Goal: Submit feedback/report problem: Submit feedback/report problem

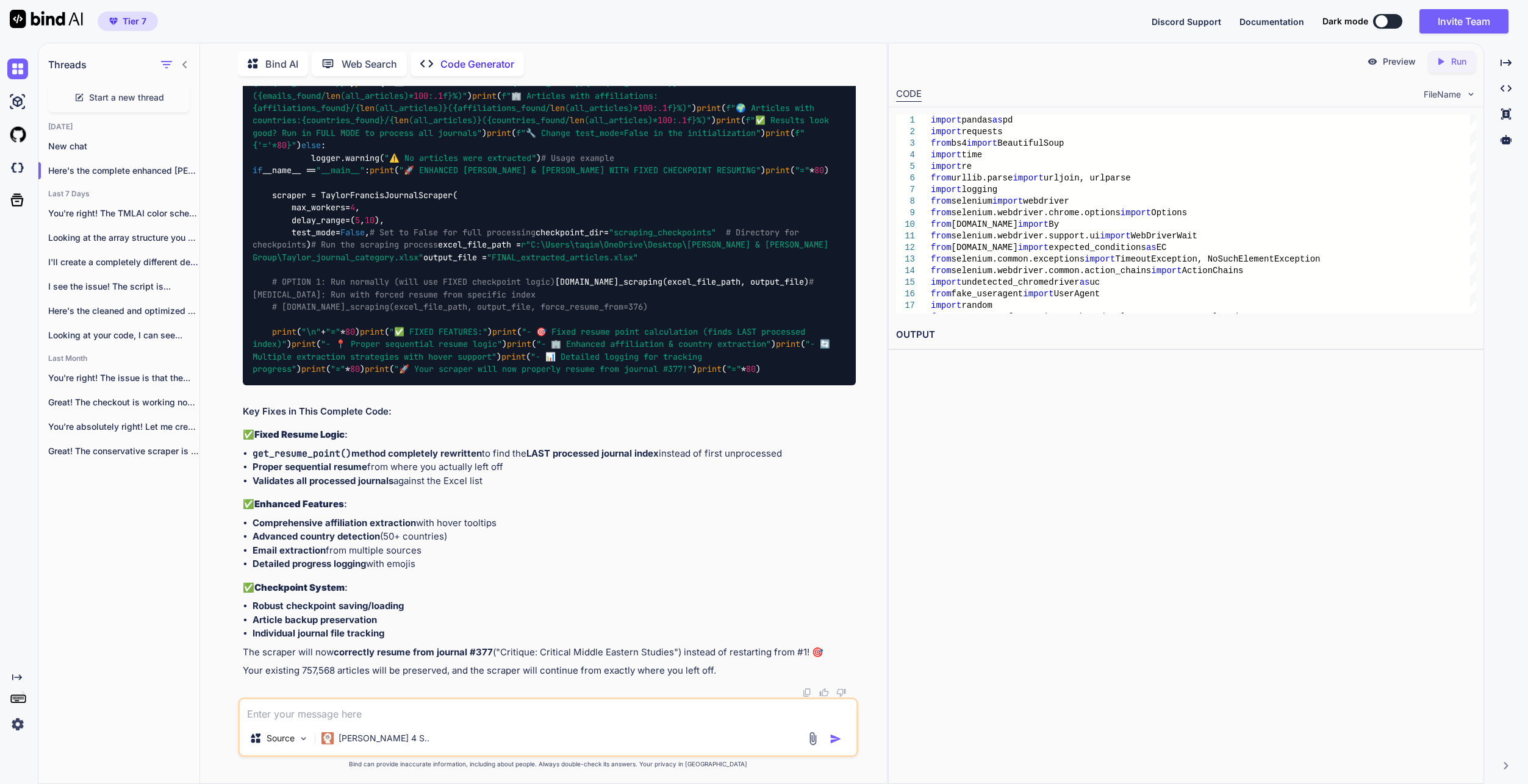
drag, startPoint x: 1424, startPoint y: 606, endPoint x: 1327, endPoint y: 614, distance: 97.3
click at [1424, 606] on div "Preview Created with Pixso. Run CODE FileName 1 2 3 4 5 6 7 8 9 10 11 12 13 14 …" at bounding box center [1186, 414] width 596 height 742
click at [356, 707] on textarea at bounding box center [548, 710] width 616 height 22
type textarea "ok"
type textarea "x"
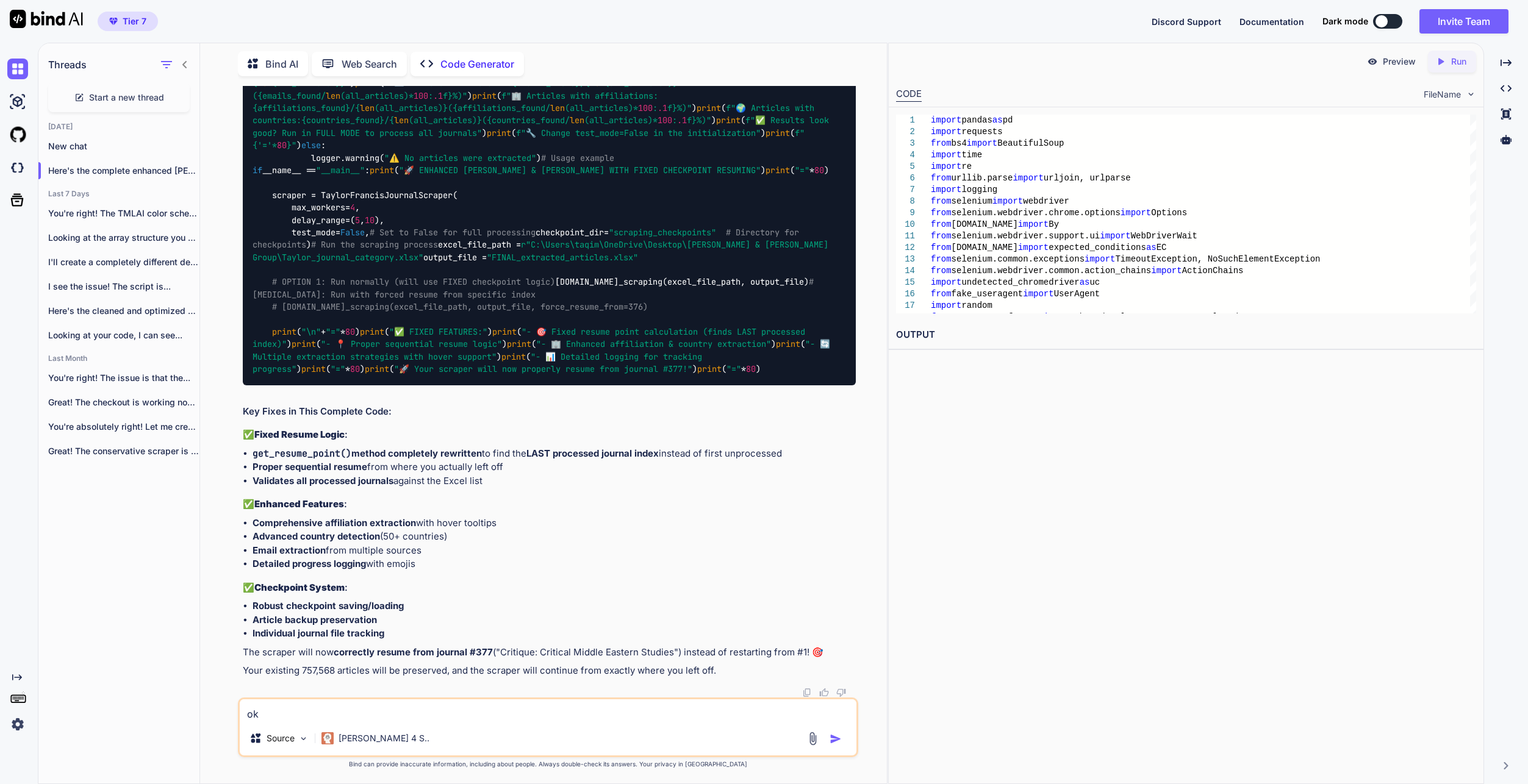
type textarea "oka"
type textarea "x"
type textarea "okay"
type textarea "x"
type textarea "okay"
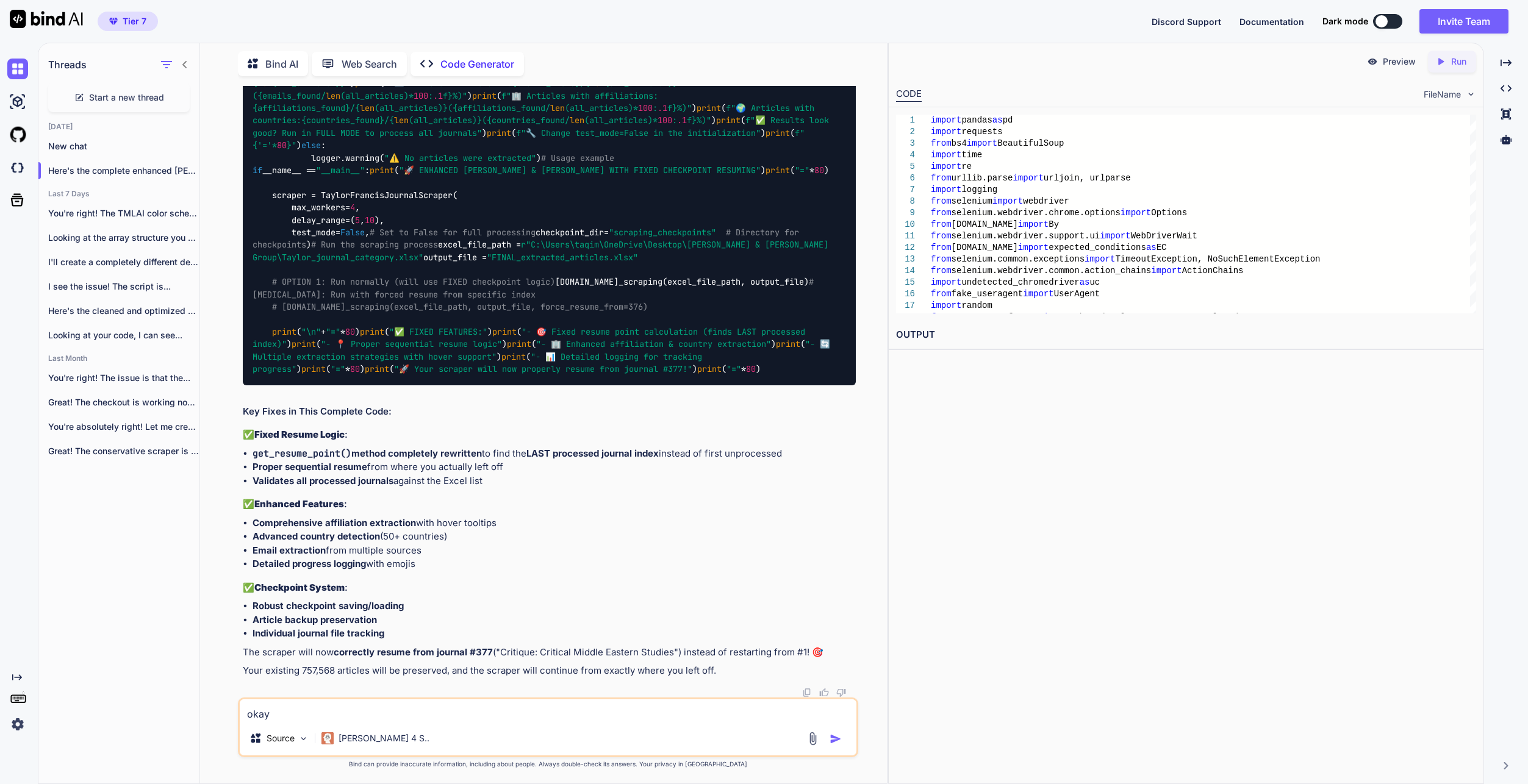
type textarea "x"
type textarea "okay s"
type textarea "x"
type textarea "okay so"
type textarea "x"
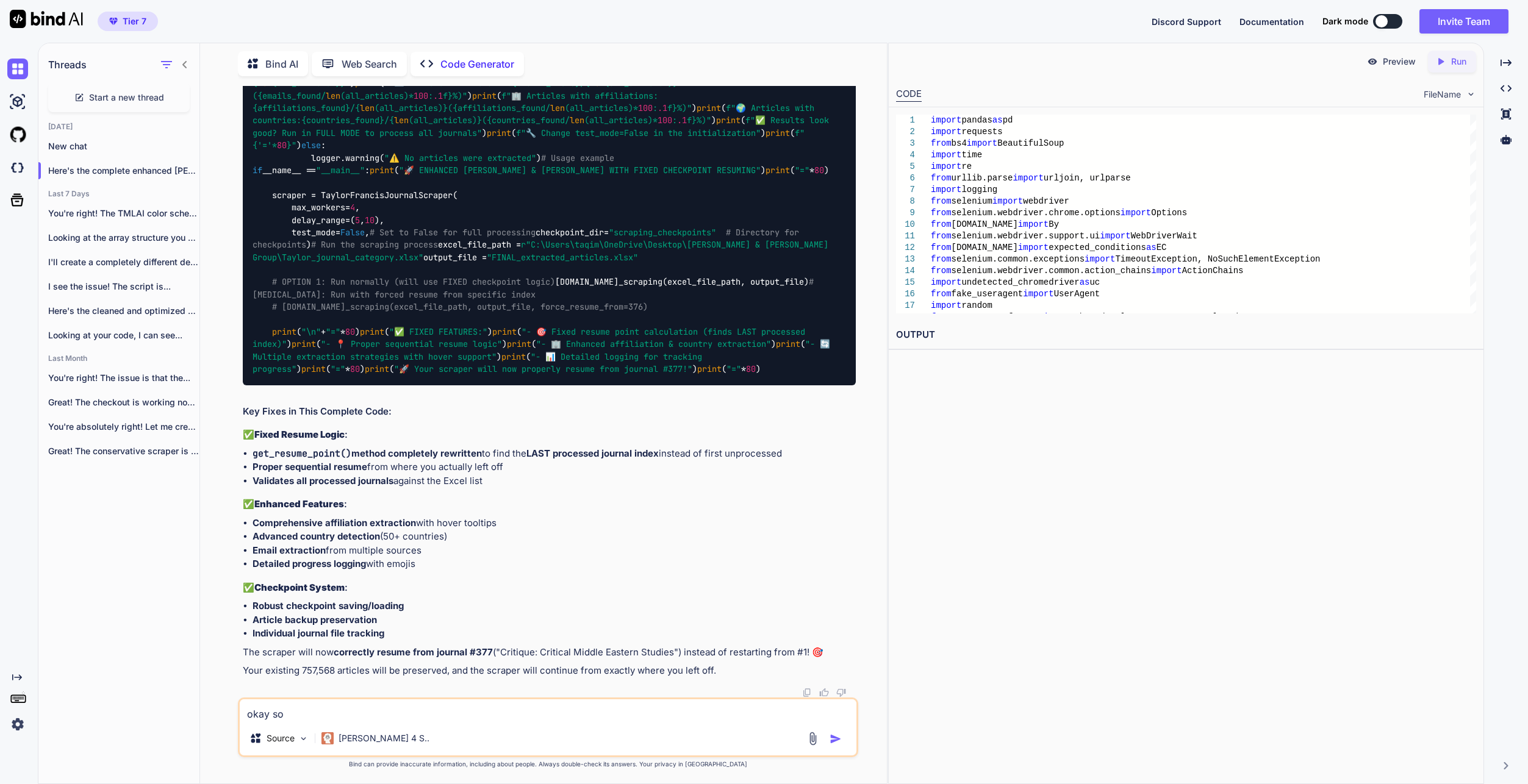
type textarea "okay so"
type textarea "x"
type textarea "okay so i"
type textarea "x"
type textarea "okay so i"
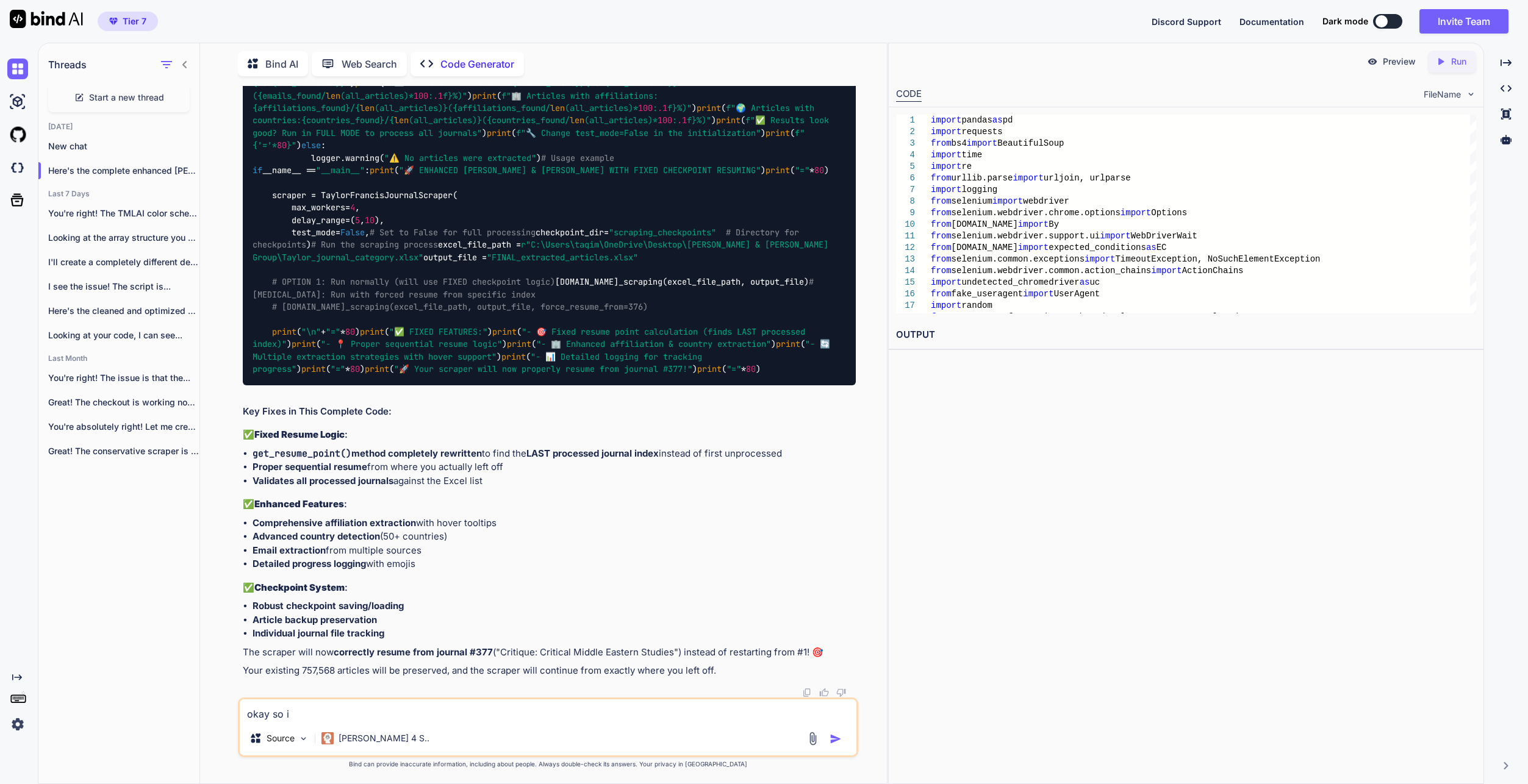
type textarea "x"
type textarea "okay so i f"
type textarea "x"
type textarea "okay so i fo"
type textarea "x"
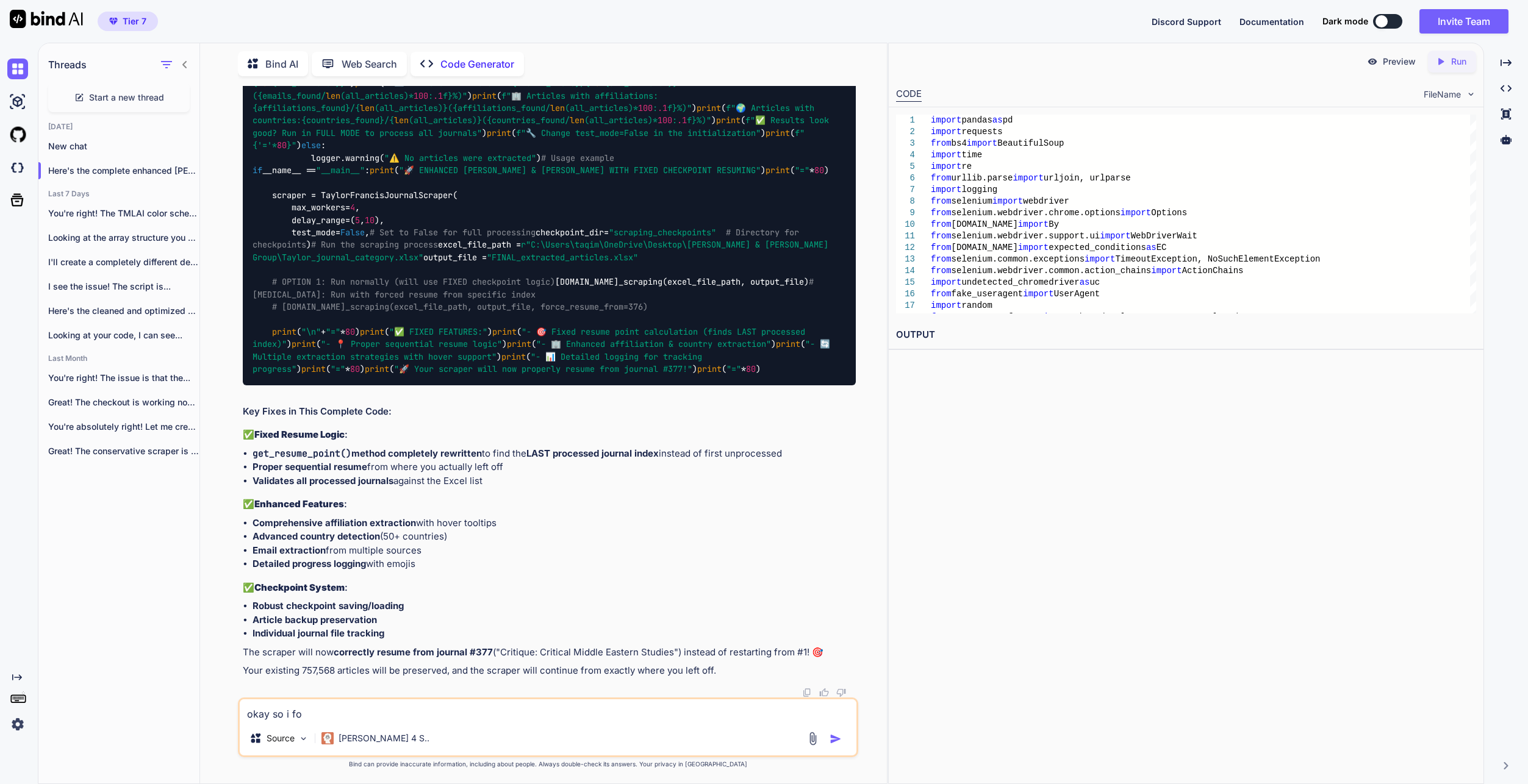
type textarea "okay so i fou"
type textarea "x"
type textarea "okay so i foun"
type textarea "x"
type textarea "okay so i found"
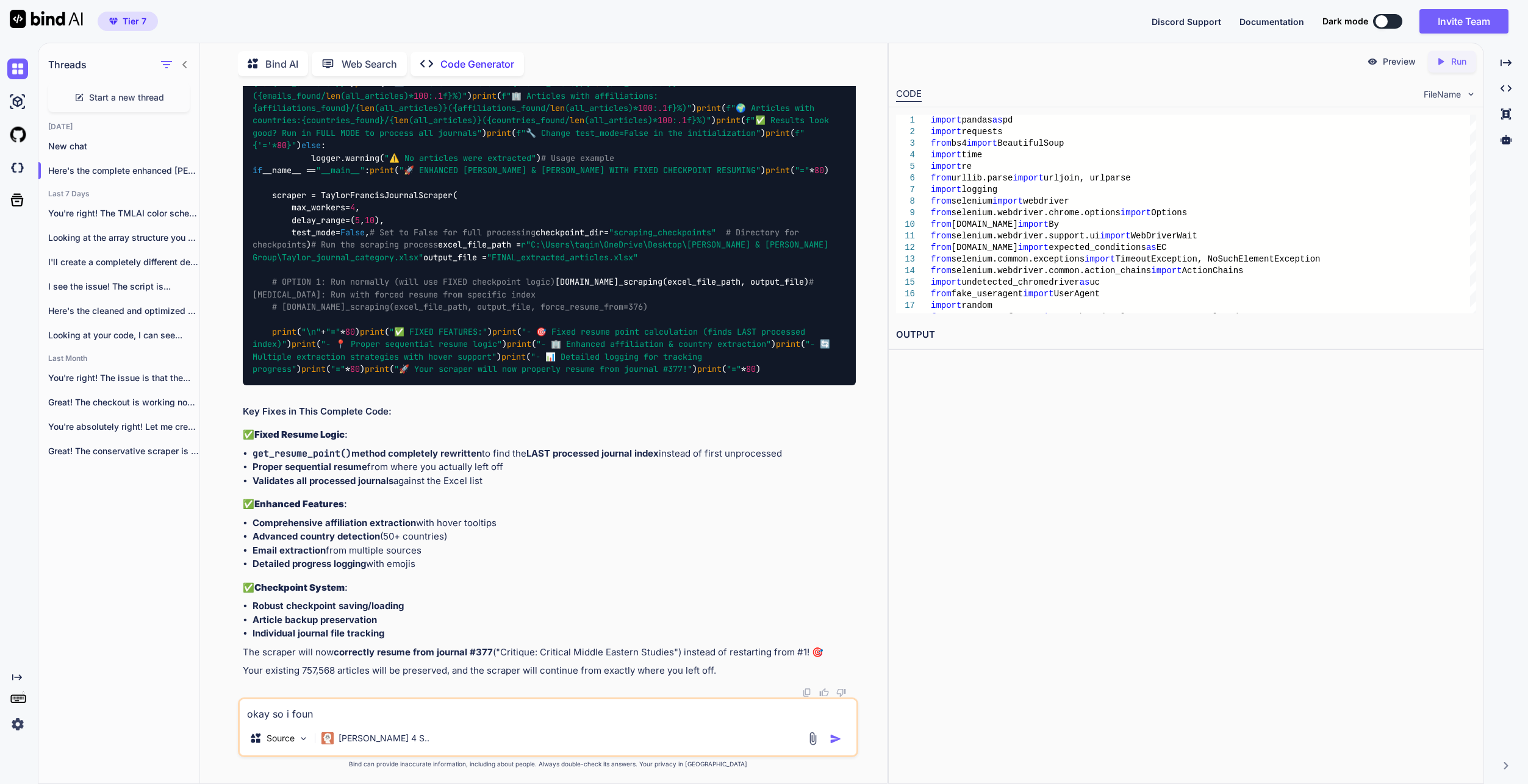
type textarea "x"
type textarea "okay so i found"
type textarea "x"
type textarea "okay so i found o"
type textarea "x"
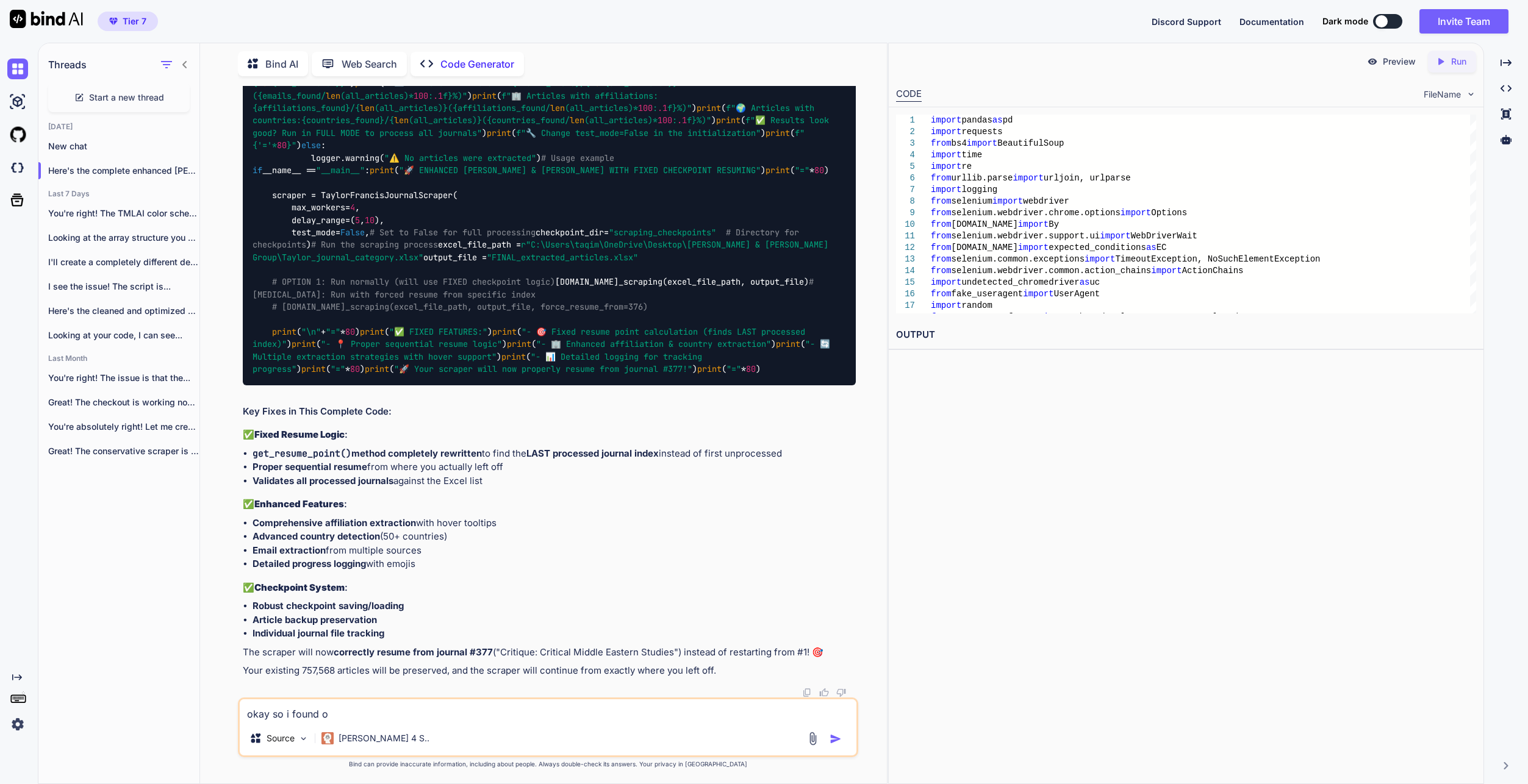
type textarea "okay so i found on"
type textarea "x"
type textarea "okay so i found one"
type textarea "x"
type textarea "okay so i found one"
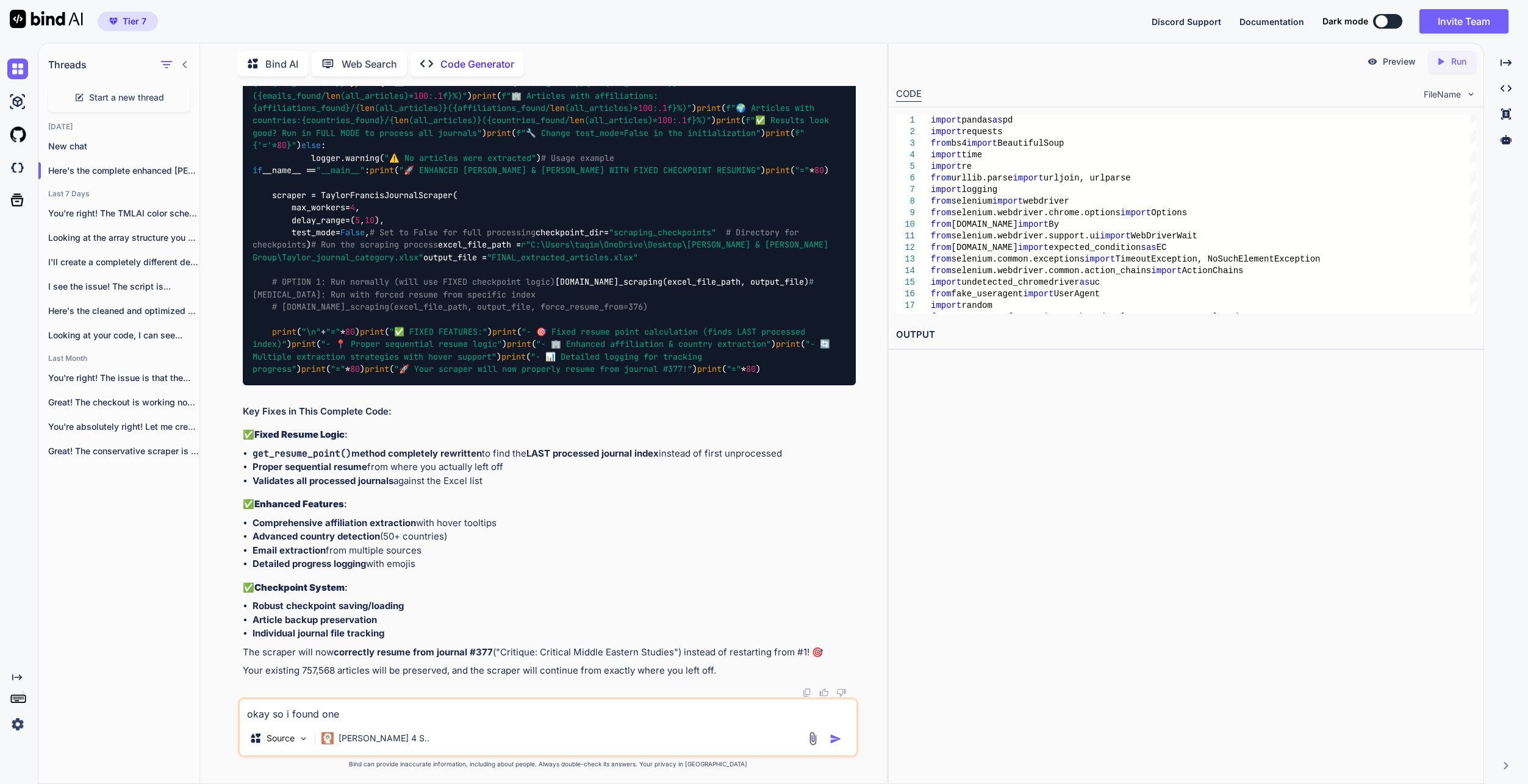
type textarea "x"
type textarea "okay so i found one i"
type textarea "x"
type textarea "okay so i found one is"
type textarea "x"
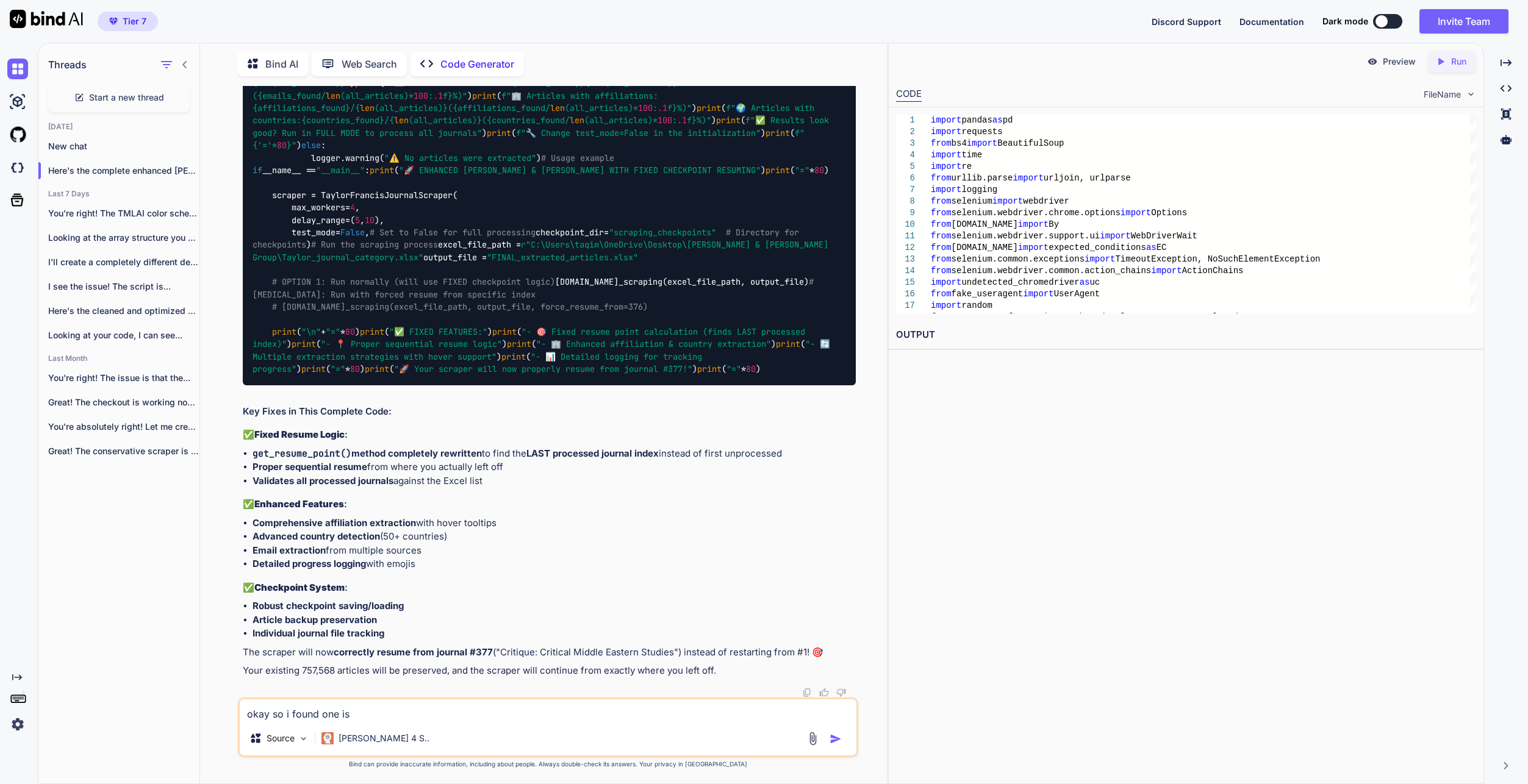
type textarea "okay so i found one isu"
type textarea "x"
type textarea "okay so i found one is"
type textarea "x"
type textarea "okay so i found one iss"
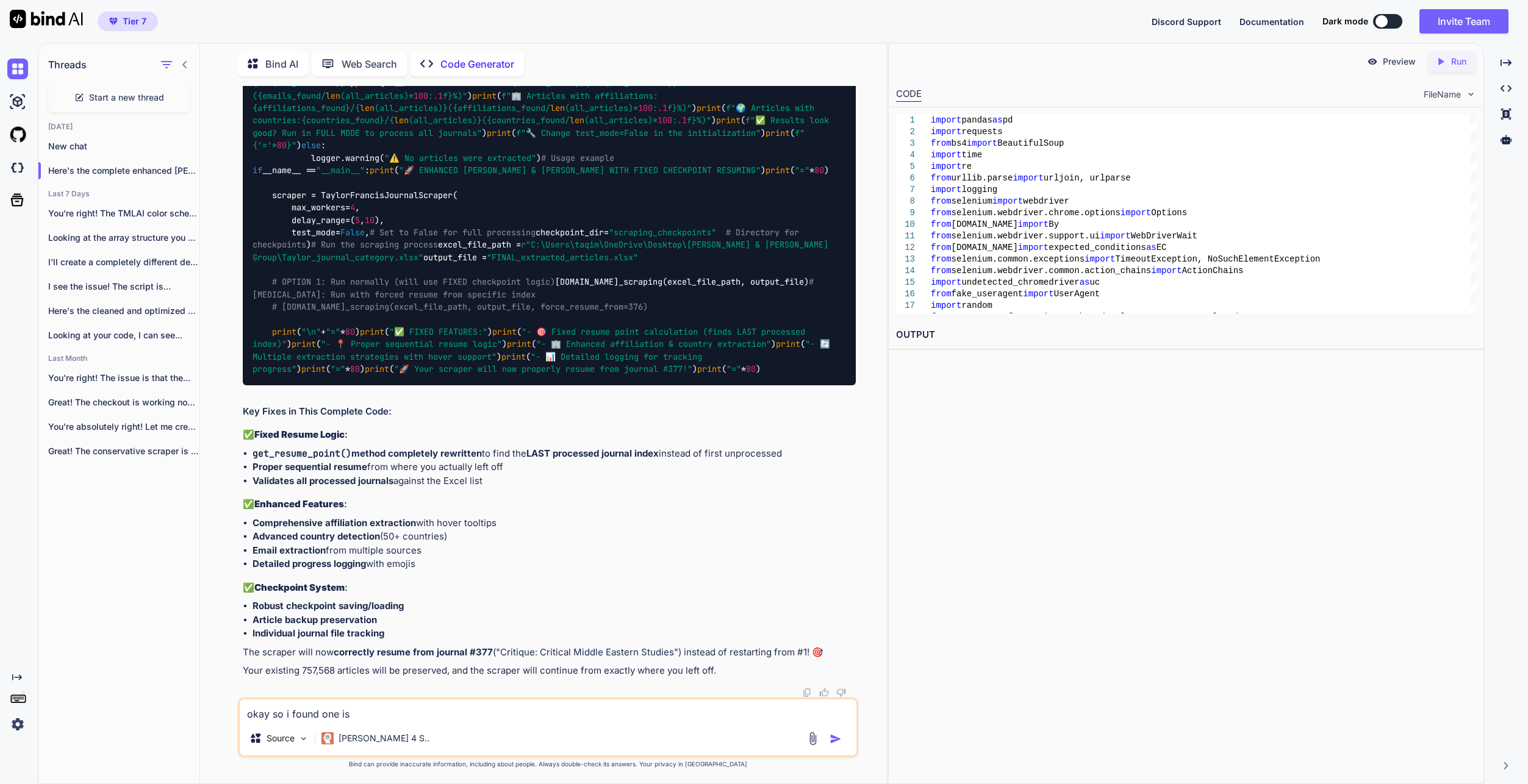
type textarea "x"
type textarea "okay so i found one issu"
type textarea "x"
type textarea "okay so i found one issue"
type textarea "x"
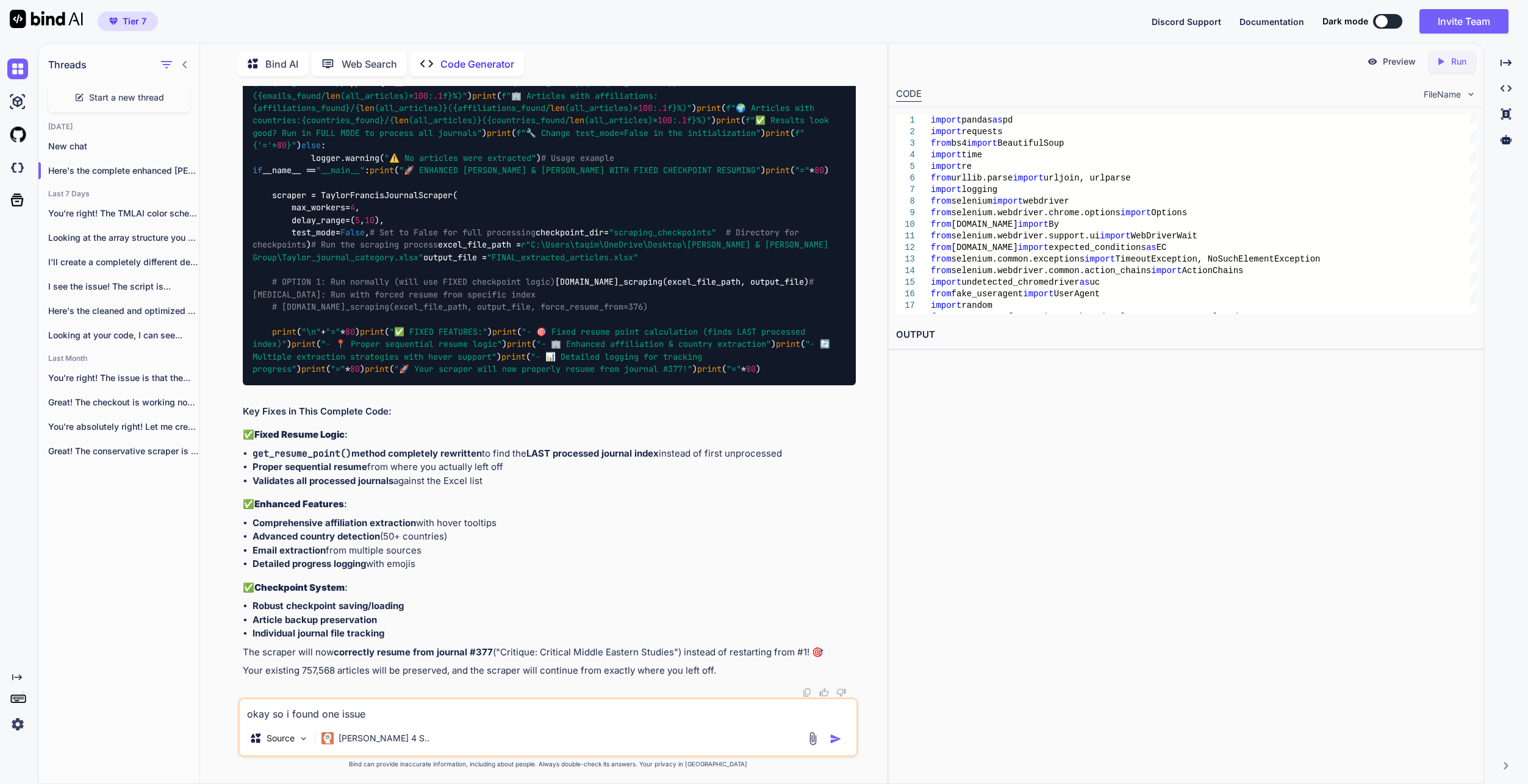
type textarea "okay so i found one issue,"
type textarea "x"
type textarea "okay so i found one issue,"
type textarea "x"
type textarea "okay so i found one issue, th"
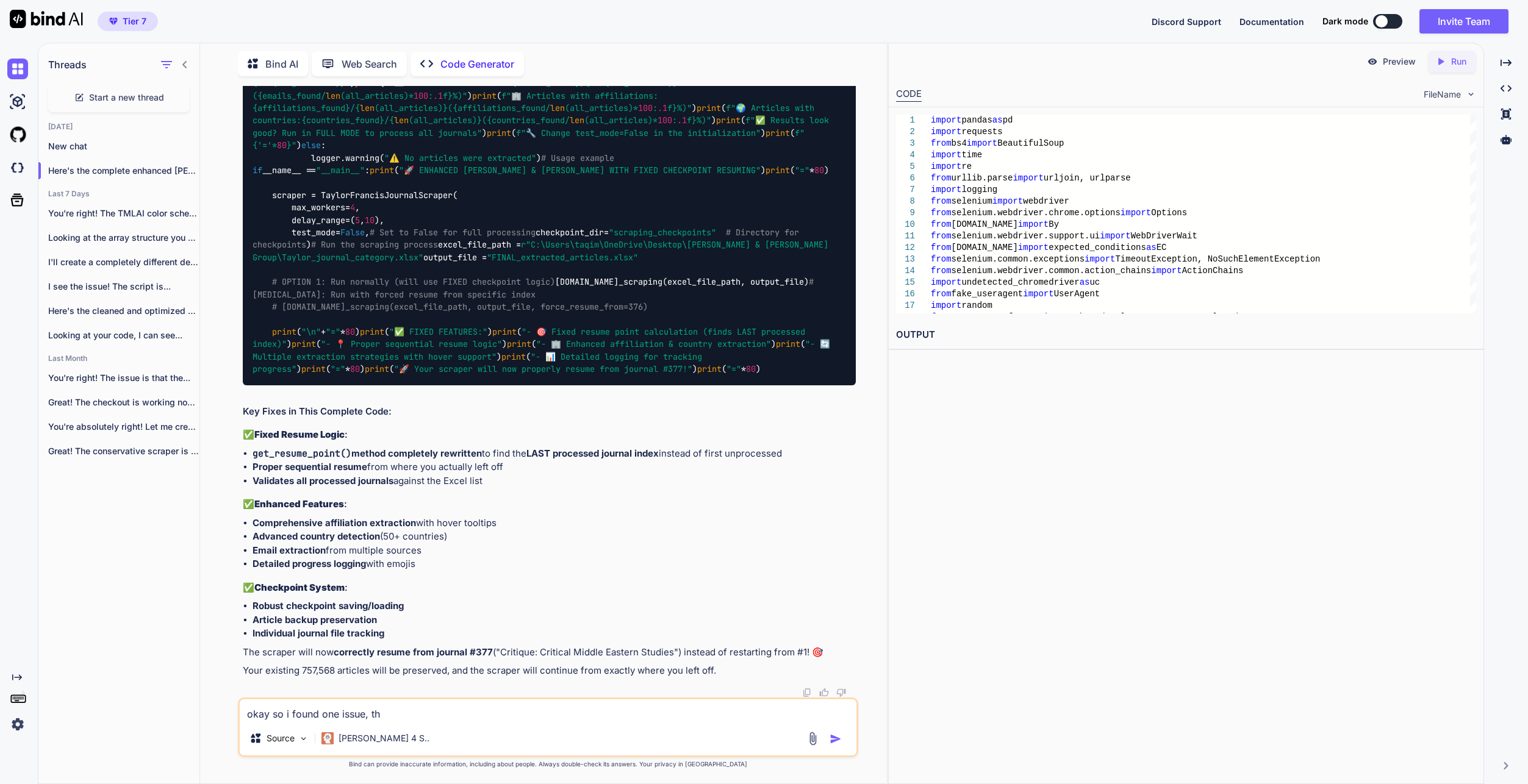
type textarea "x"
type textarea "okay so i found one issue, the"
type textarea "x"
type textarea "okay so i found one issue, the"
type textarea "x"
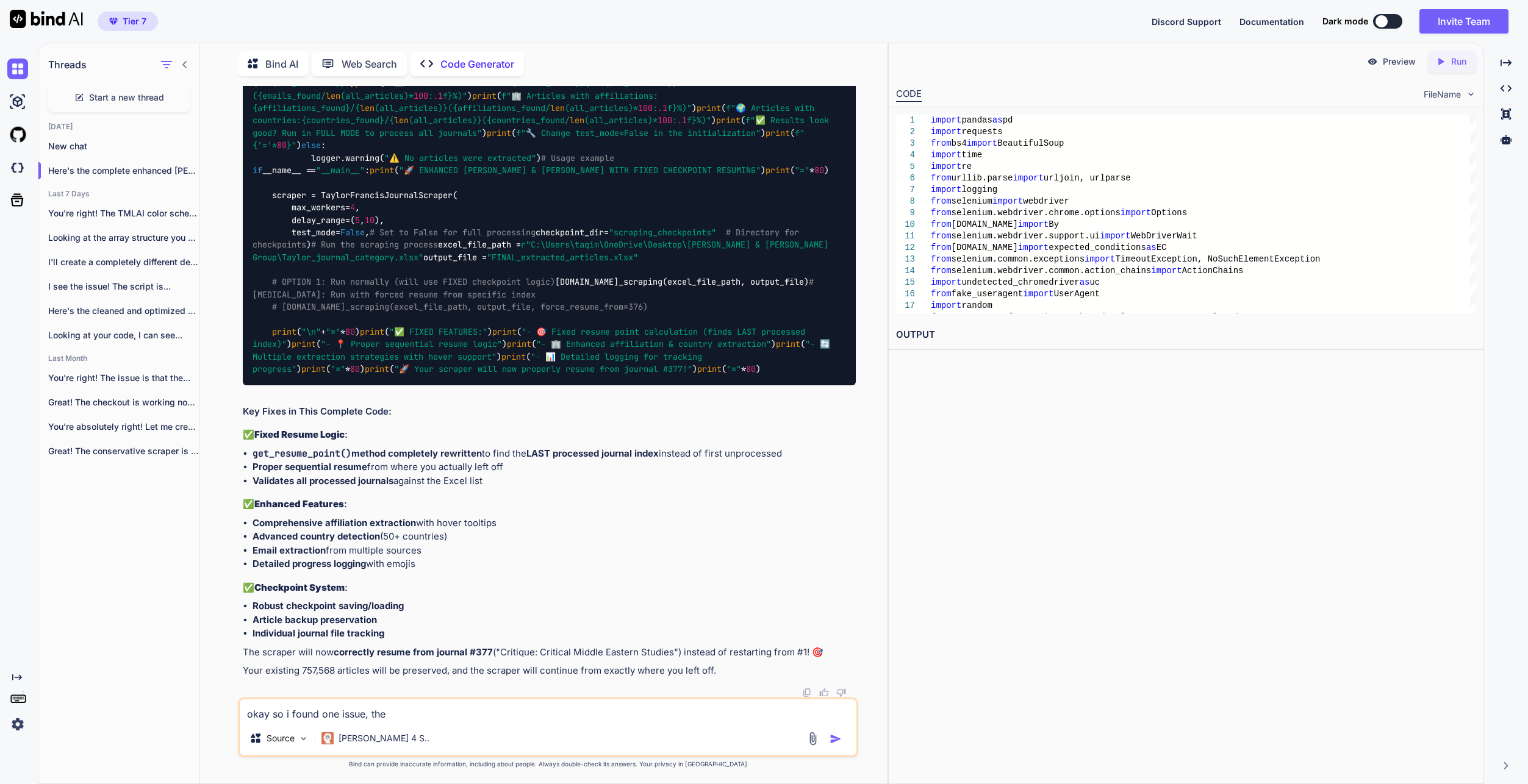
type textarea "okay so i found one issue, the t"
type textarea "x"
type textarea "okay so i found one issue, the te"
type textarea "x"
type textarea "okay so i found one issue, the ter"
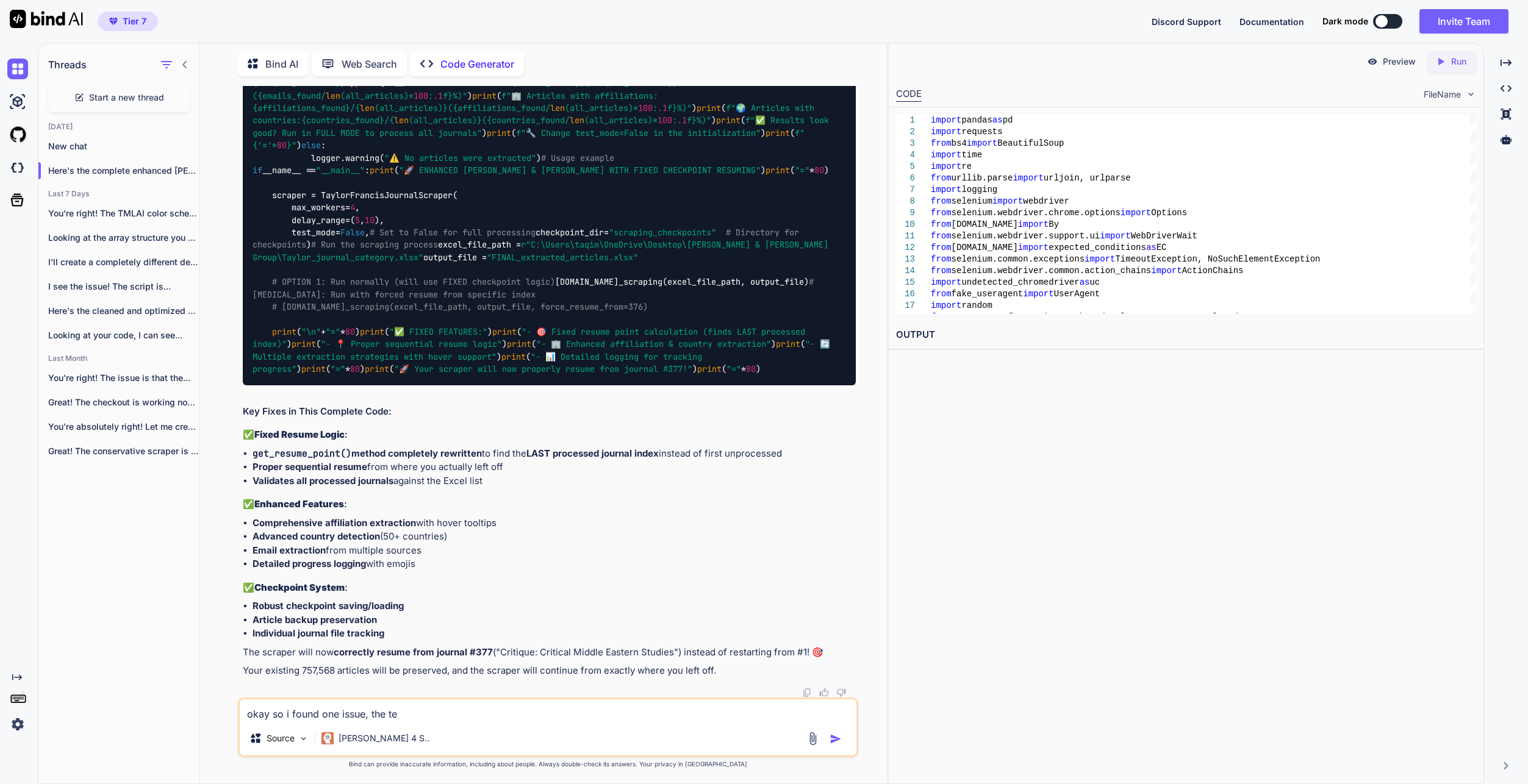
type textarea "x"
type textarea "okay so i found one issue, the term"
type textarea "x"
type textarea "okay so i found one issue, the terms"
type textarea "x"
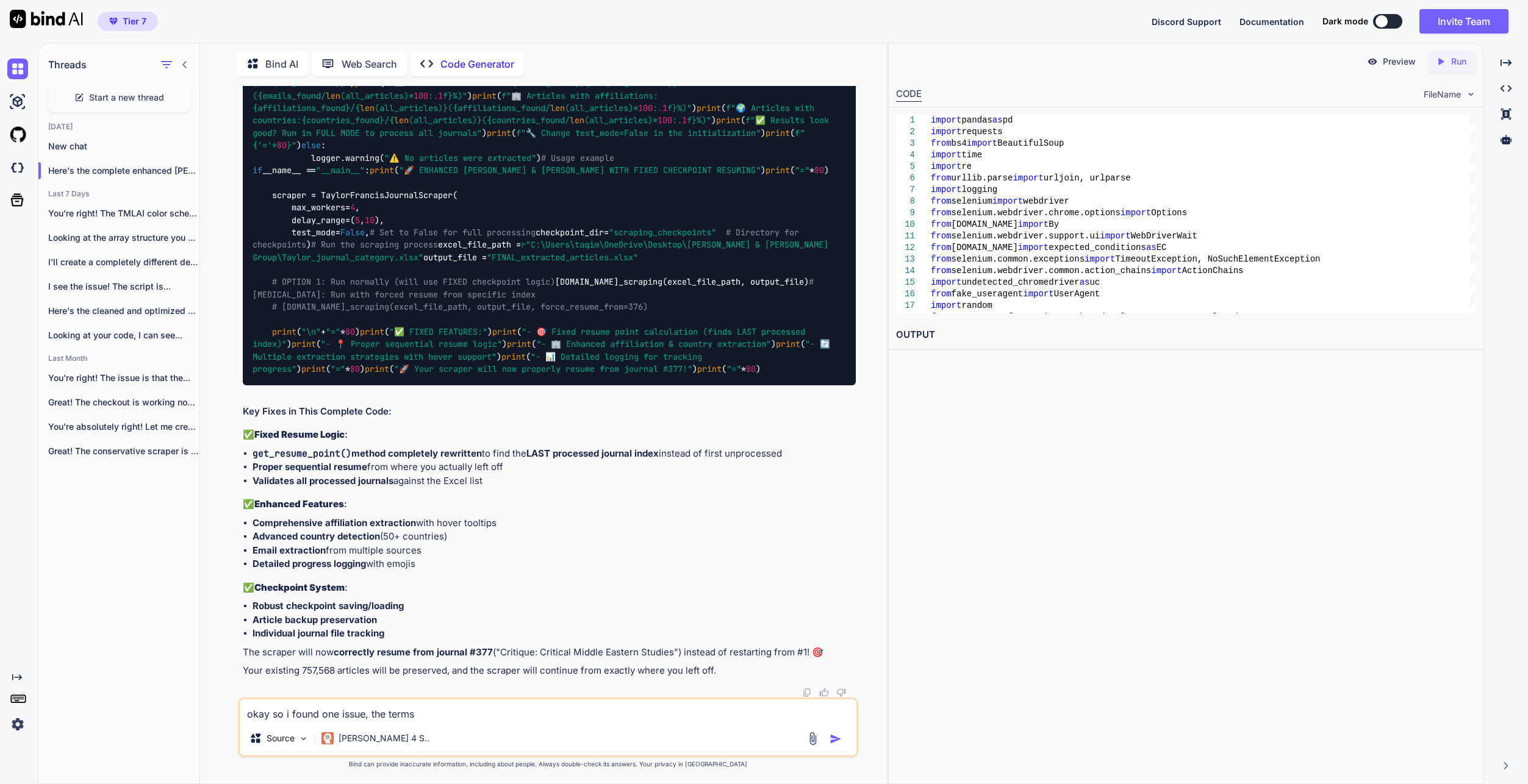
type textarea "okay so i found one issue, the terms"
type textarea "x"
type textarea "okay so i found one issue, the terms"
type textarea "x"
type textarea "okay so i found one issue, the term"
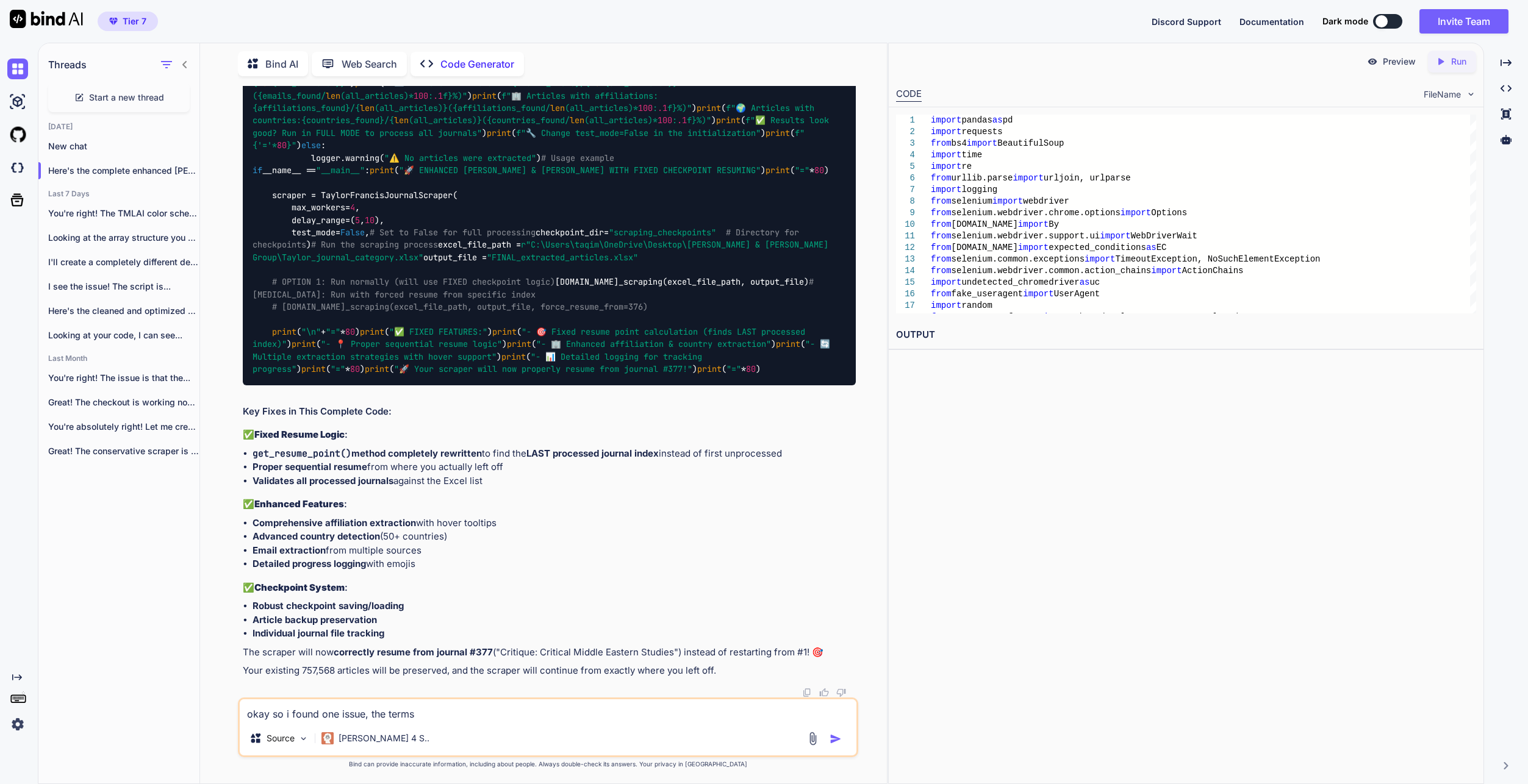
type textarea "x"
type textarea "okay so i found one issue, the term"
type textarea "x"
type textarea "okay so i found one issue, the term s"
type textarea "x"
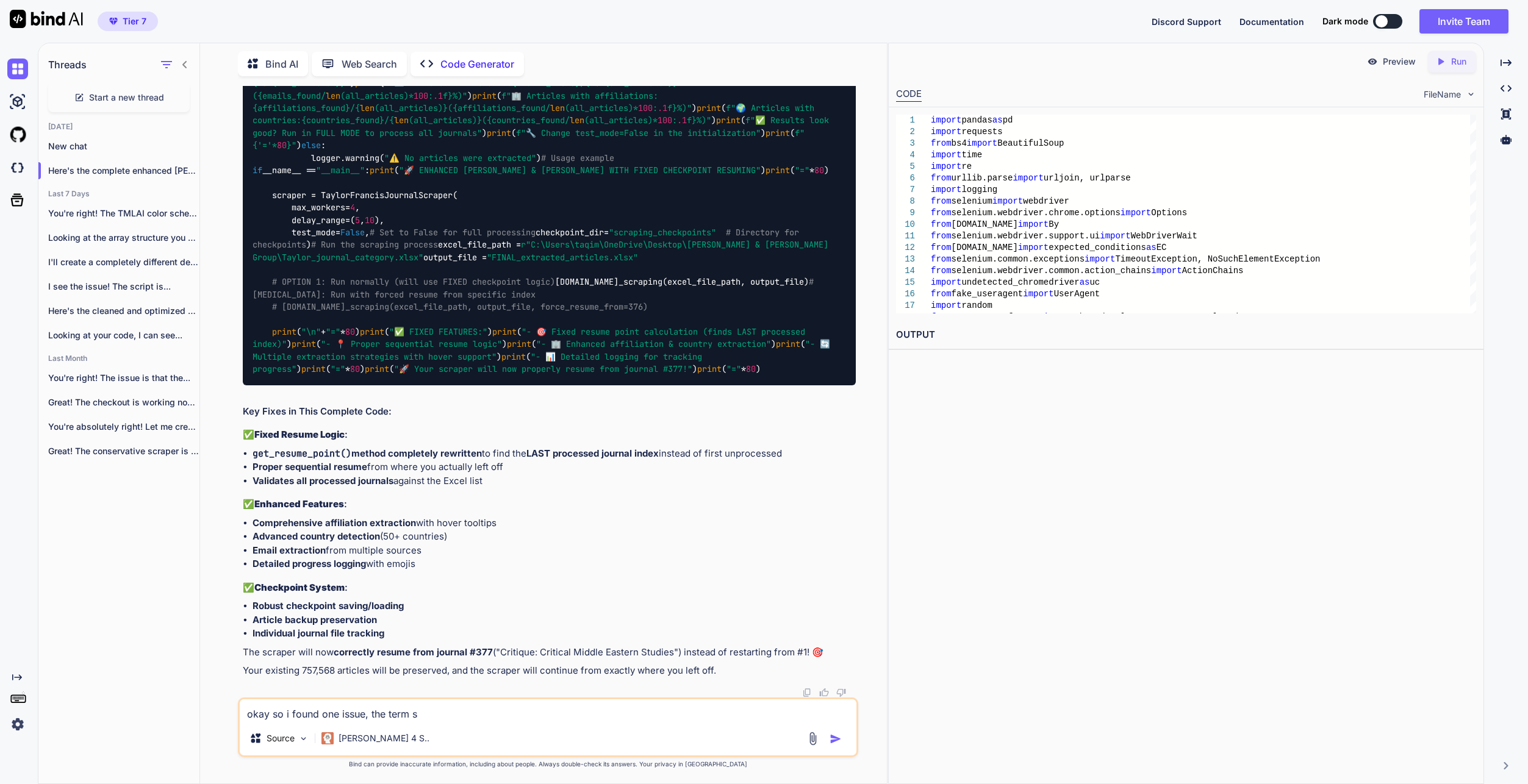
type textarea "okay so i found one issue, the term sh"
type textarea "x"
type textarea "okay so i found one issue, the term sho"
type textarea "x"
type textarea "okay so i found one issue, the term shou"
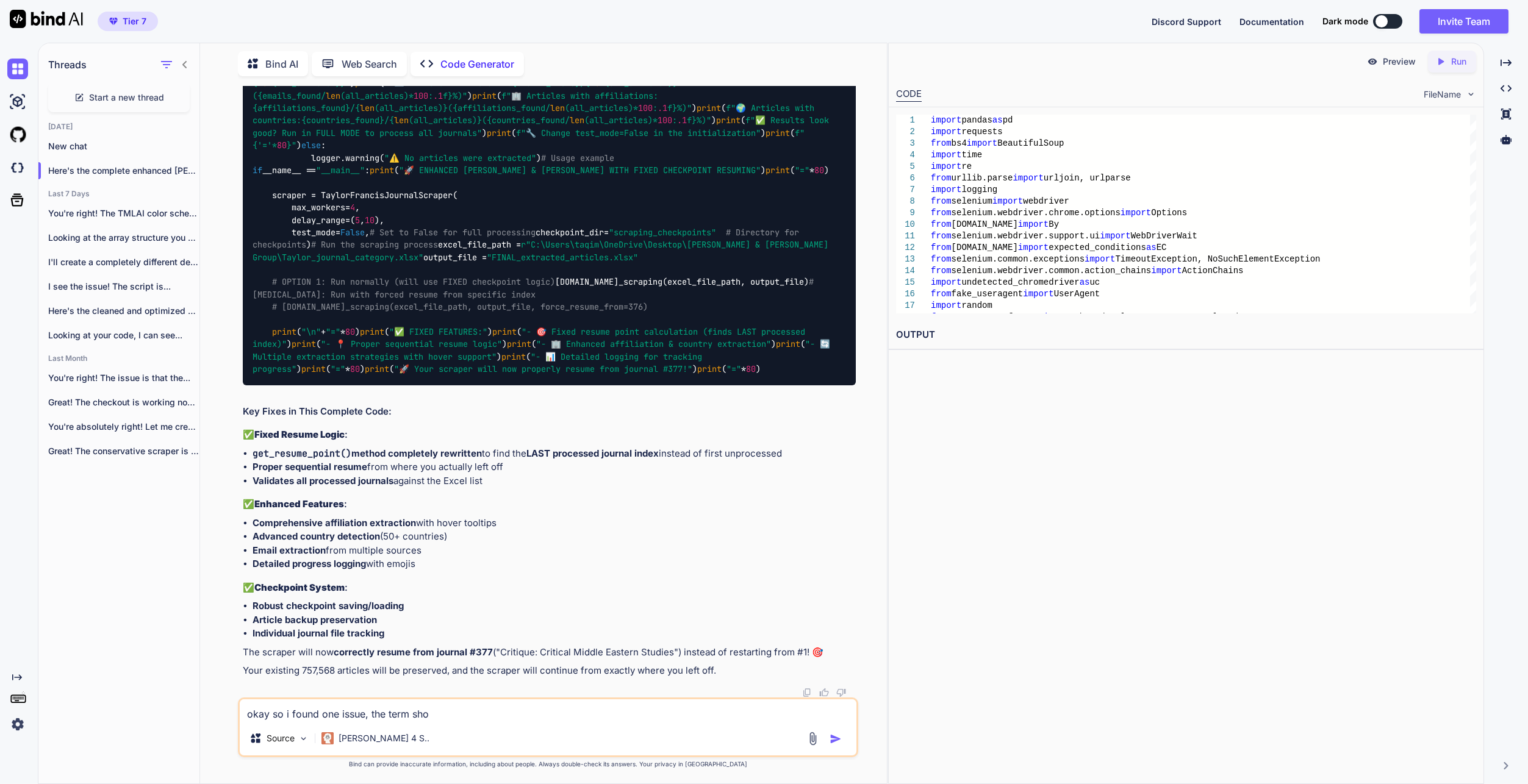
type textarea "x"
type textarea "okay so i found one issue, the term shoul"
type textarea "x"
type textarea "okay so i found one issue, the term should"
type textarea "x"
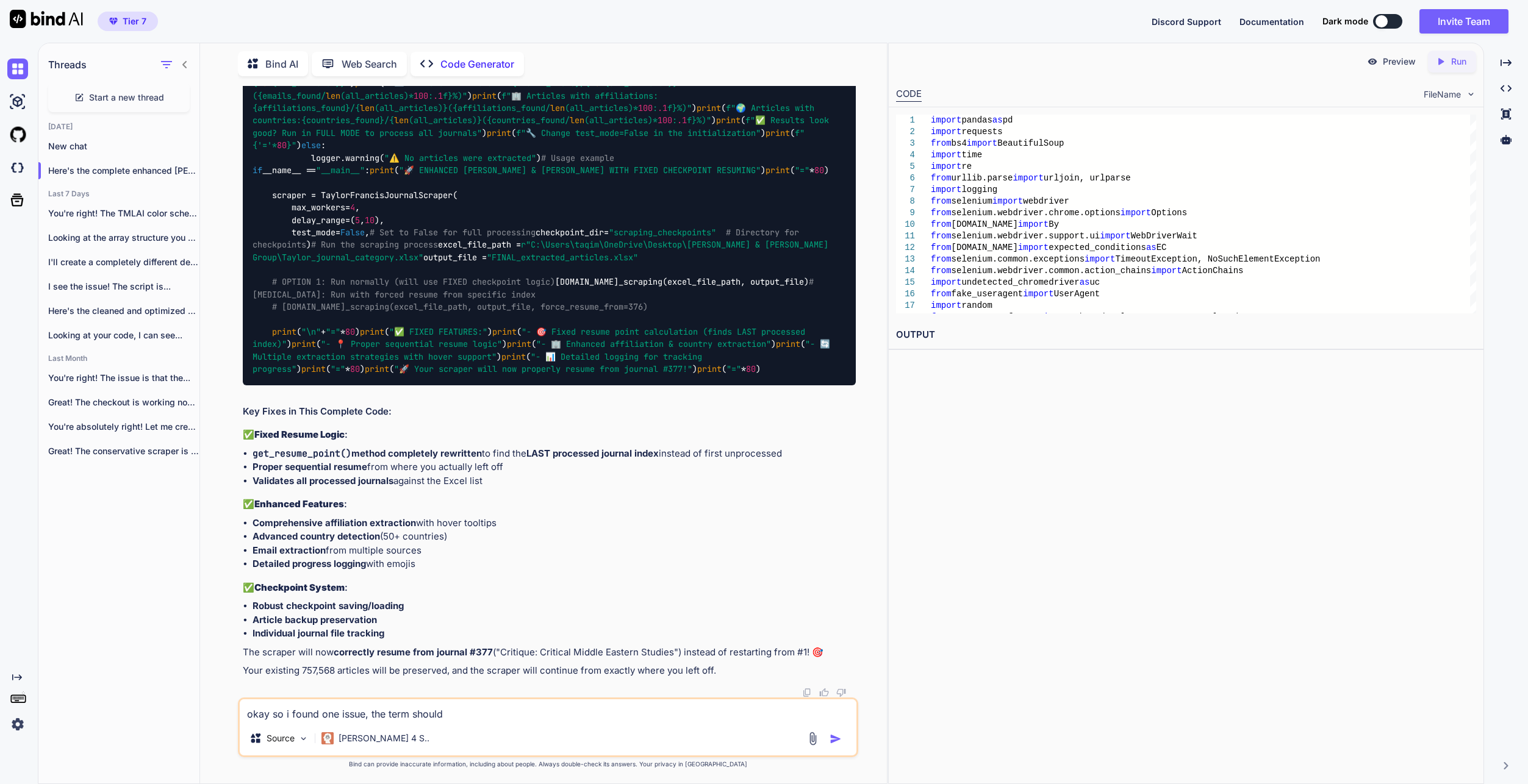
type textarea "okay so i found one issue, the term should"
type textarea "x"
type textarea "okay so i found one issue, the term should h"
type textarea "x"
type textarea "okay so i found one issue, the term should ha"
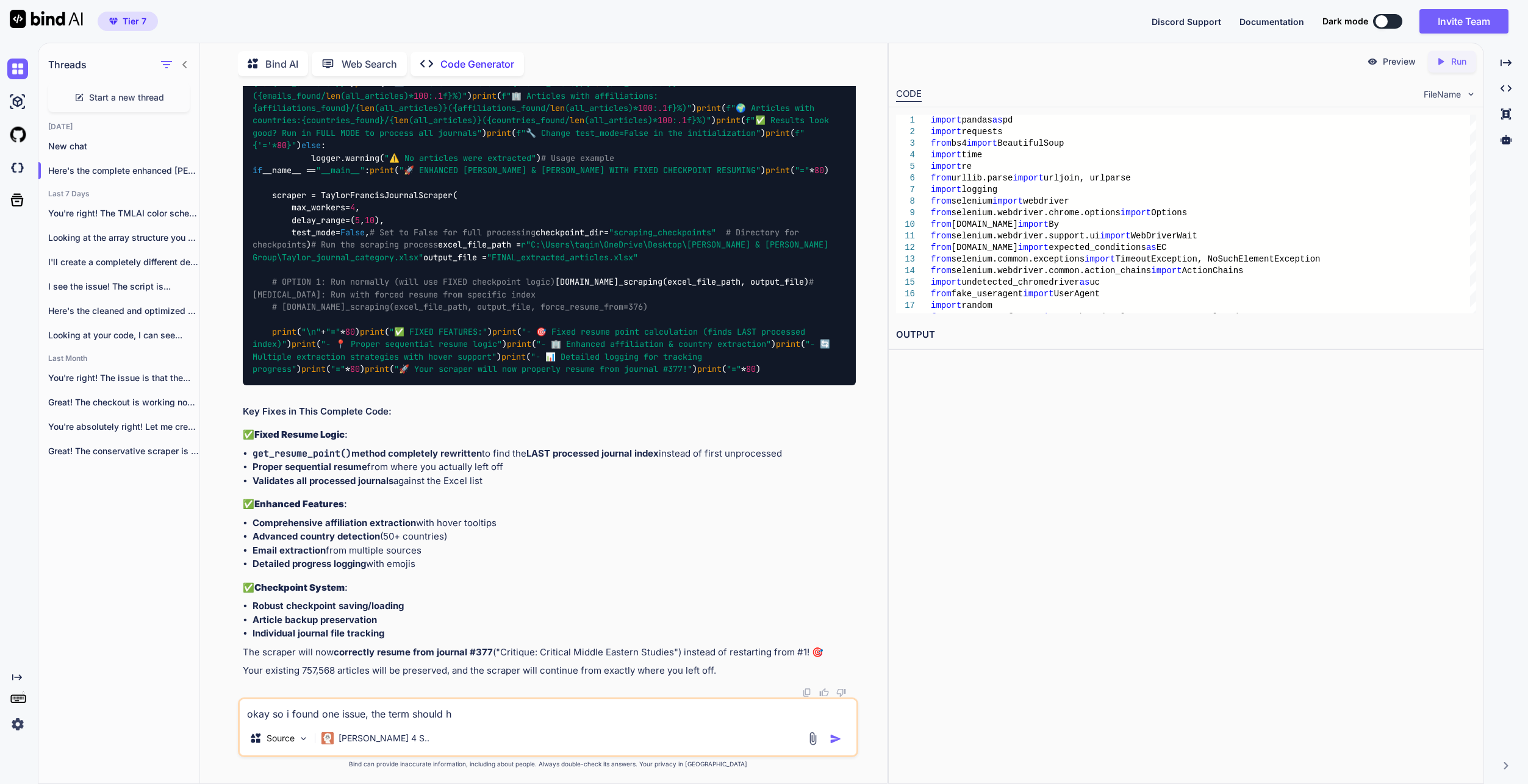
type textarea "x"
type textarea "okay so i found one issue, the term should hav"
type textarea "x"
type textarea "okay so i found one issue, the term should have"
type textarea "x"
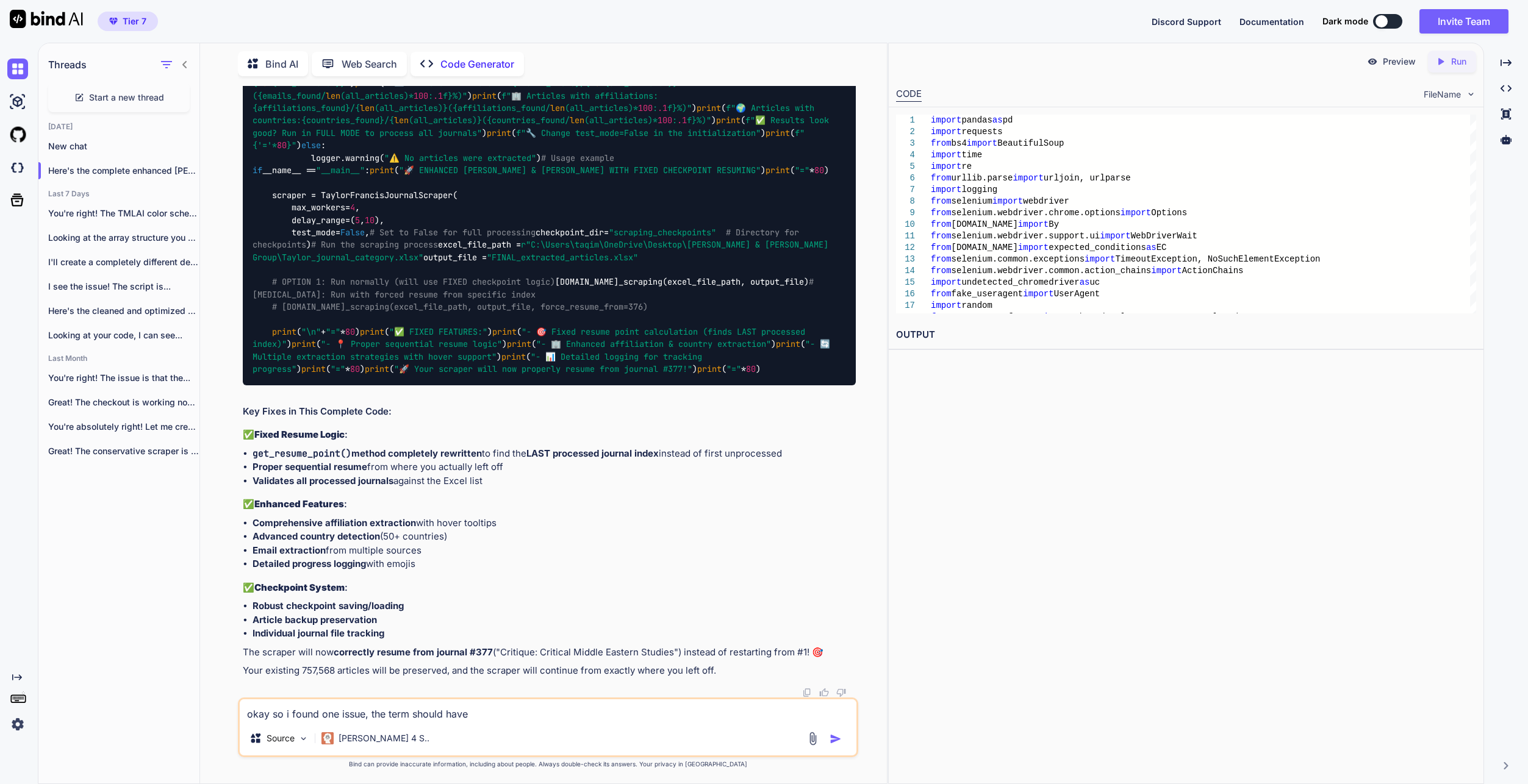
type textarea "okay so i found one issue, the term should have"
type textarea "x"
type textarea "okay so i found one issue, the term should have b"
type textarea "x"
type textarea "okay so i found one issue, the term should have be"
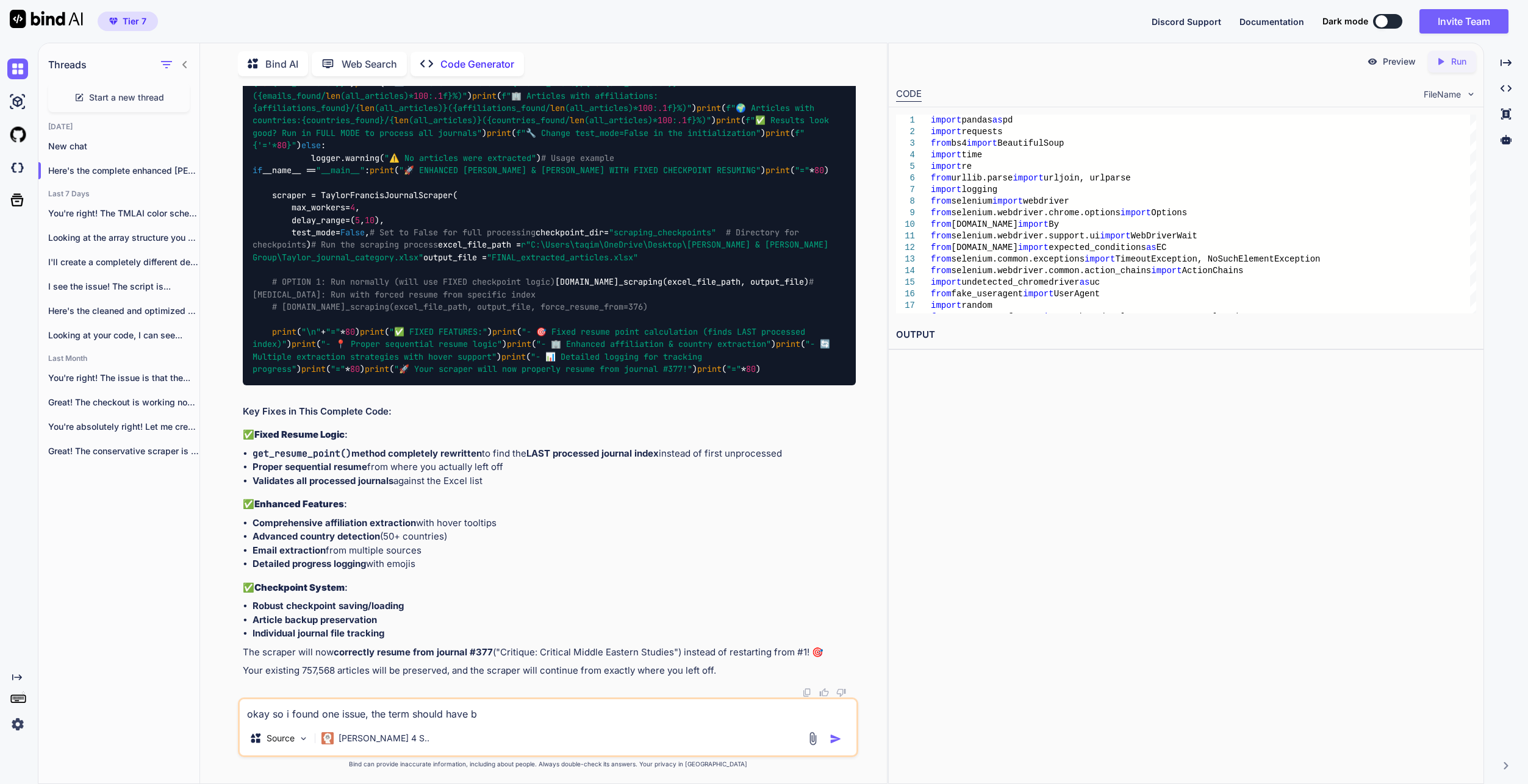
type textarea "x"
type textarea "okay so i found one issue, the term should have bee"
type textarea "x"
type textarea "okay so i found one issue, the term should have been"
type textarea "x"
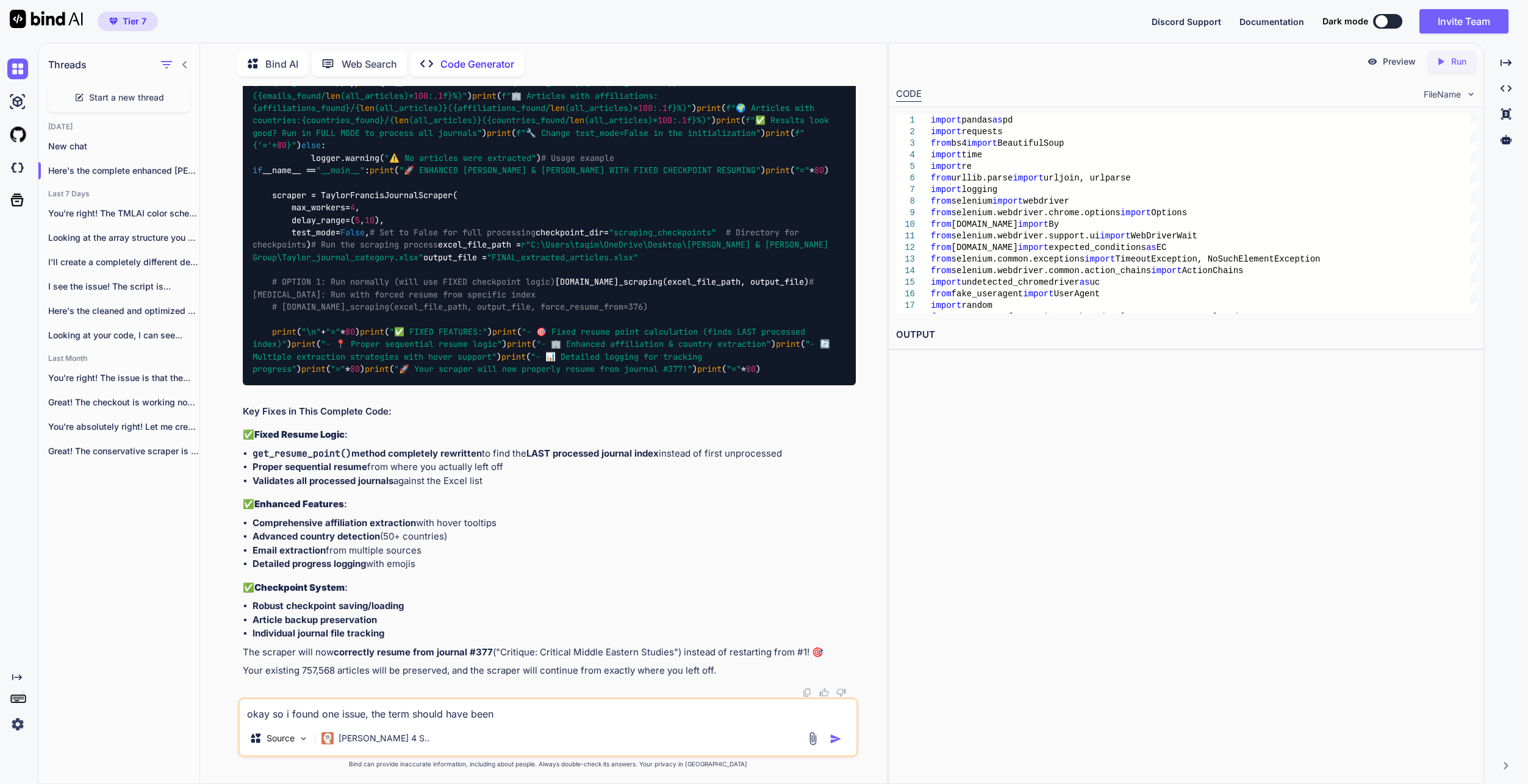
type textarea "okay so i found one issue, the term should have been"
type textarea "x"
type textarea "okay so i found one issue, the term should have been f"
type textarea "x"
type textarea "okay so i found one issue, the term should have been fr"
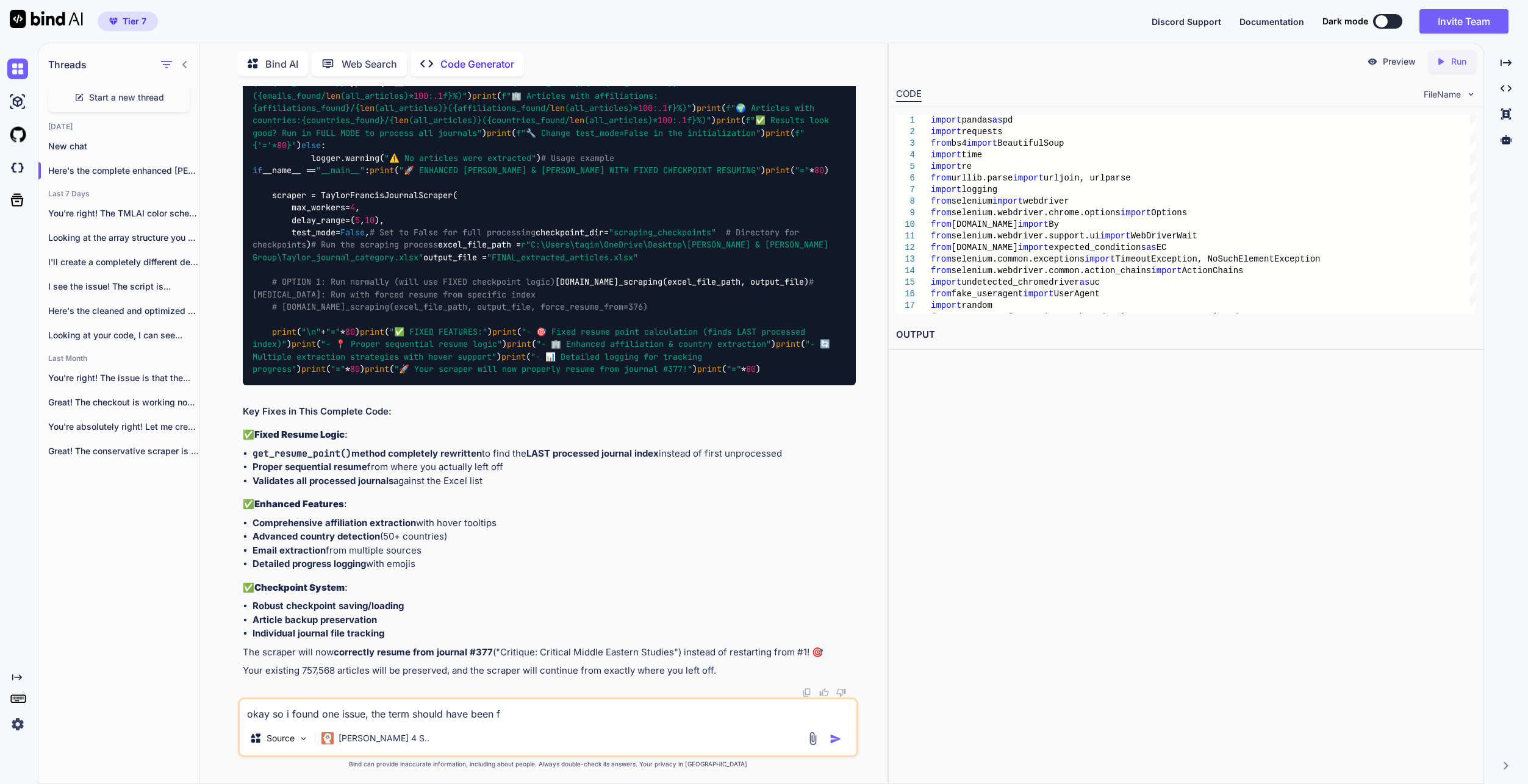
type textarea "x"
type textarea "okay so i found one issue, the term should have been frp"
type textarea "x"
type textarea "okay so i found one issue, the term should have been fr"
type textarea "x"
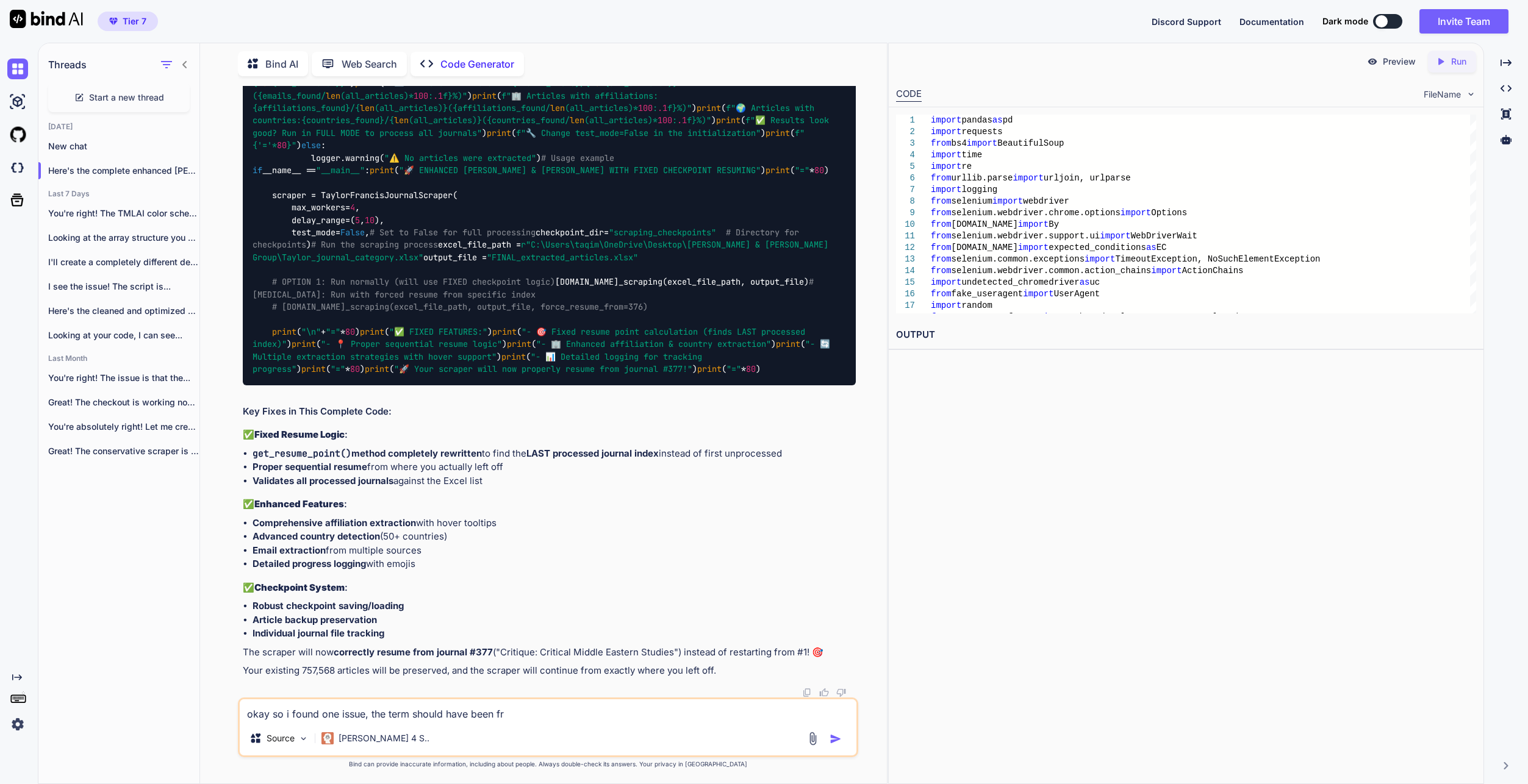
type textarea "okay so i found one issue, the term should have been fro"
type textarea "x"
type textarea "okay so i found one issue, the term should have been from"
type textarea "x"
type textarea "okay so i found one issue, the term should have been from"
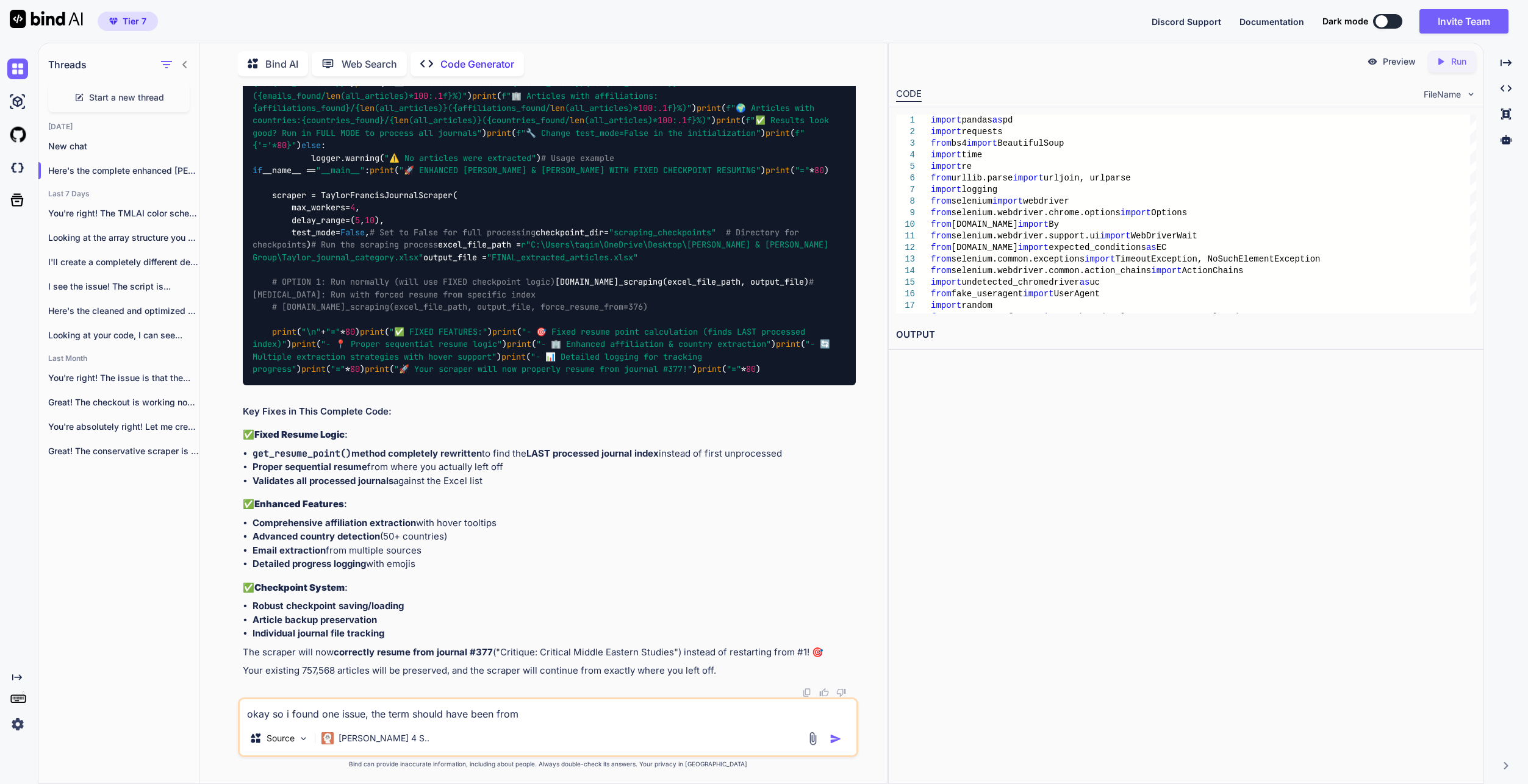
type textarea "x"
type textarea "okay so i found one issue, the term should have been from 2"
type textarea "x"
type textarea "okay so i found one issue, the term should have been from 20"
type textarea "x"
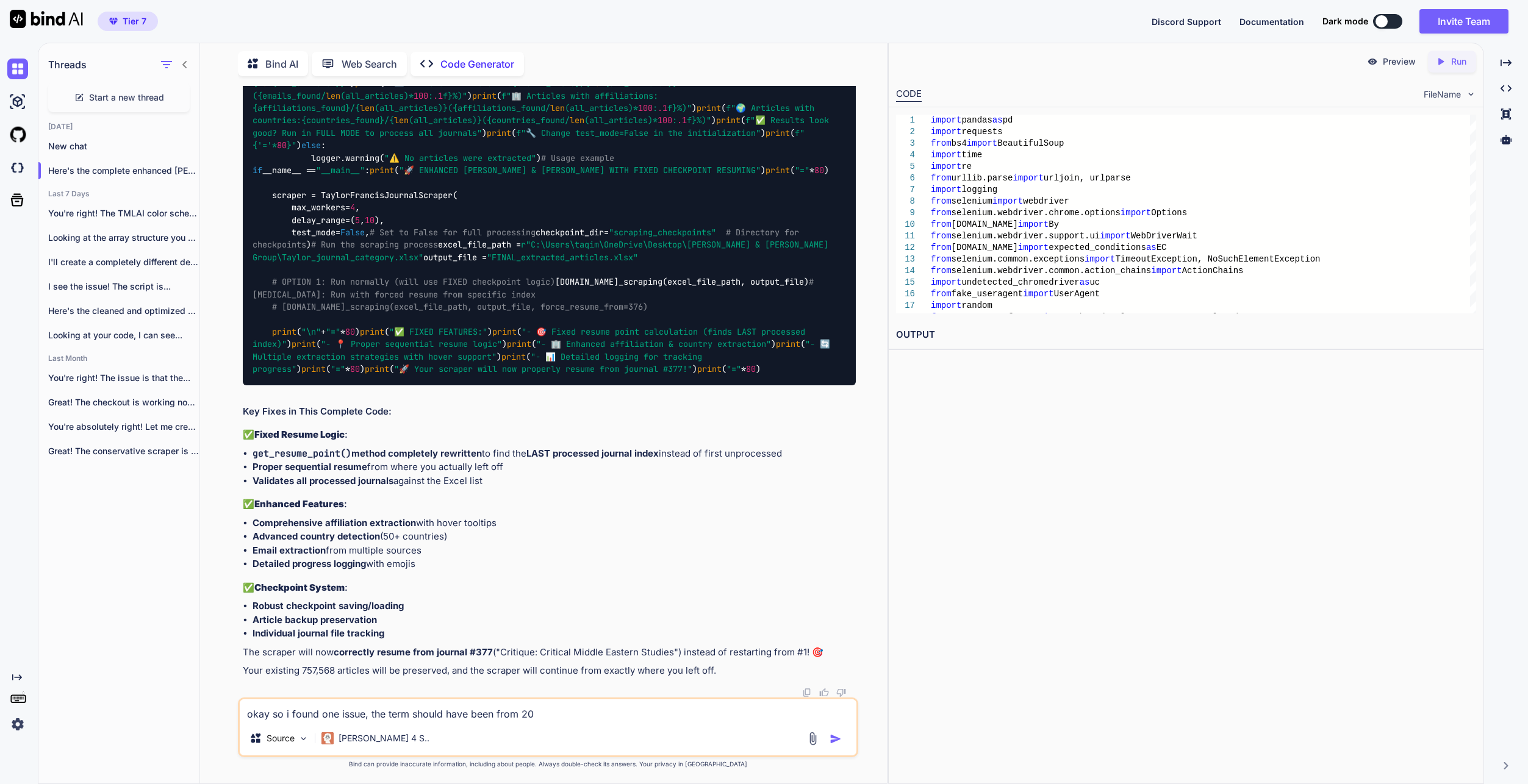
type textarea "okay so i found one issue, the term should have been from 202"
type textarea "x"
type textarea "okay so i found one issue, the term should have been from 2020"
type textarea "x"
type textarea "okay so i found one issue, the term should have been from 2020-"
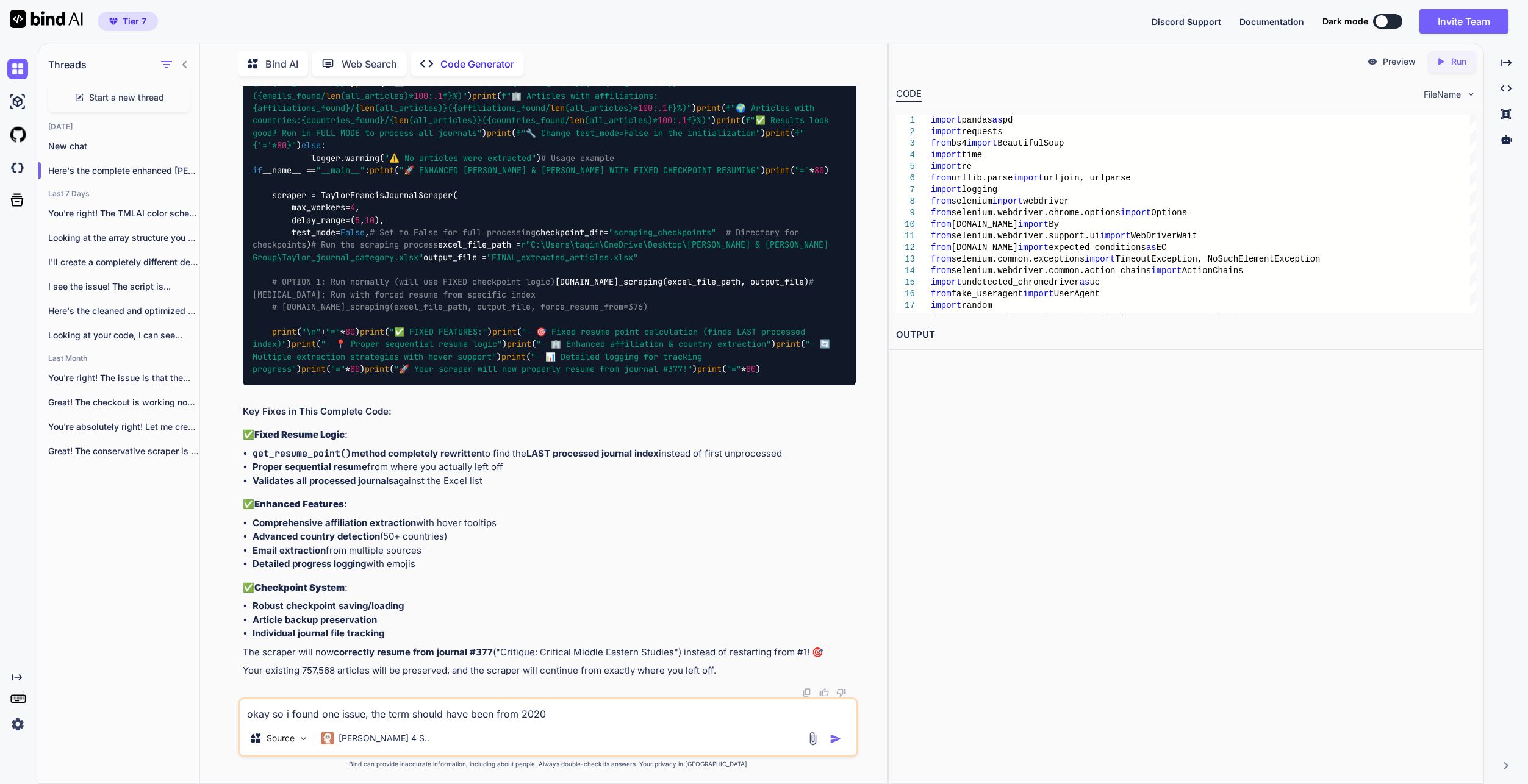
type textarea "x"
type textarea "okay so i found one issue, the term should have been from 2020-2"
type textarea "x"
type textarea "okay so i found one issue, the term should have been from 2020-20"
type textarea "x"
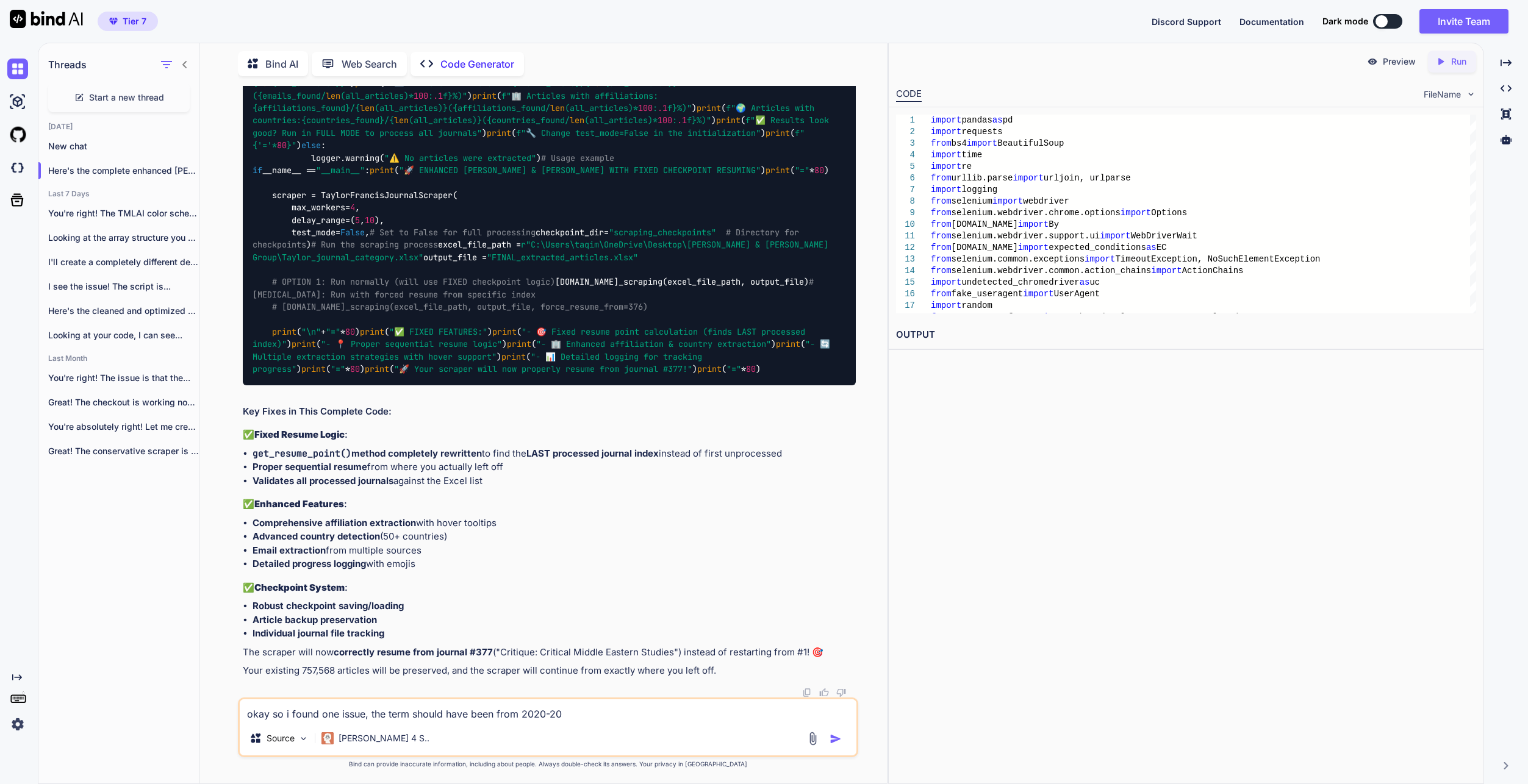
type textarea "okay so i found one issue, the term should have been from 2020-202"
type textarea "x"
type textarea "okay so i found one issue, the term should have been from 2020-2025"
type textarea "x"
type textarea "okay so i found one issue, the term should have been from 2020-2025"
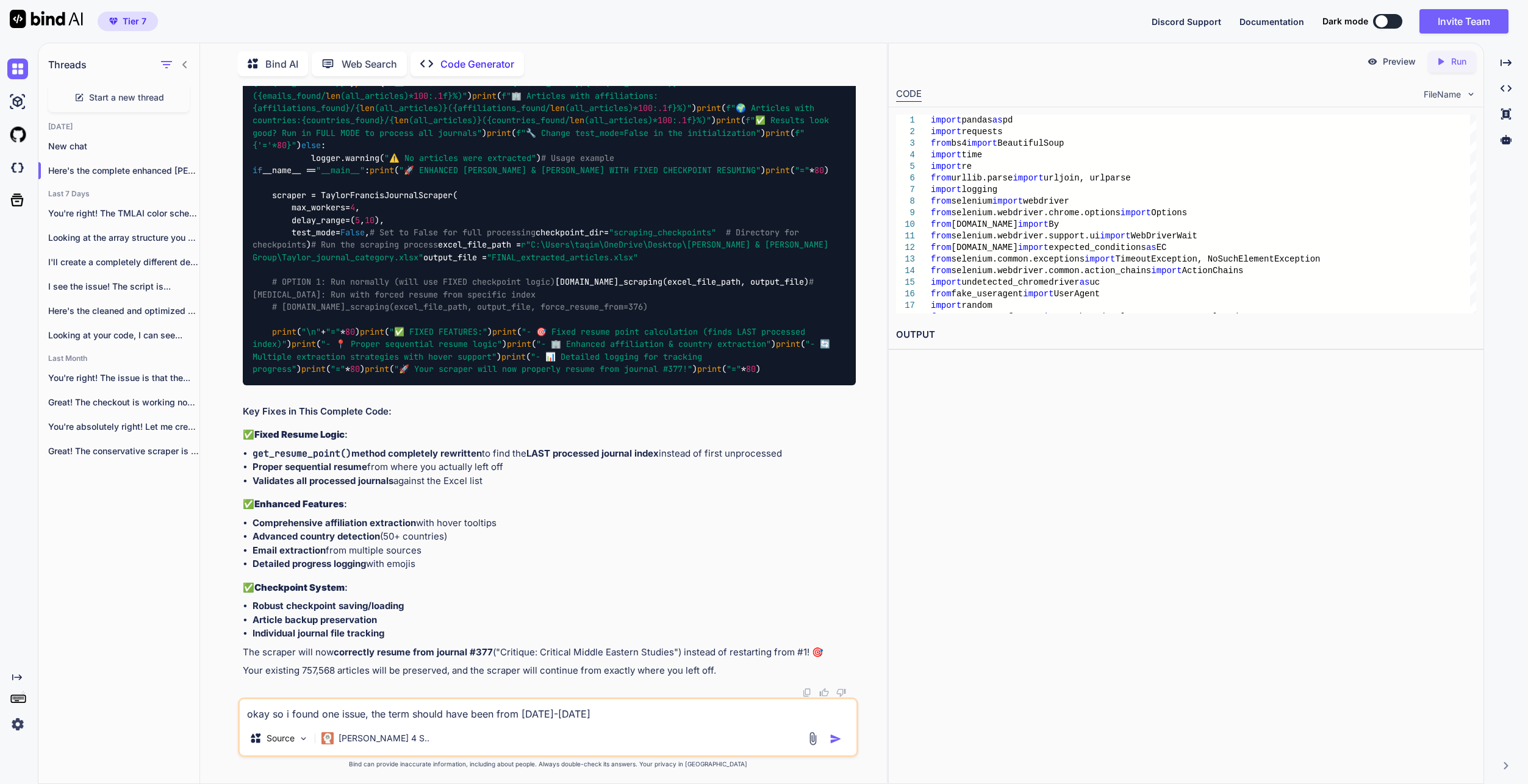
type textarea "x"
type textarea "okay so i found one issue, the term should have been from 2020-2025"
type textarea "x"
type textarea "okay so i found one issue, the term should have been from 2020-202"
type textarea "x"
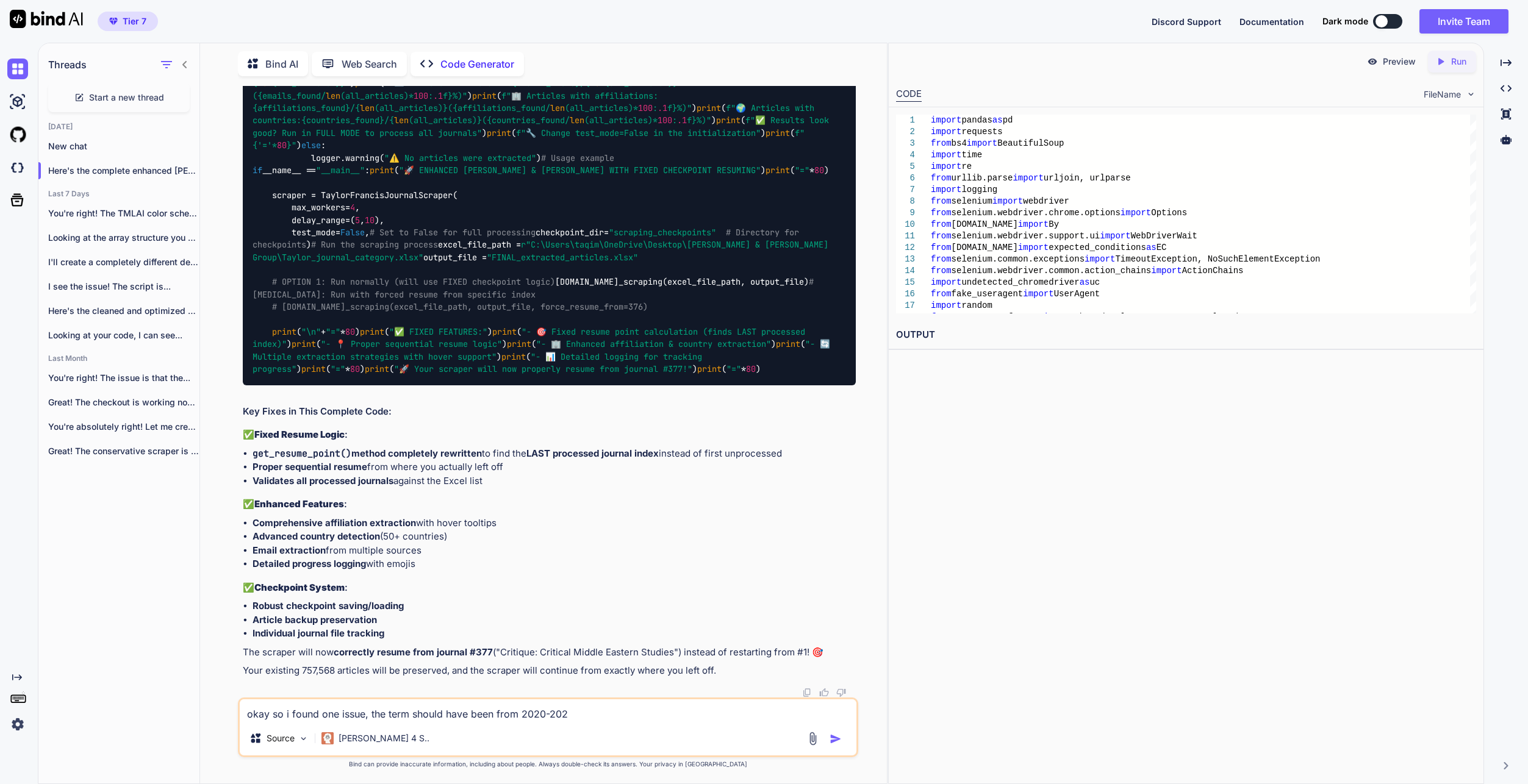
type textarea "okay so i found one issue, the term should have been from 2020-2026"
type textarea "x"
type textarea "okay so i found one issue, the term should have been from 2020-2026"
type textarea "x"
type textarea "okay so i found one issue, the term should have been from 2020-2026 a"
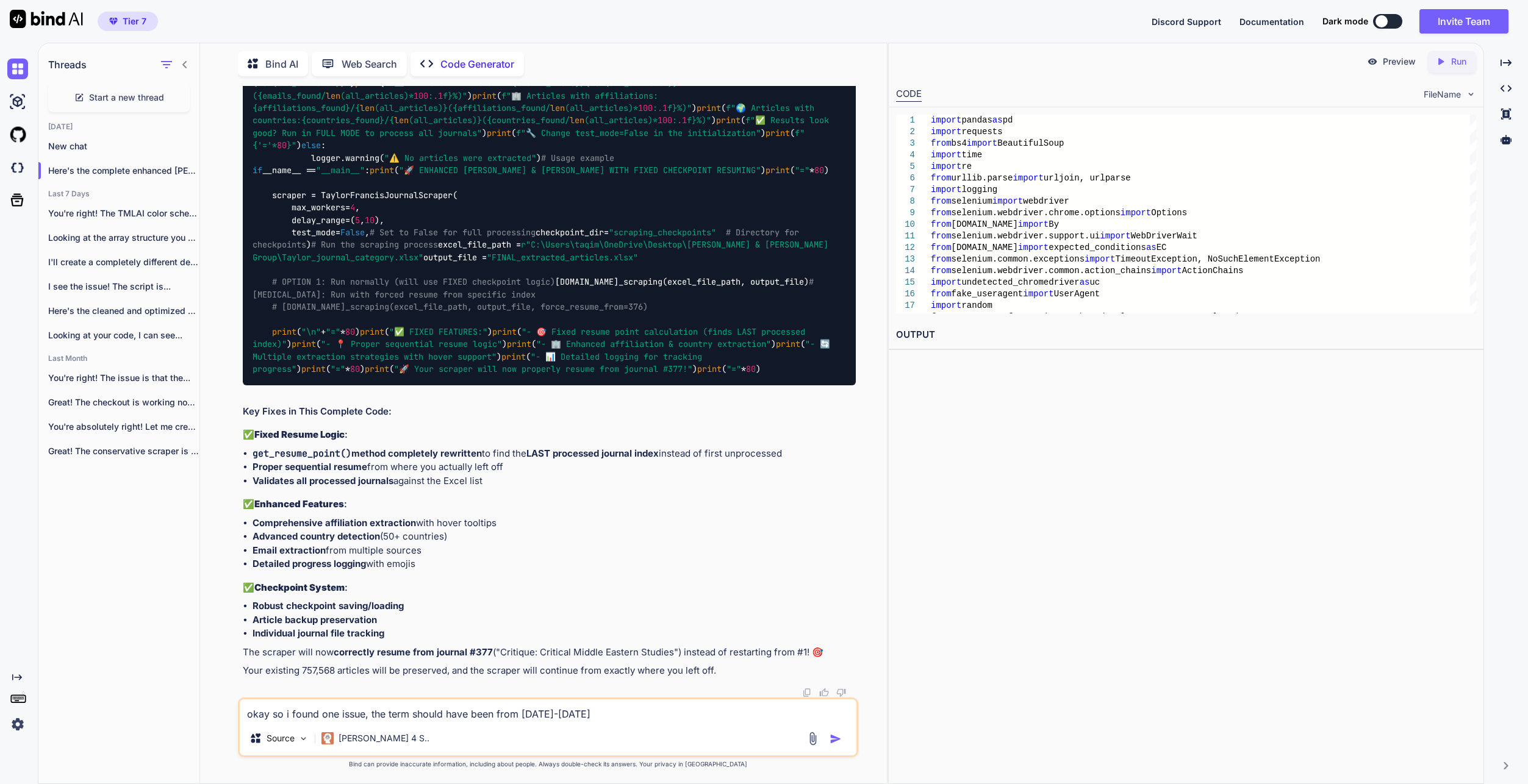
type textarea "x"
type textarea "okay so i found one issue, the term should have been from 2020-2026 al"
type textarea "x"
type textarea "okay so i found one issue, the term should have been from 2020-2026 all"
type textarea "x"
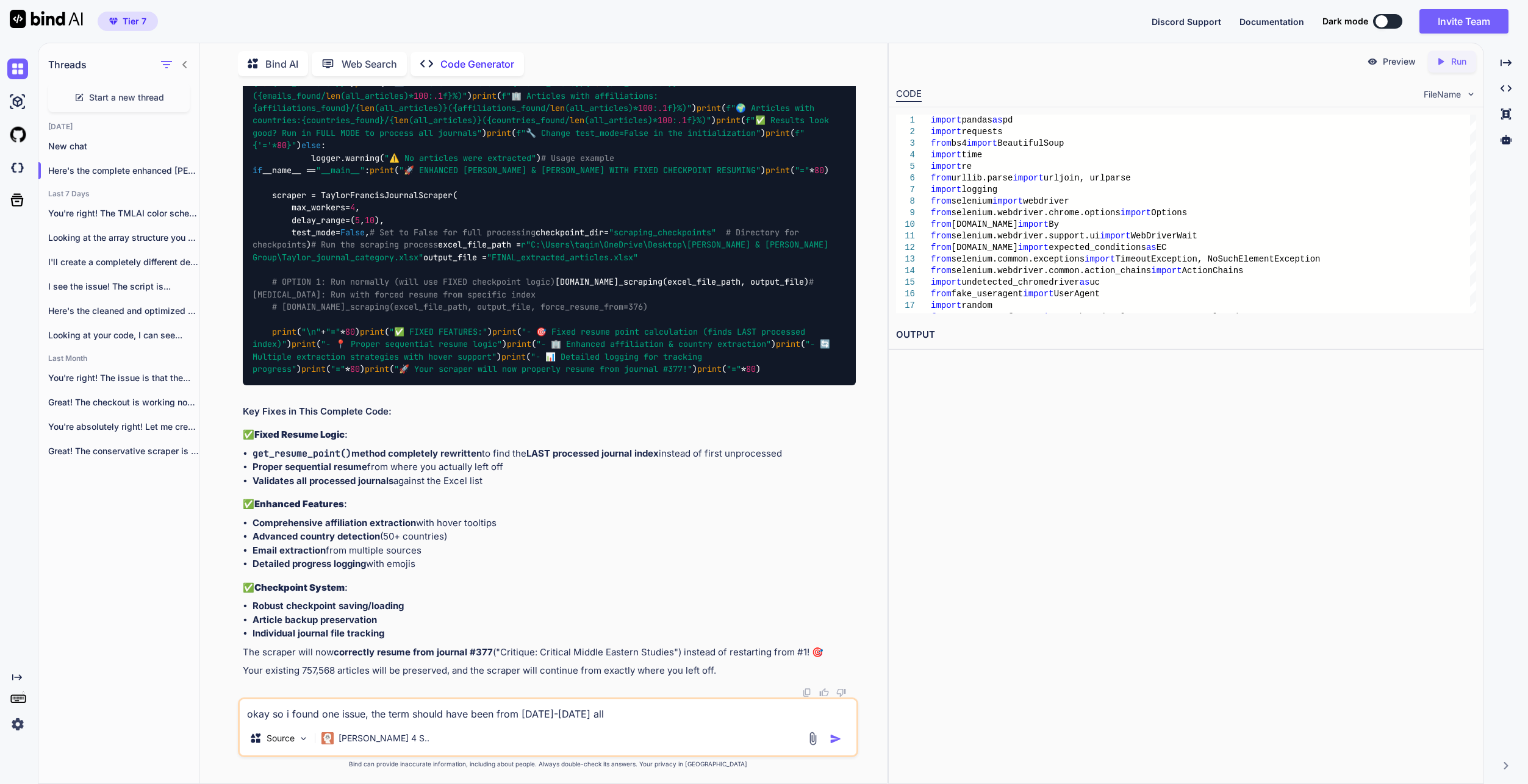
type textarea "okay so i found one issue, the term should have been from 2020-2026 all"
type textarea "x"
type textarea "okay so i found one issue, the term should have been from 2020-2026 all y"
type textarea "x"
type textarea "okay so i found one issue, the term should have been from 2020-2026 all ye"
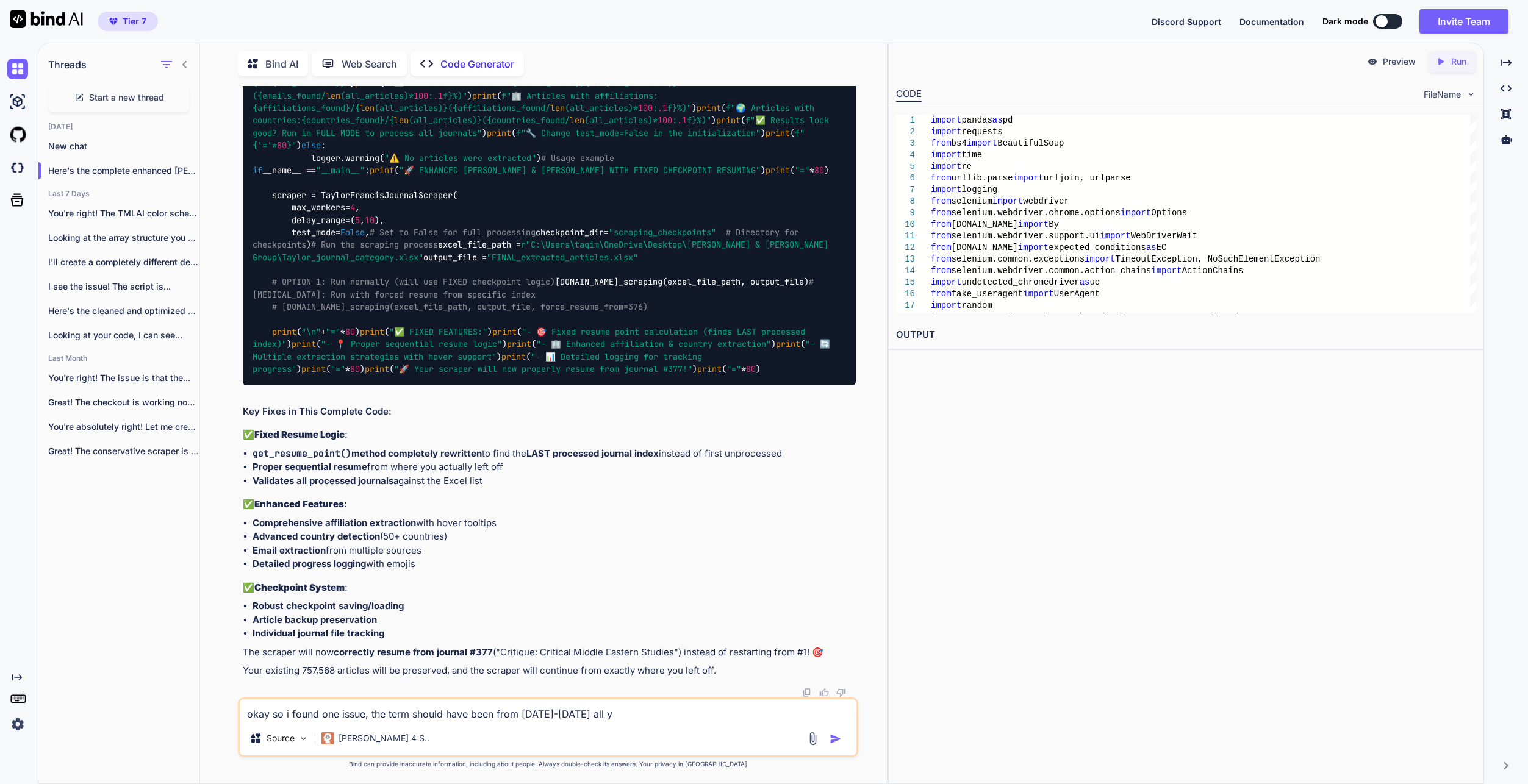
type textarea "x"
type textarea "okay so i found one issue, the term should have been from 2020-2026 all yea"
type textarea "x"
type textarea "okay so i found one issue, the term should have been from 2020-2026 all year"
type textarea "x"
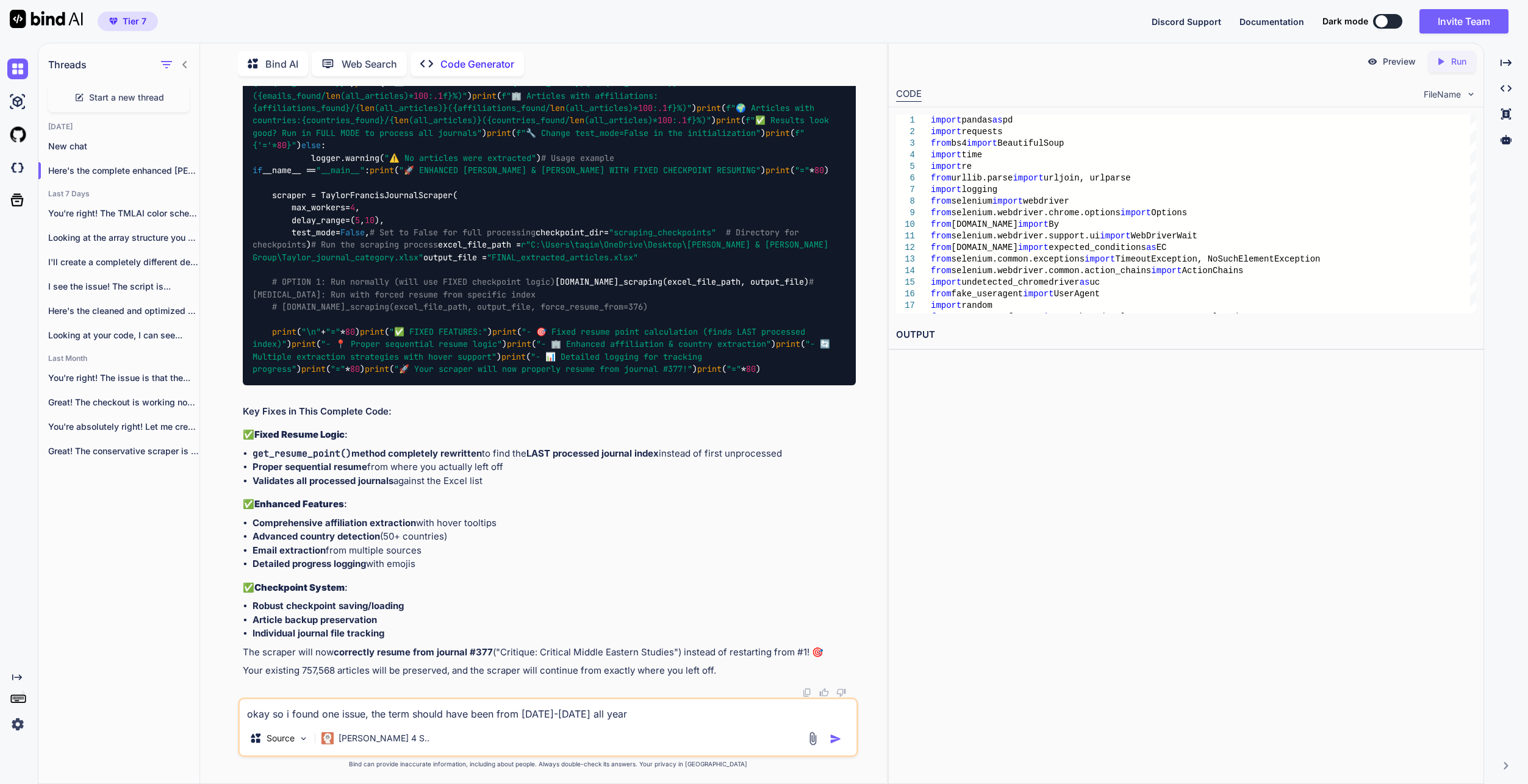
type textarea "okay so i found one issue, the term should have been from 2020-2026 all years"
type textarea "x"
type textarea "okay so i found one issue, the term should have been from 2020-2026 all years"
type textarea "x"
type textarea "okay so i found one issue, the term should have been from 2020-2026 all years"
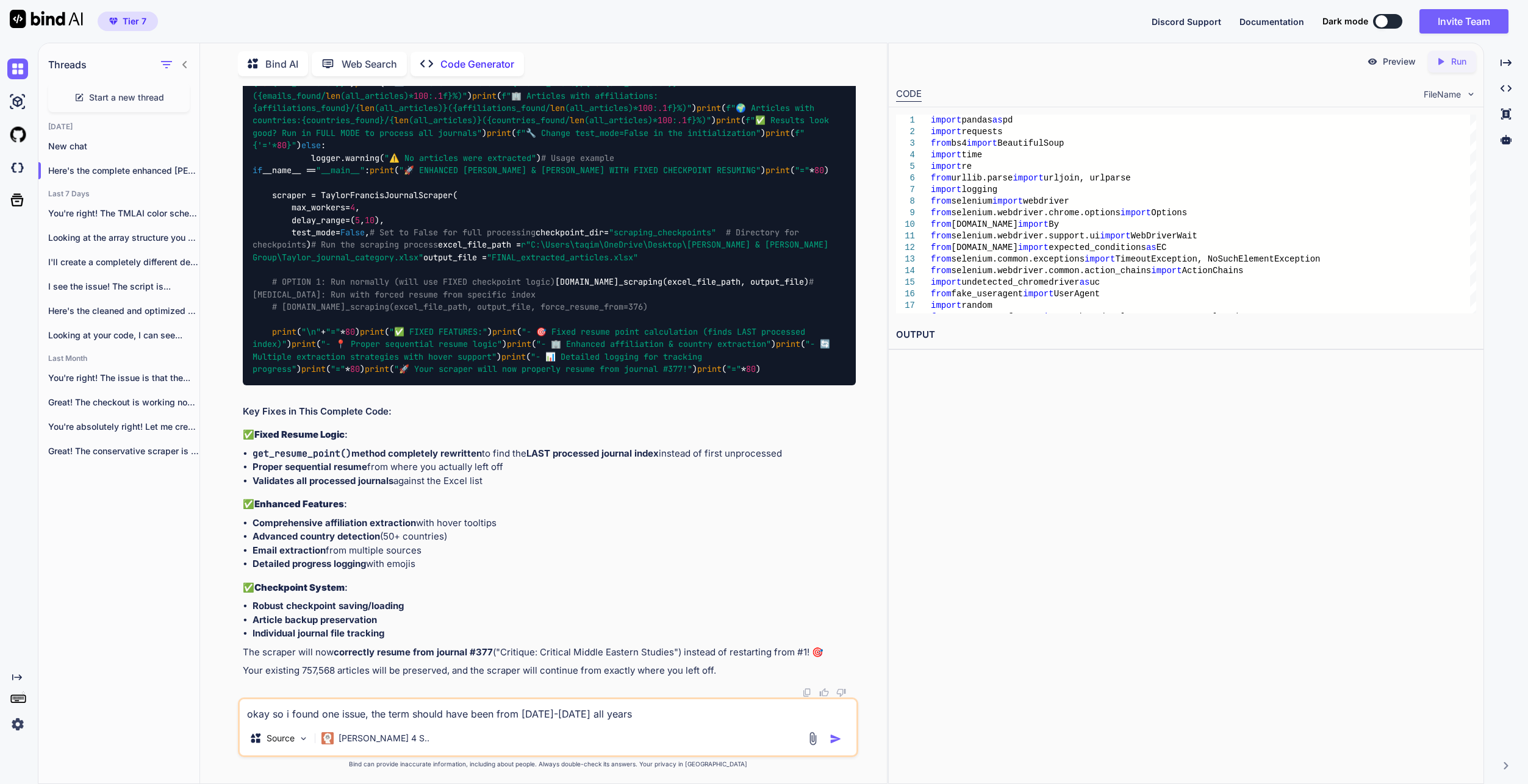
type textarea "x"
type textarea "okay so i found one issue, the term should have been from 2020-2026 all year"
type textarea "x"
type textarea "okay so i found one issue, the term should have been from 2020-2026 all yea"
type textarea "x"
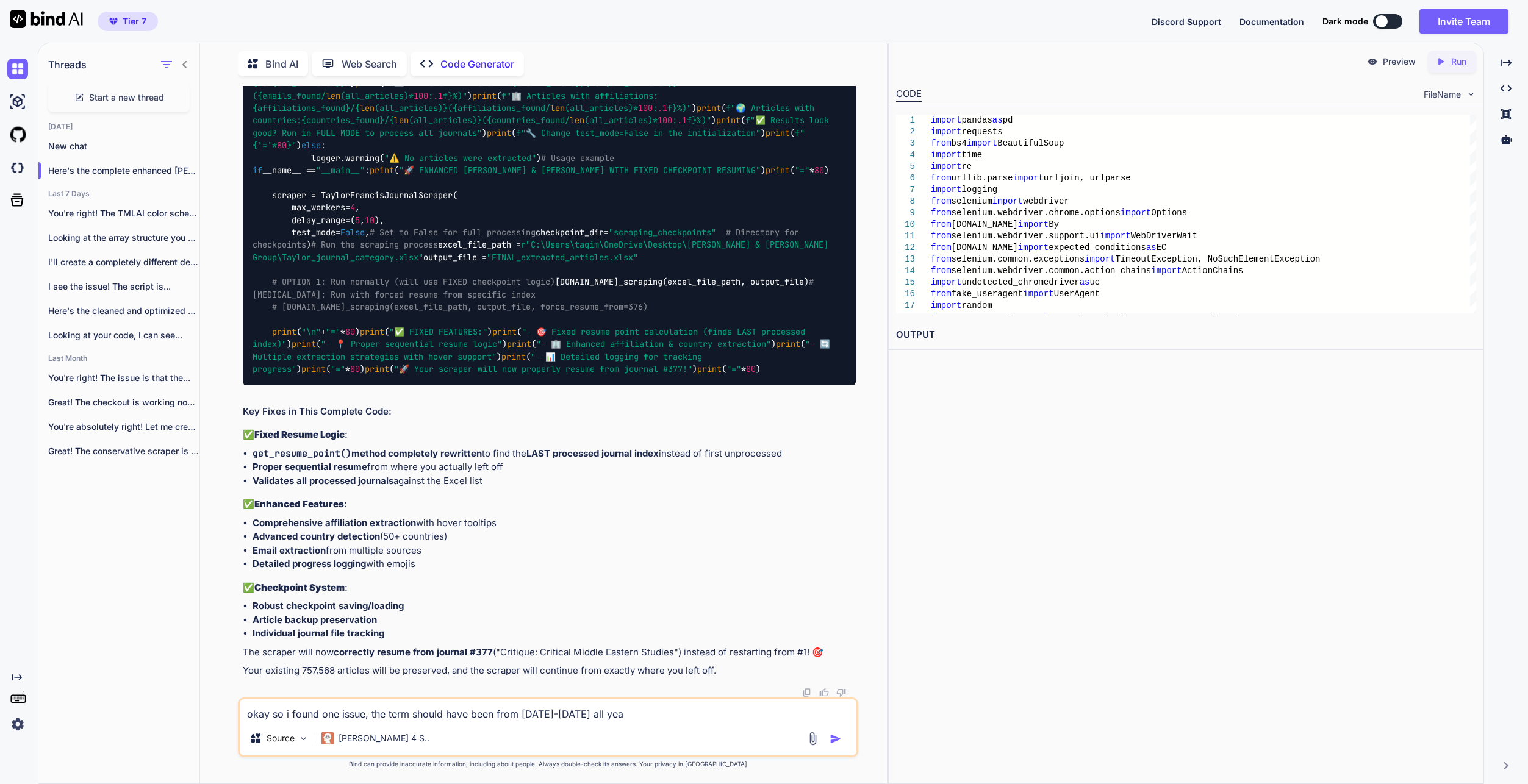
type textarea "okay so i found one issue, the term should have been from 2020-2026 all ye"
type textarea "x"
type textarea "okay so i found one issue, the term should have been from 2020-2026 all y"
type textarea "x"
type textarea "okay so i found one issue, the term should have been from 2020-2026 all"
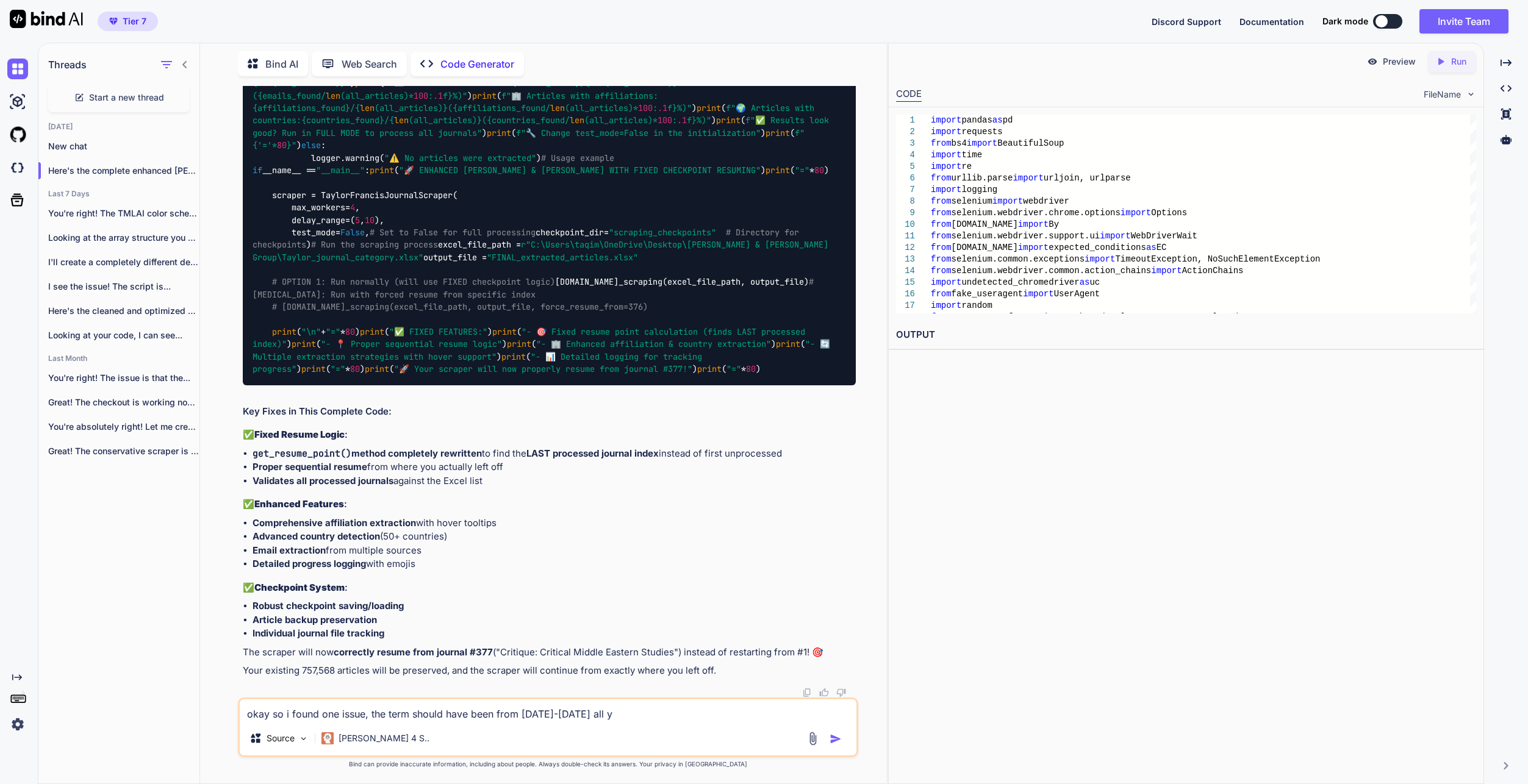
type textarea "x"
type textarea "okay so i found one issue, the term should have been from 2020-2026 all"
type textarea "x"
type textarea "okay so i found one issue, the term should have been from 2020-2026 al"
type textarea "x"
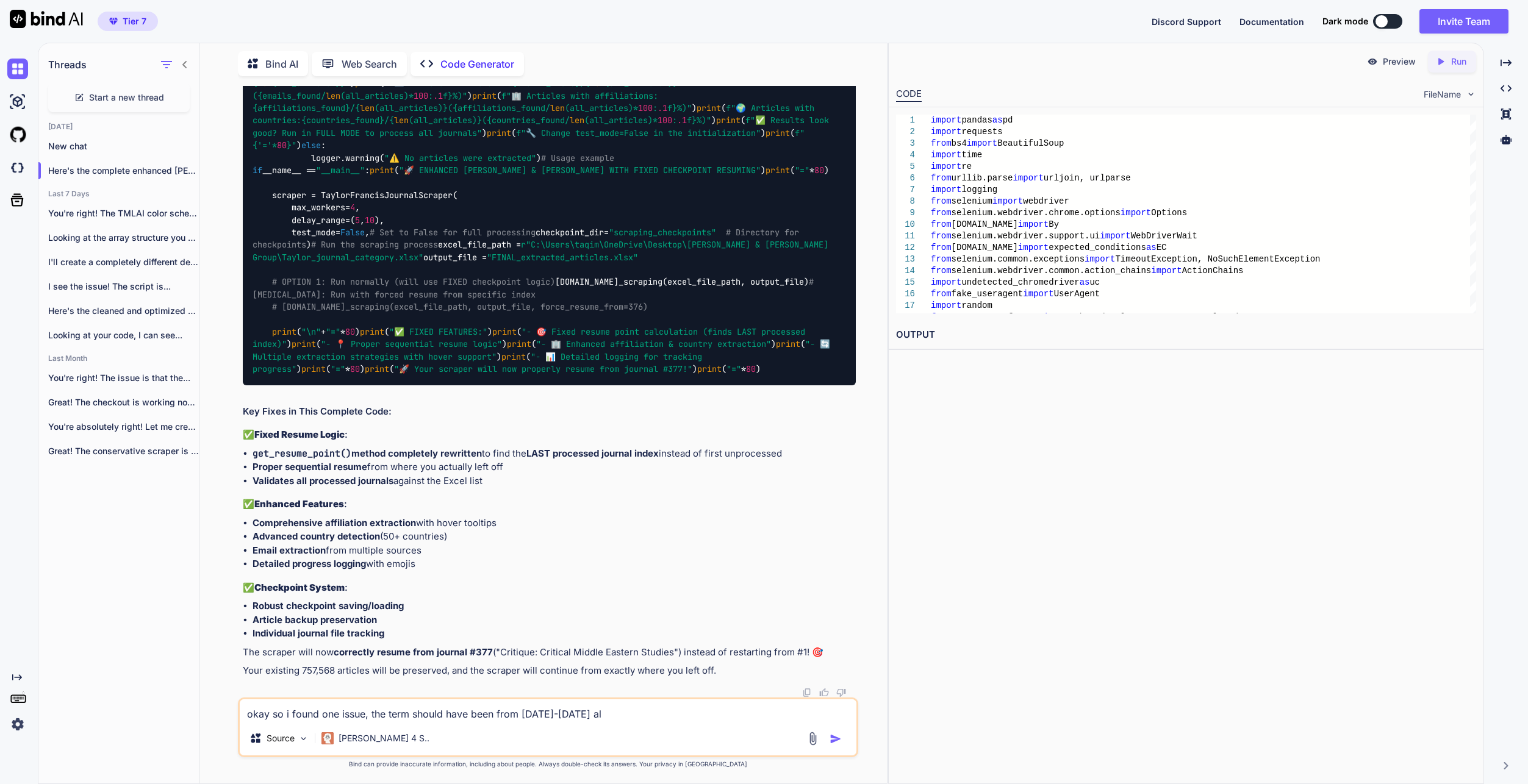
type textarea "okay so i found one issue, the term should have been from 2020-2026 a"
type textarea "x"
type textarea "okay so i found one issue, the term should have been from 2020-2026"
type textarea "x"
type textarea "okay so i found one issue, the term should have been from 2020-2026 t"
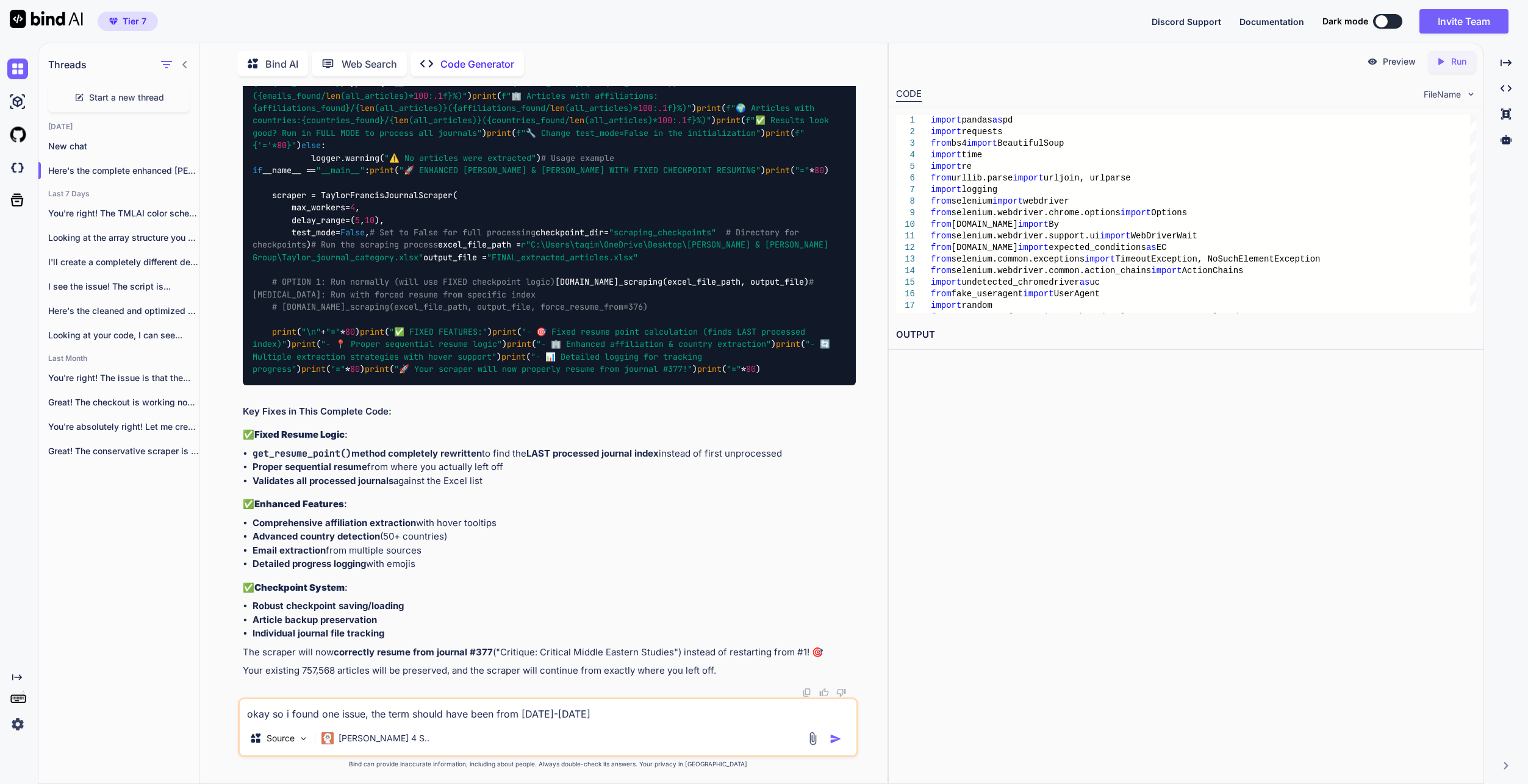
type textarea "x"
type textarea "okay so i found one issue, the term should have been from 2020-2026"
type textarea "x"
click at [384, 715] on textarea "okay so i found one issue, the term should have been from 2020-2026" at bounding box center [548, 710] width 616 height 22
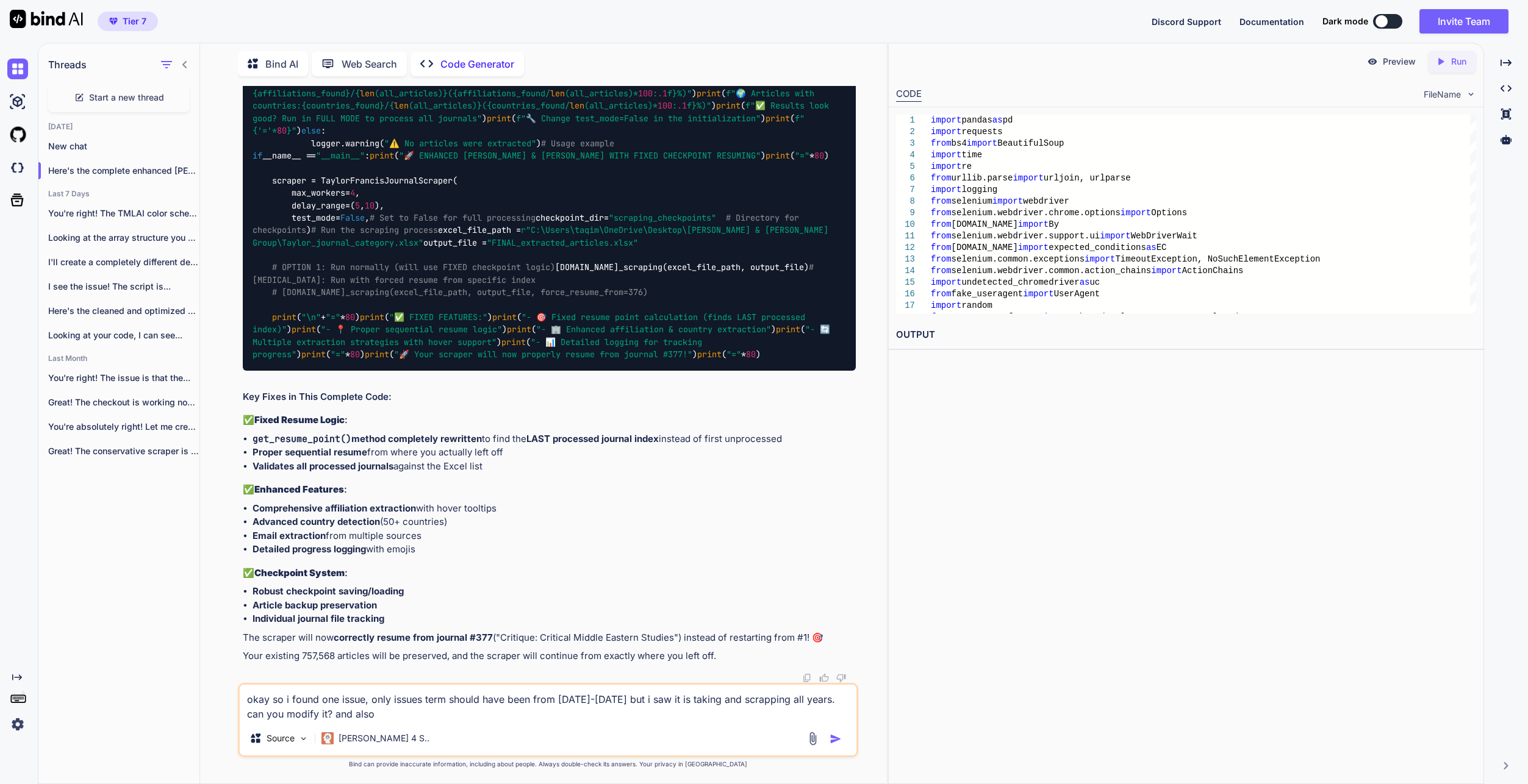
click at [451, 718] on textarea "okay so i found one issue, only issues term should have been from 2020-2026 but…" at bounding box center [548, 703] width 616 height 36
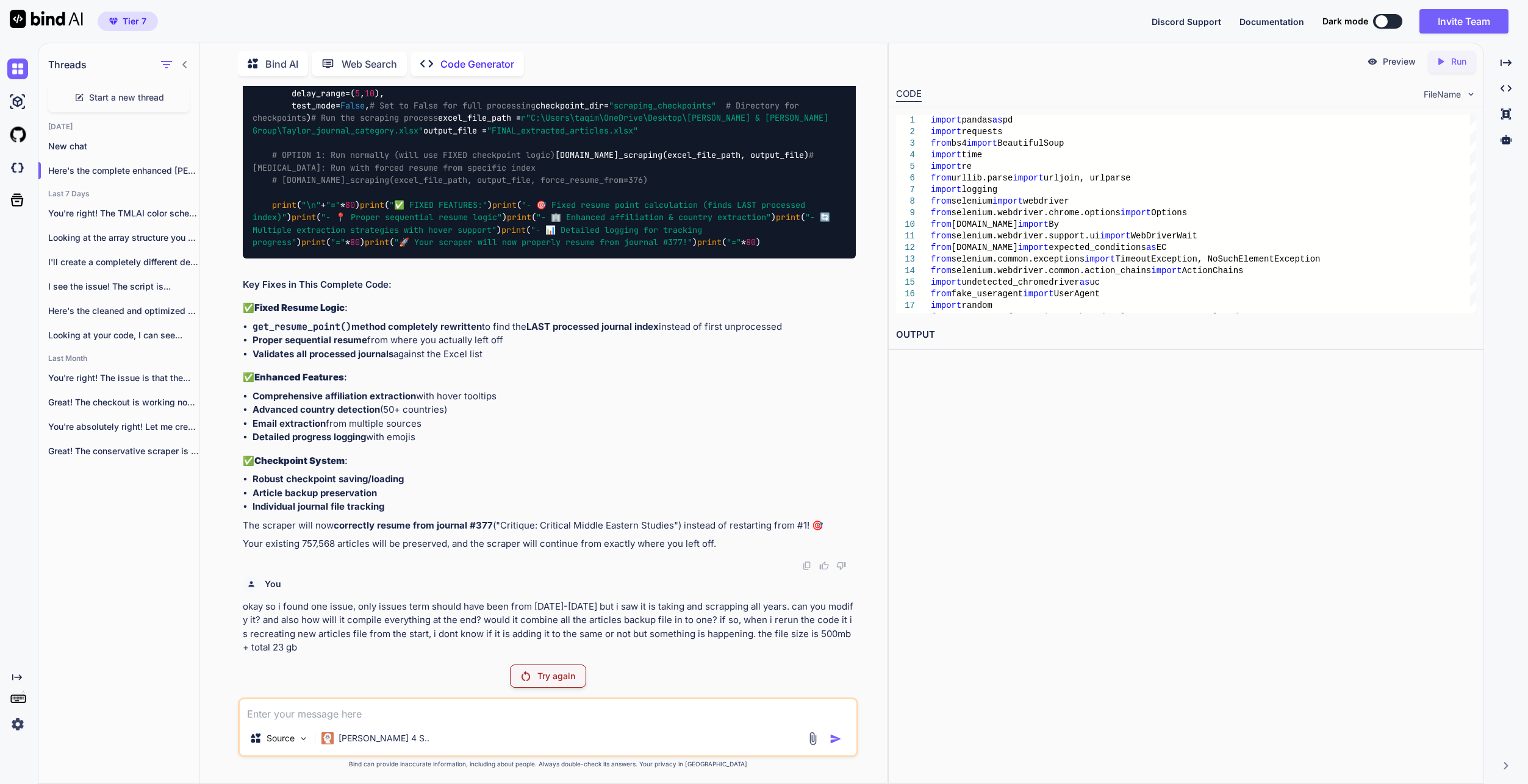
scroll to position [107799, 0]
click at [939, 653] on div "Preview Created with Pixso. Run CODE FileName 1 2 3 4 5 6 7 8 9 10 11 12 13 14 …" at bounding box center [1186, 414] width 596 height 742
click at [444, 646] on p "okay so i found one issue, only issues term should have been from [DATE]-[DATE]…" at bounding box center [549, 627] width 613 height 55
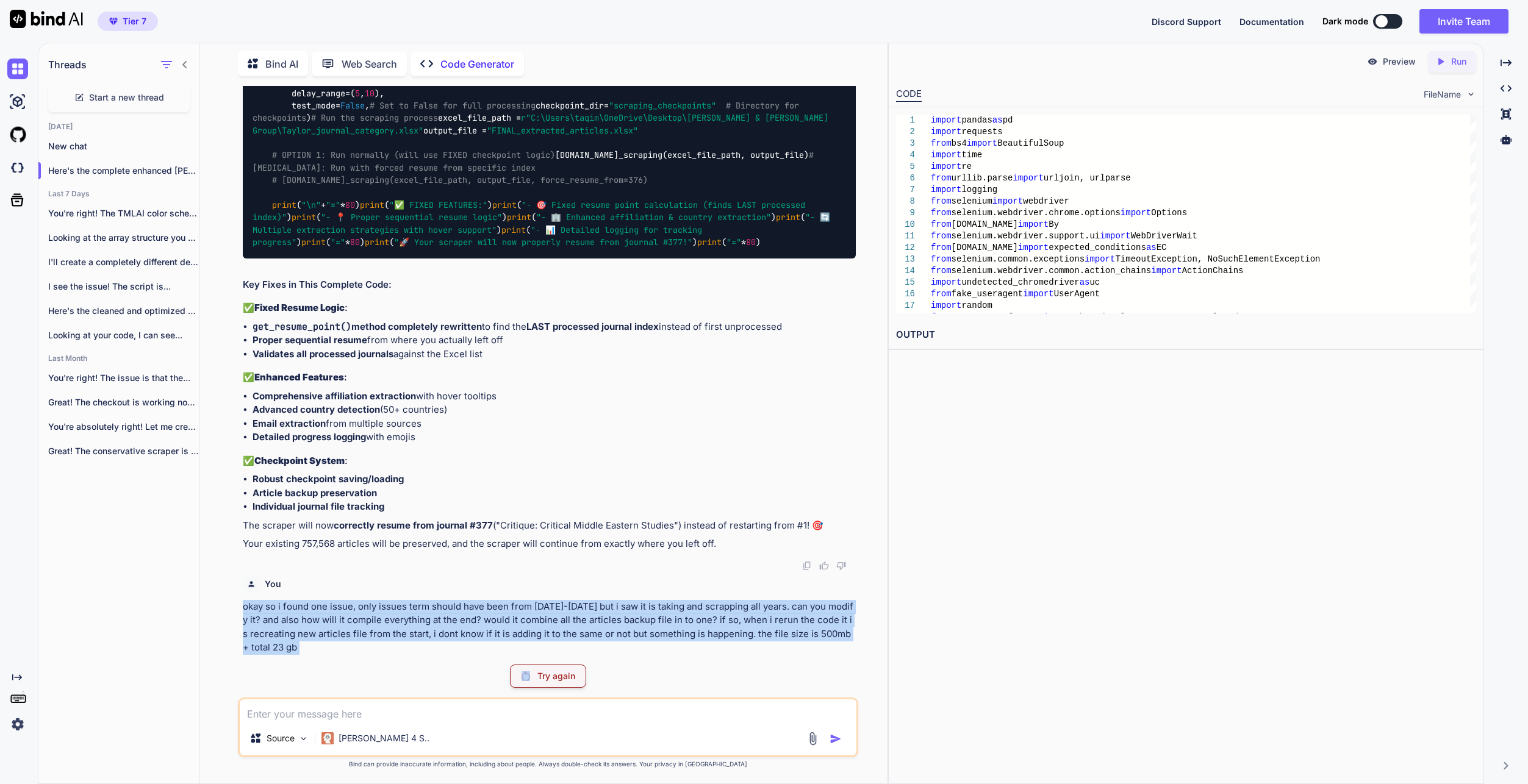
click at [444, 646] on p "okay so i found one issue, only issues term should have been from [DATE]-[DATE]…" at bounding box center [549, 627] width 613 height 55
copy p "okay so i found one issue, only issues term should have been from [DATE]-[DATE]…"
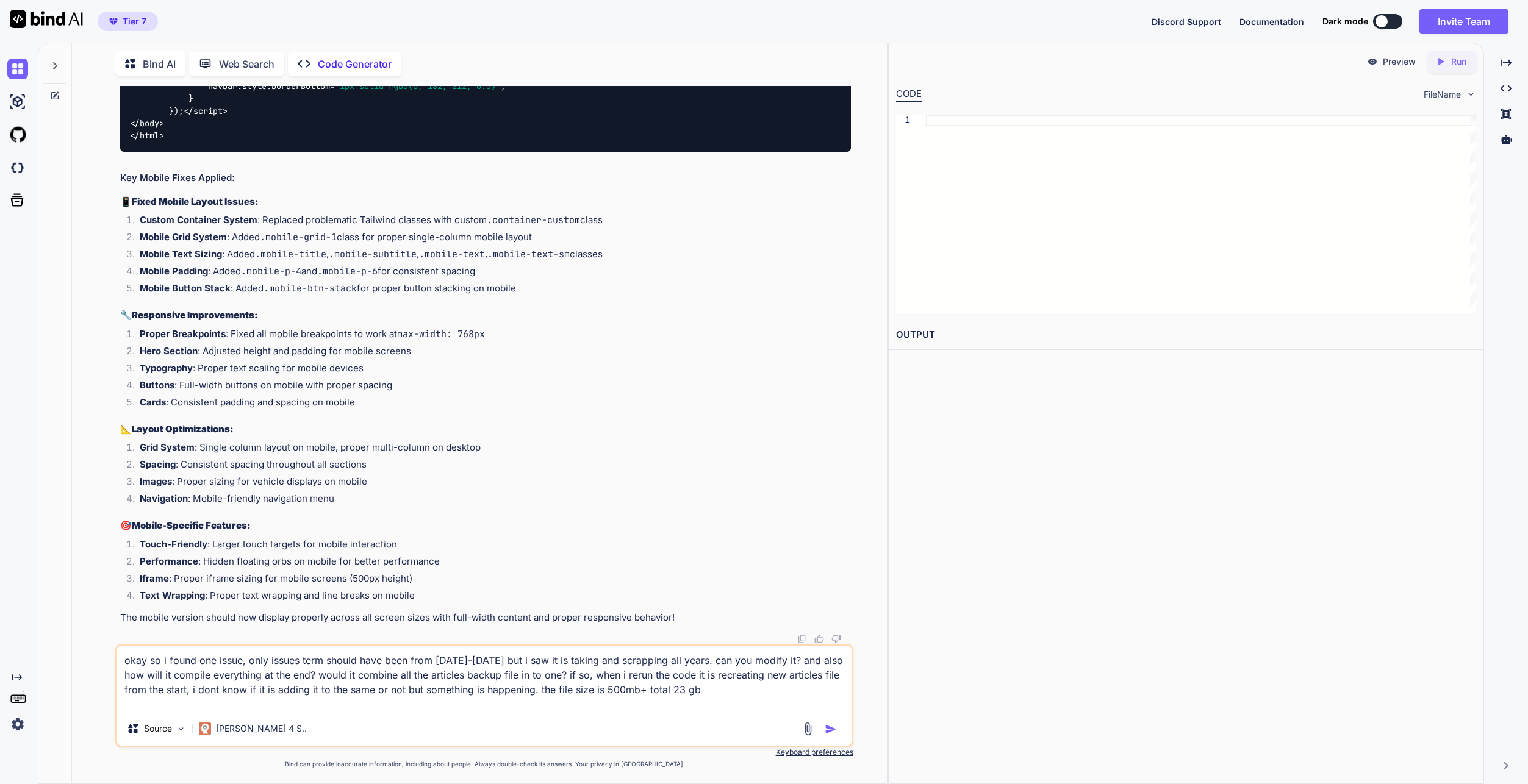
scroll to position [107863, 0]
click at [837, 729] on button "button" at bounding box center [833, 729] width 17 height 12
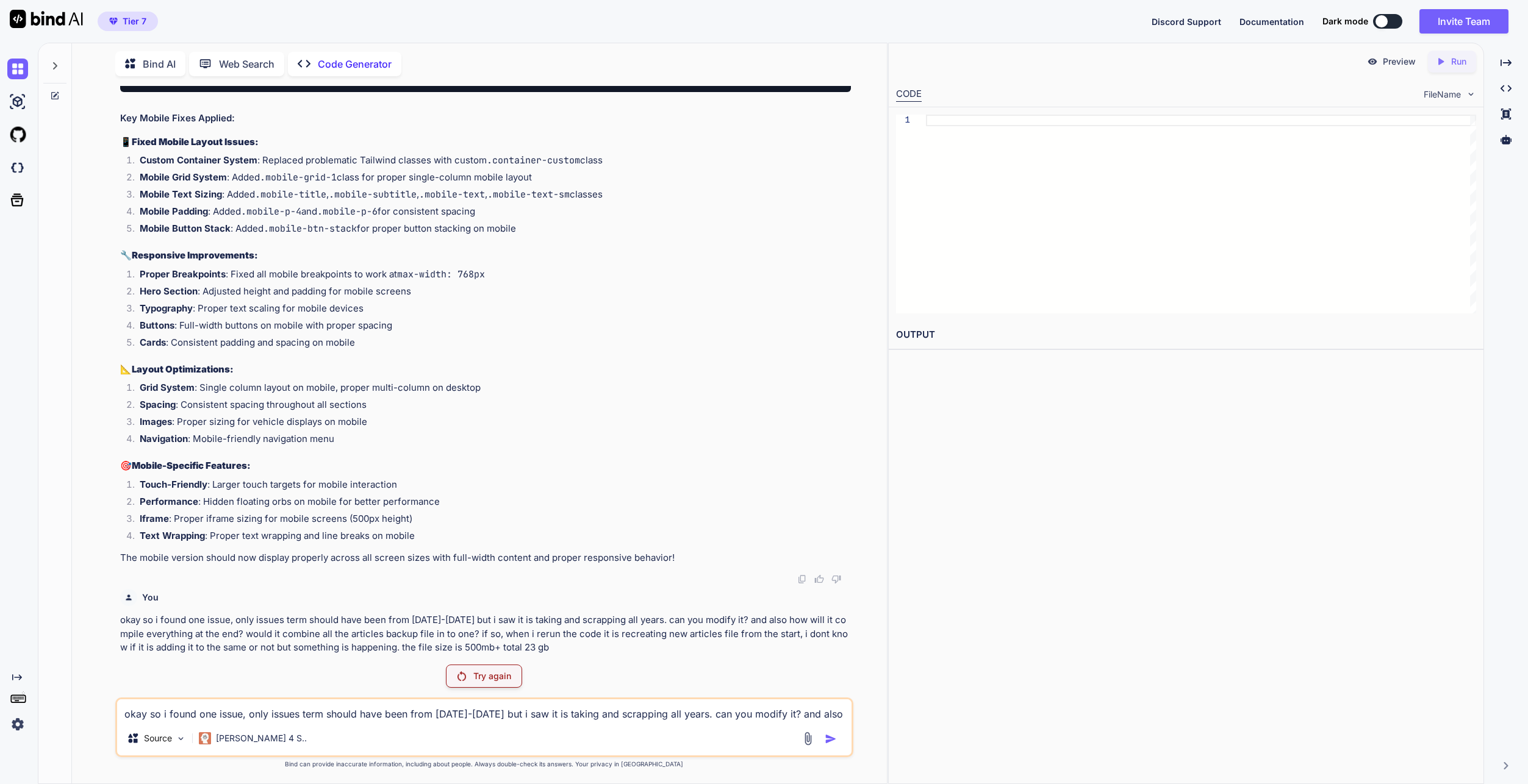
scroll to position [107923, 0]
click at [503, 677] on p "Try again" at bounding box center [493, 676] width 38 height 12
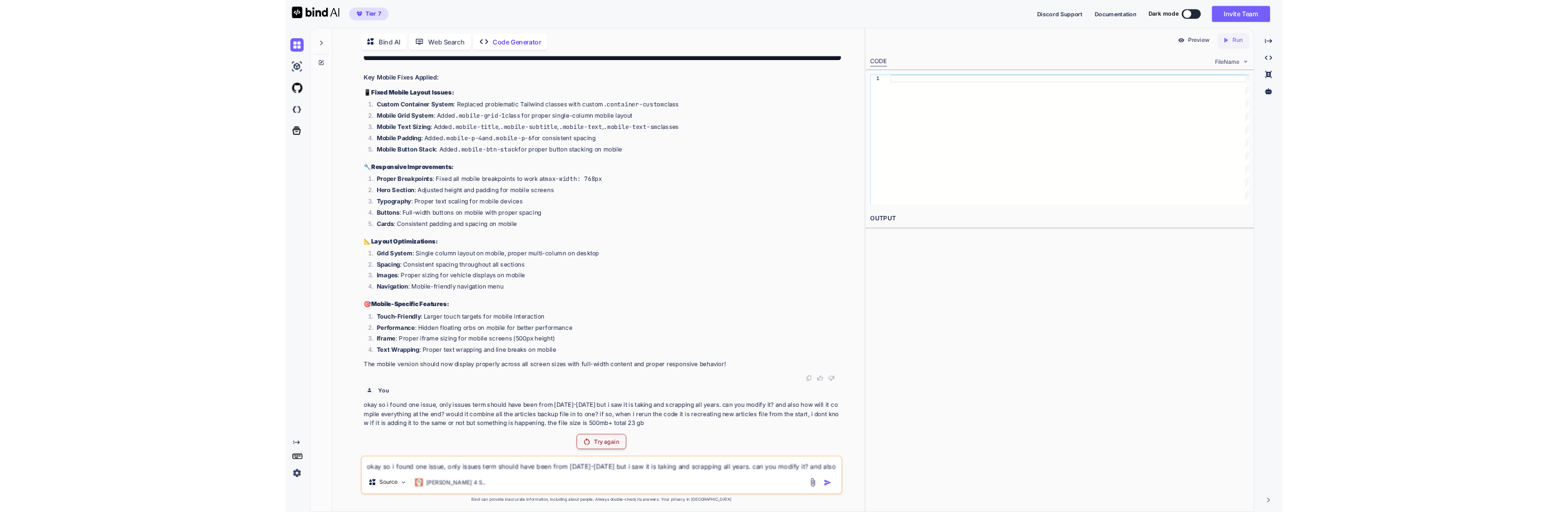
scroll to position [85713, 0]
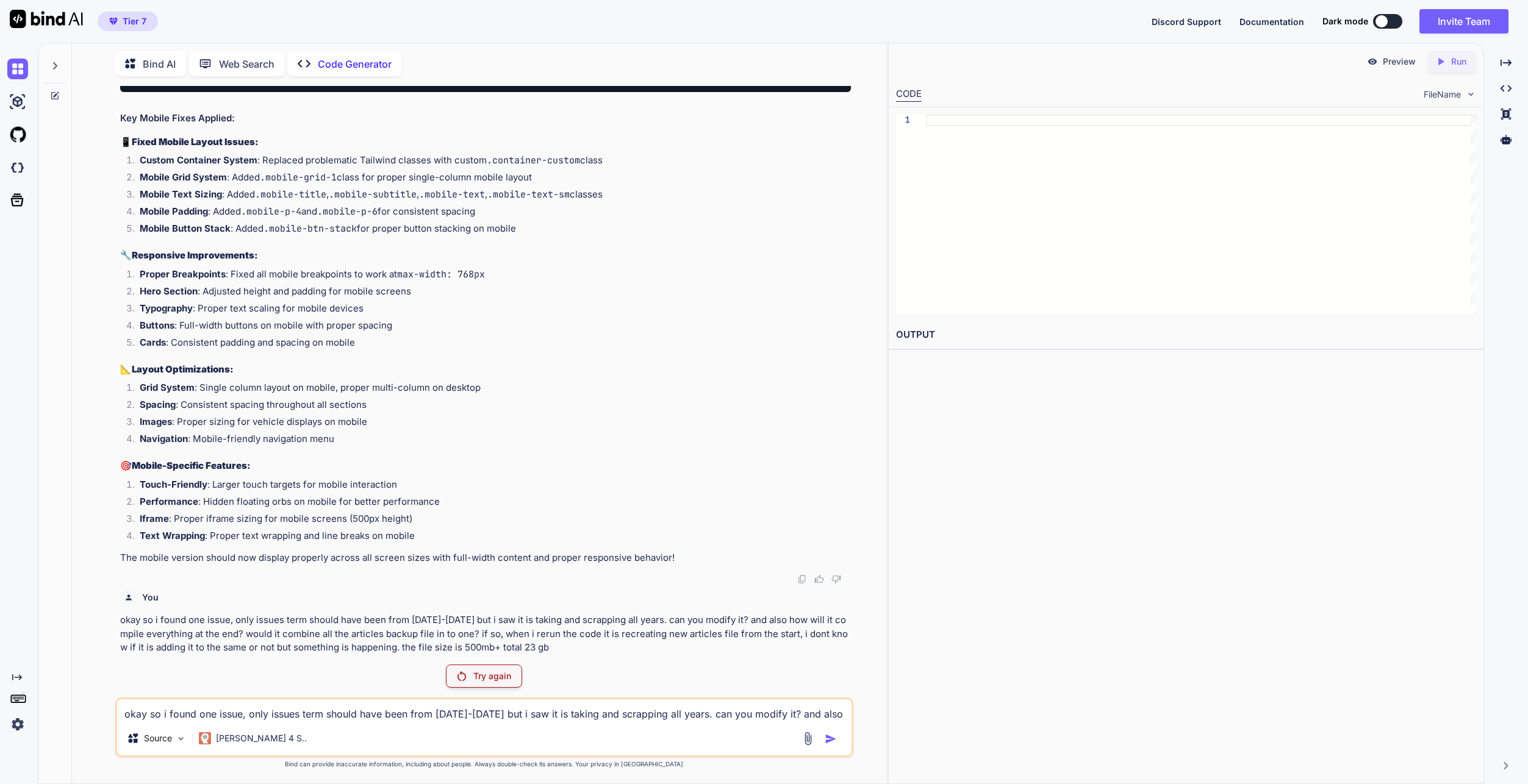
drag, startPoint x: 38, startPoint y: 297, endPoint x: 50, endPoint y: 291, distance: 13.4
type textarea "x"
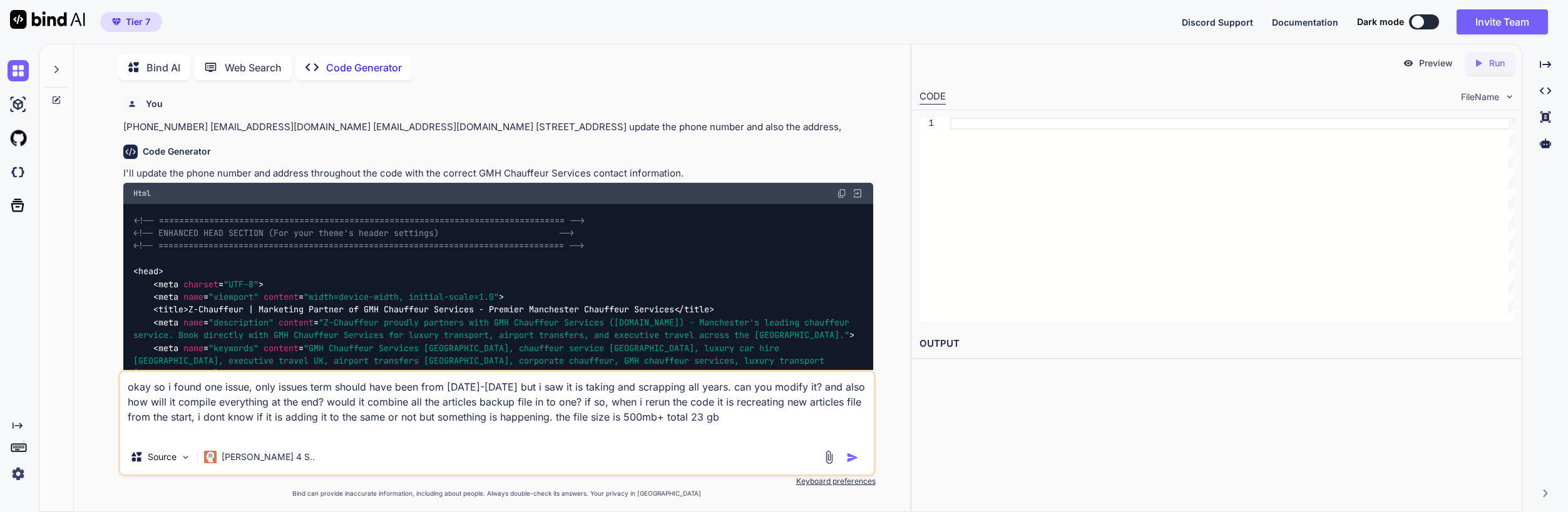
type textarea "x"
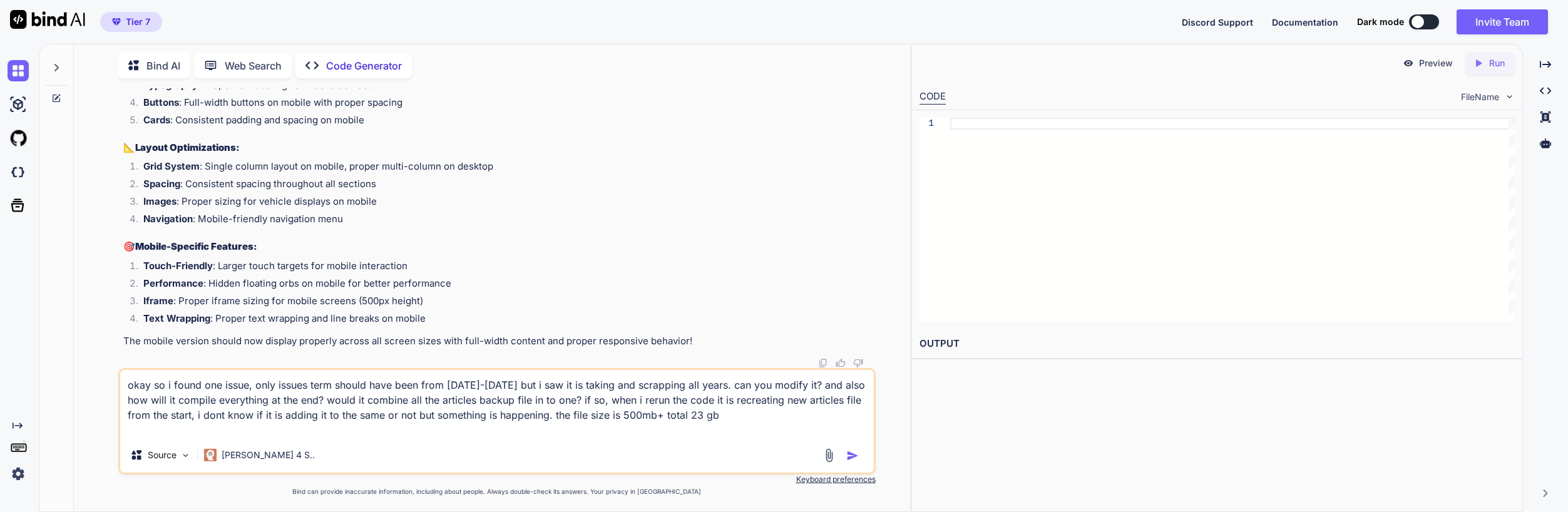
click at [848, 455] on img "button" at bounding box center [852, 455] width 13 height 13
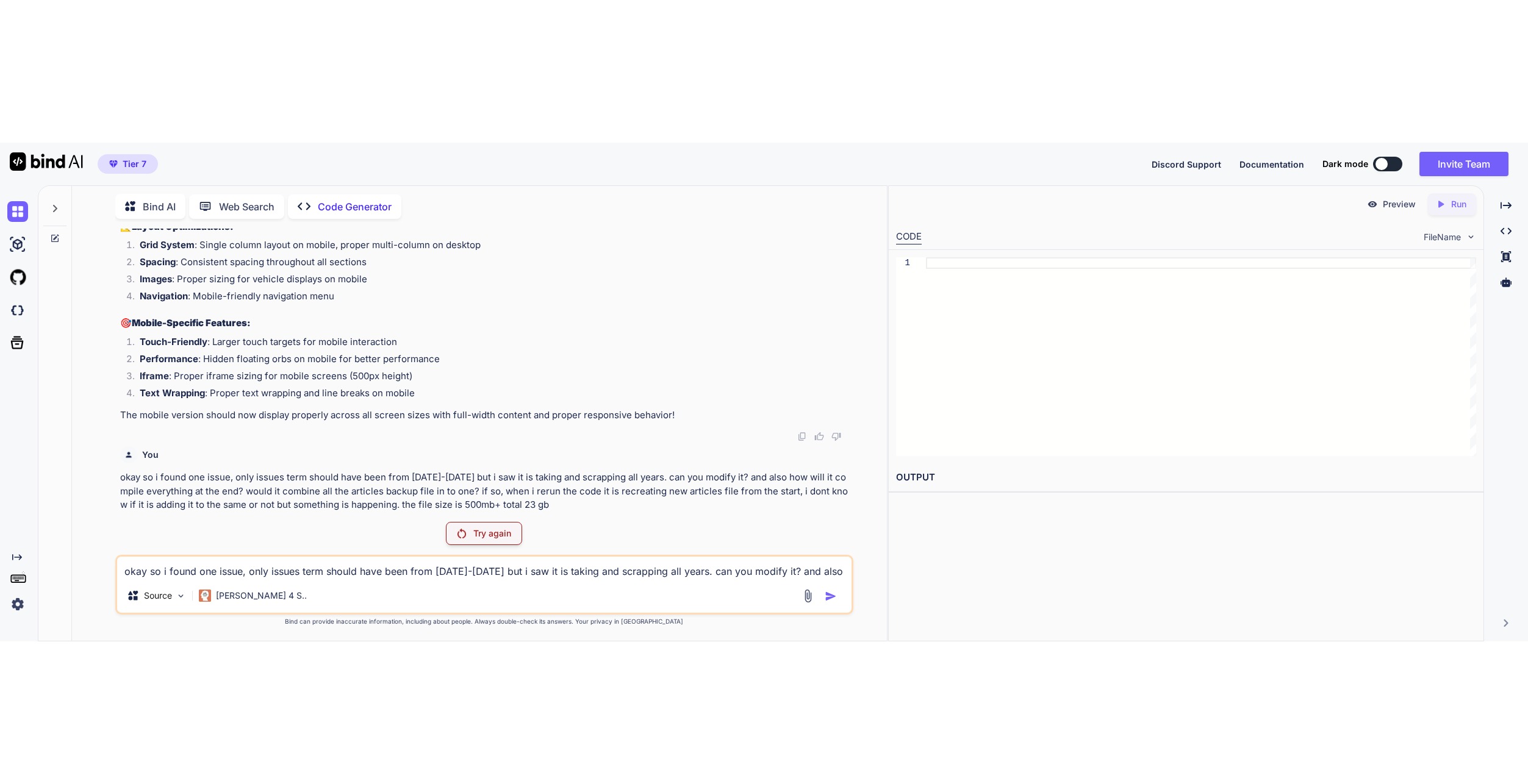
scroll to position [82884, 0]
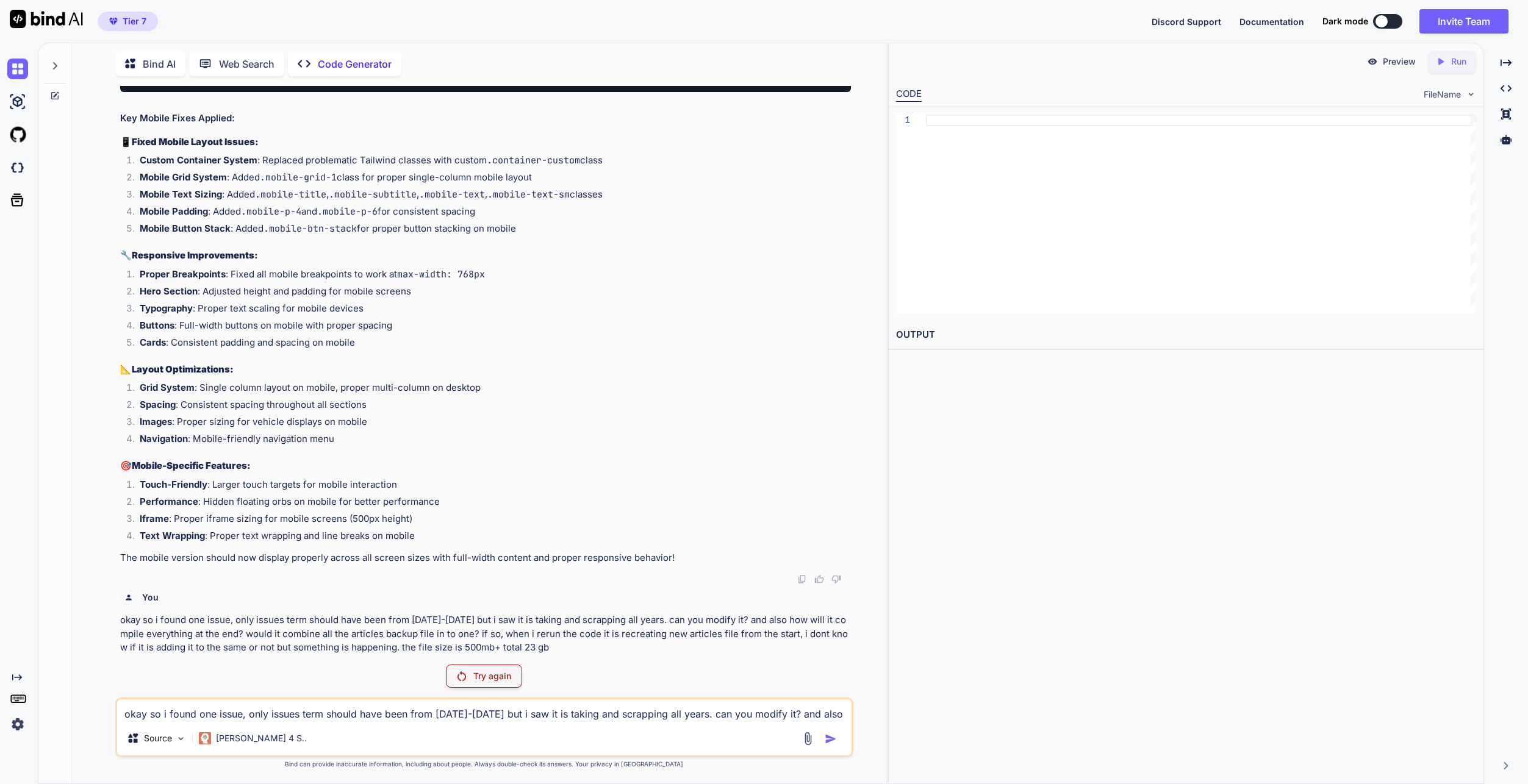
click at [56, 64] on icon at bounding box center [55, 66] width 4 height 7
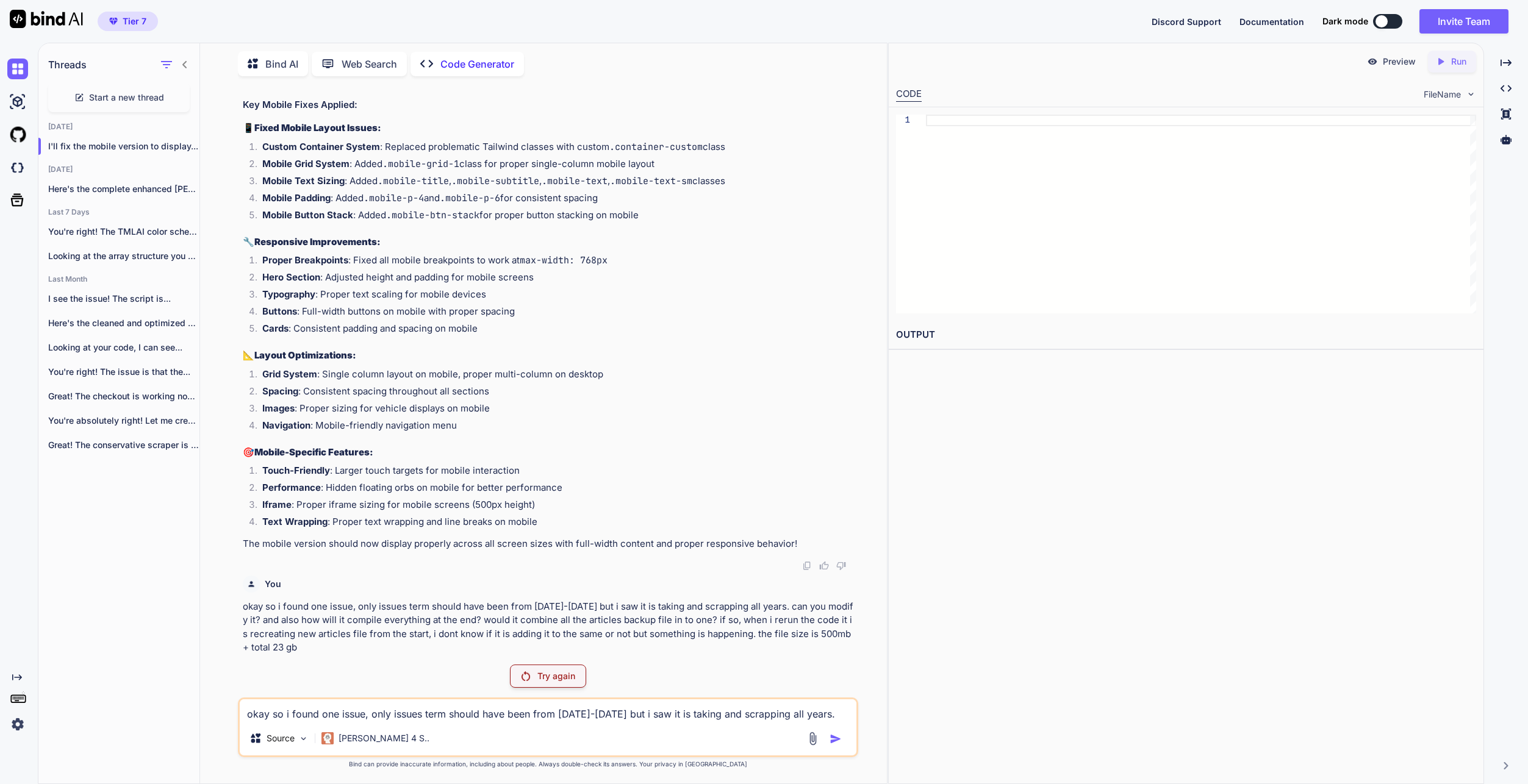
scroll to position [85723, 0]
click at [128, 192] on div "Here's the complete enhanced [PERSON_NAME] & [PERSON_NAME]..." at bounding box center [119, 189] width 161 height 24
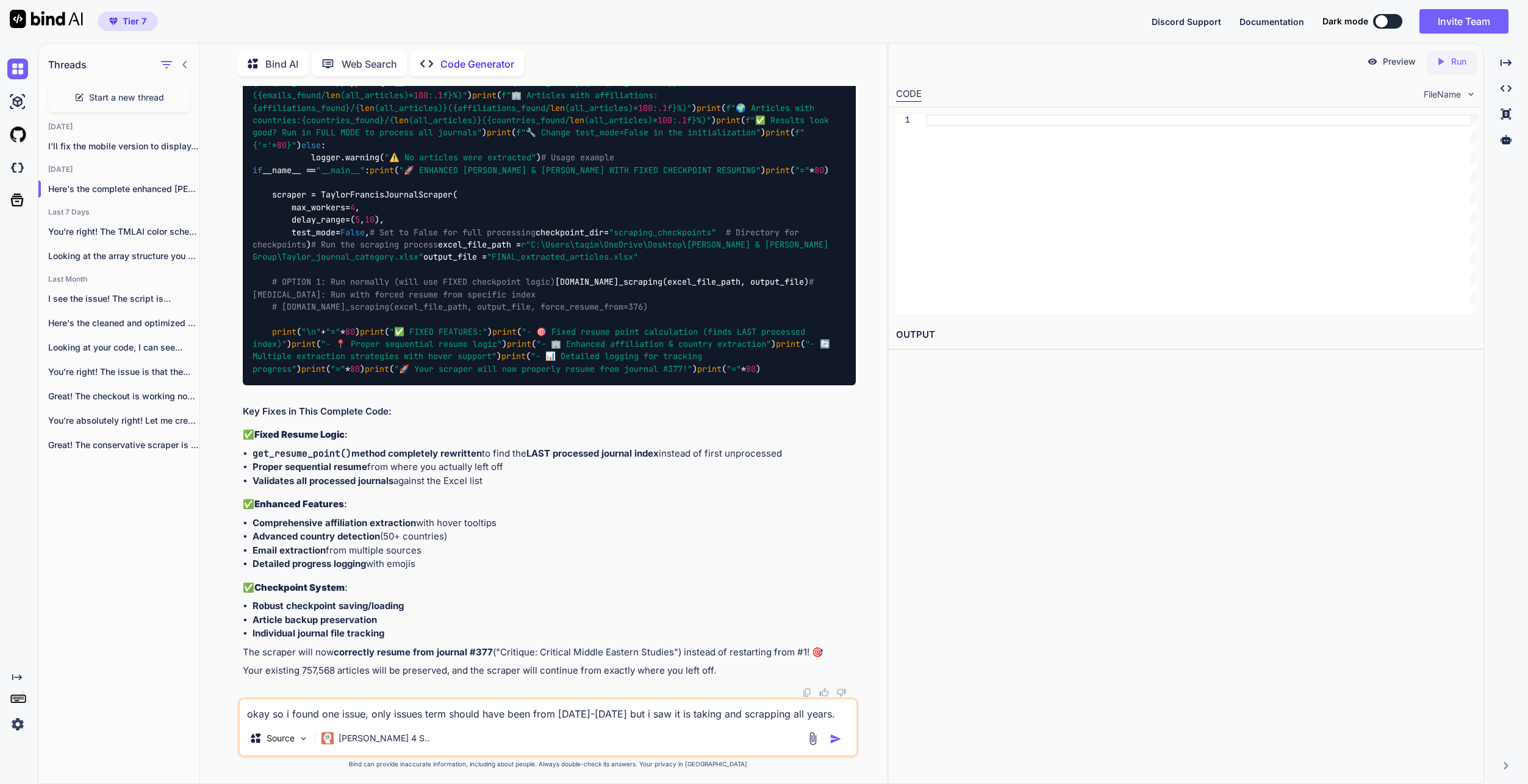
scroll to position [32263, 0]
click at [420, 498] on textarea "okay so i found one issue, only issues term should have been from [DATE]-[DATE]…" at bounding box center [548, 710] width 616 height 22
paste textarea "okay so i found one issue, only issues term should have been from [DATE]-[DATE]…"
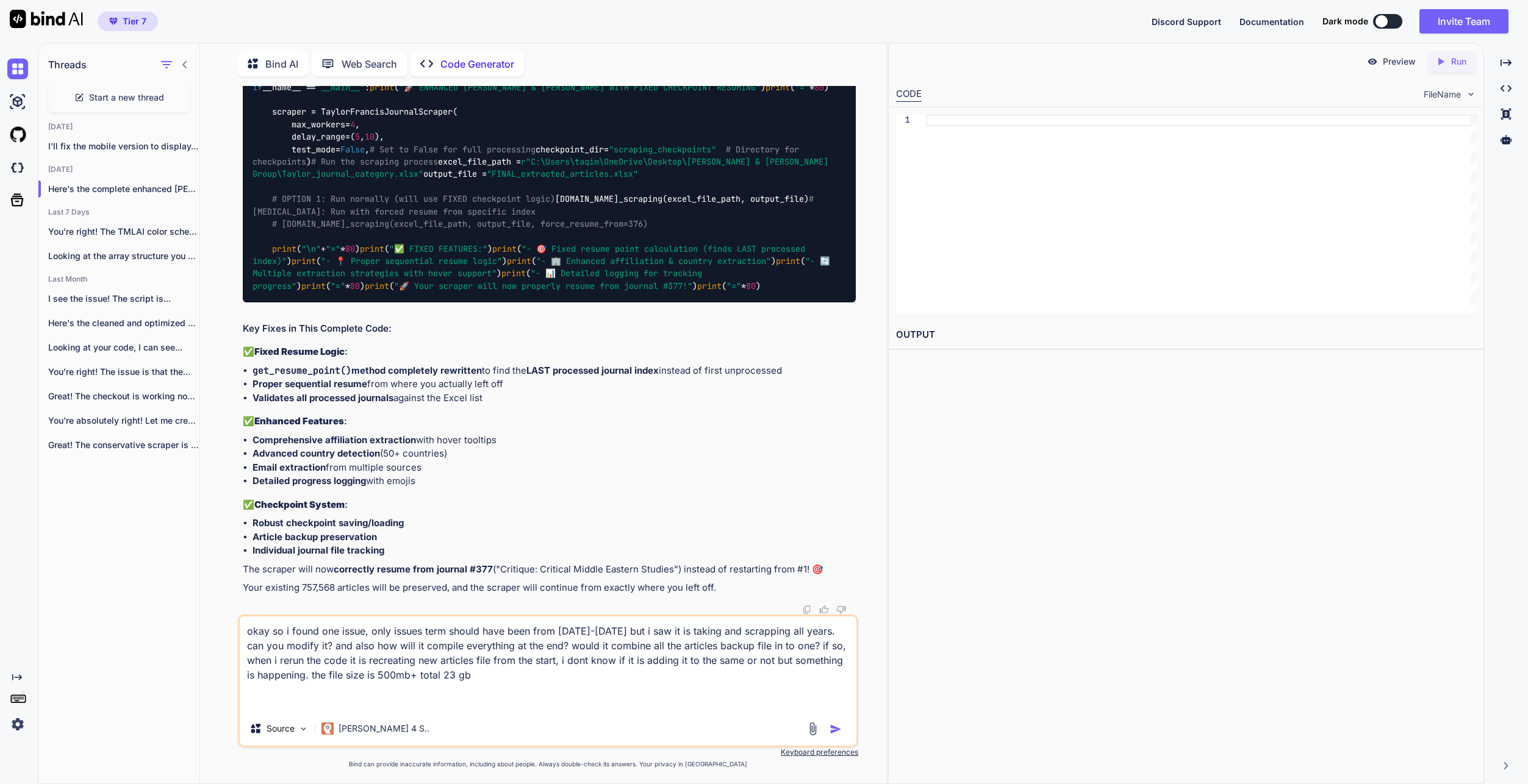
type textarea "okay so i found one issue, only issues term should have been from [DATE]-[DATE]…"
click at [833, 498] on img "button" at bounding box center [835, 729] width 12 height 12
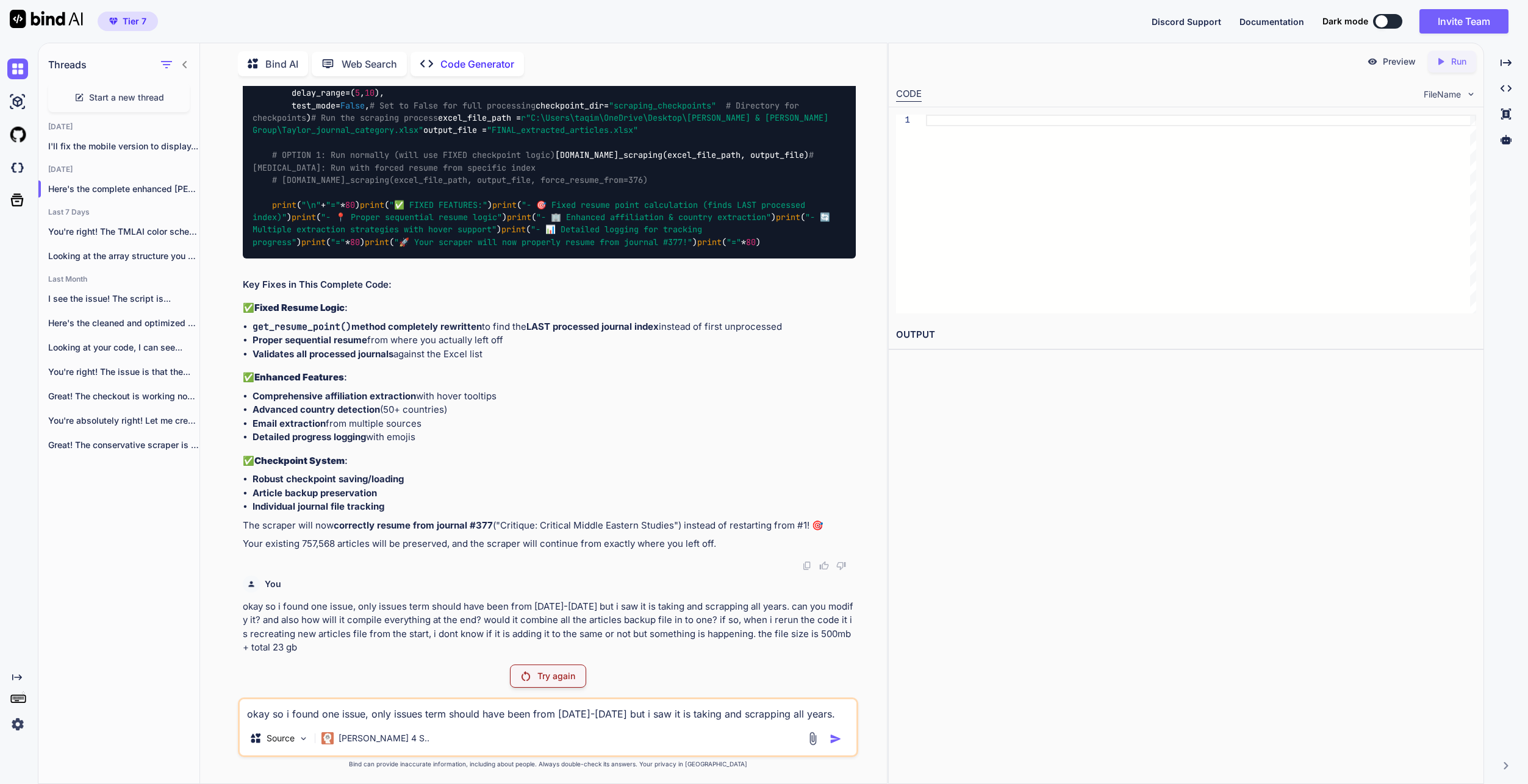
scroll to position [35356, 0]
click at [13, 498] on img at bounding box center [17, 724] width 20 height 20
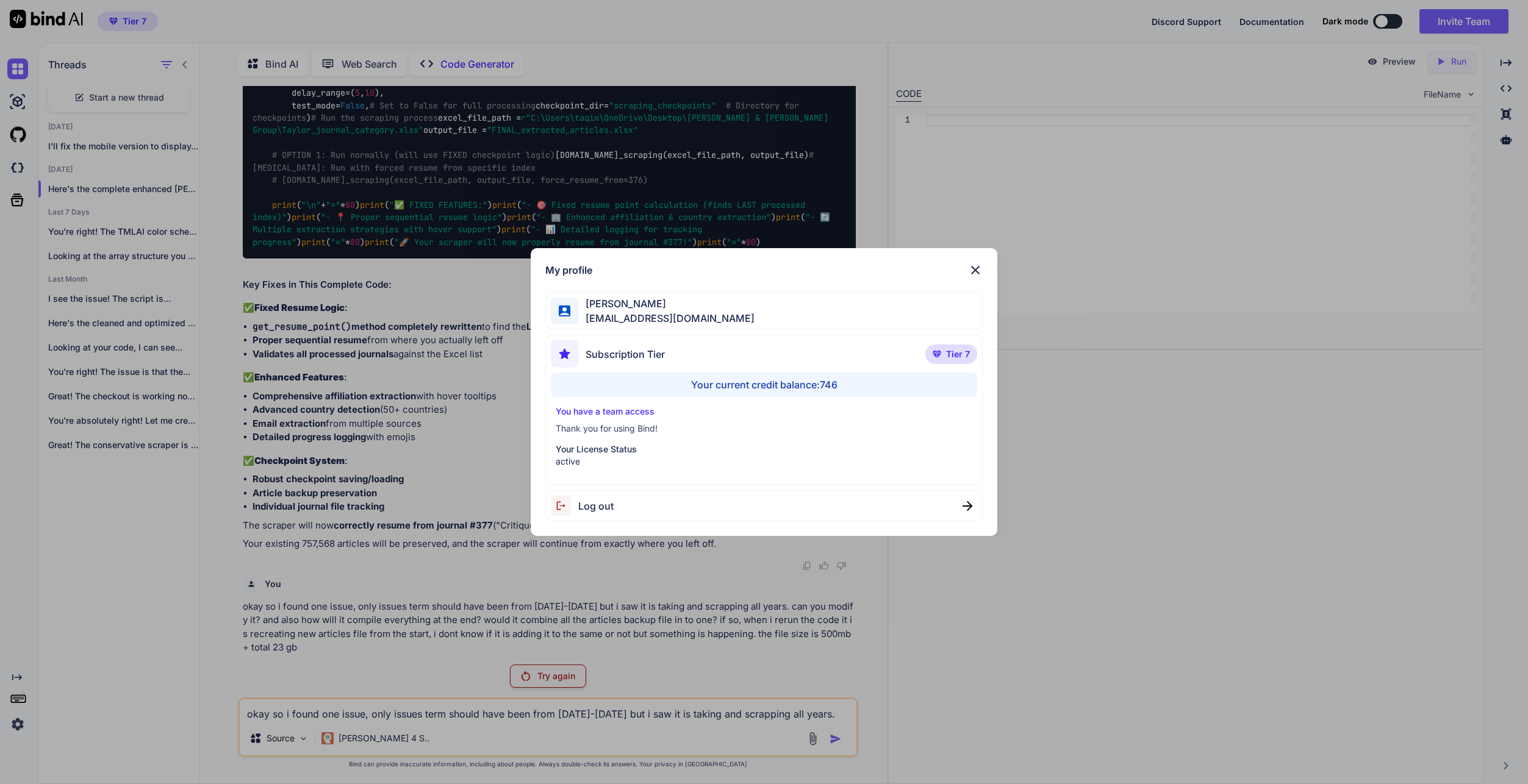
click at [608, 498] on span "Log out" at bounding box center [596, 506] width 36 height 15
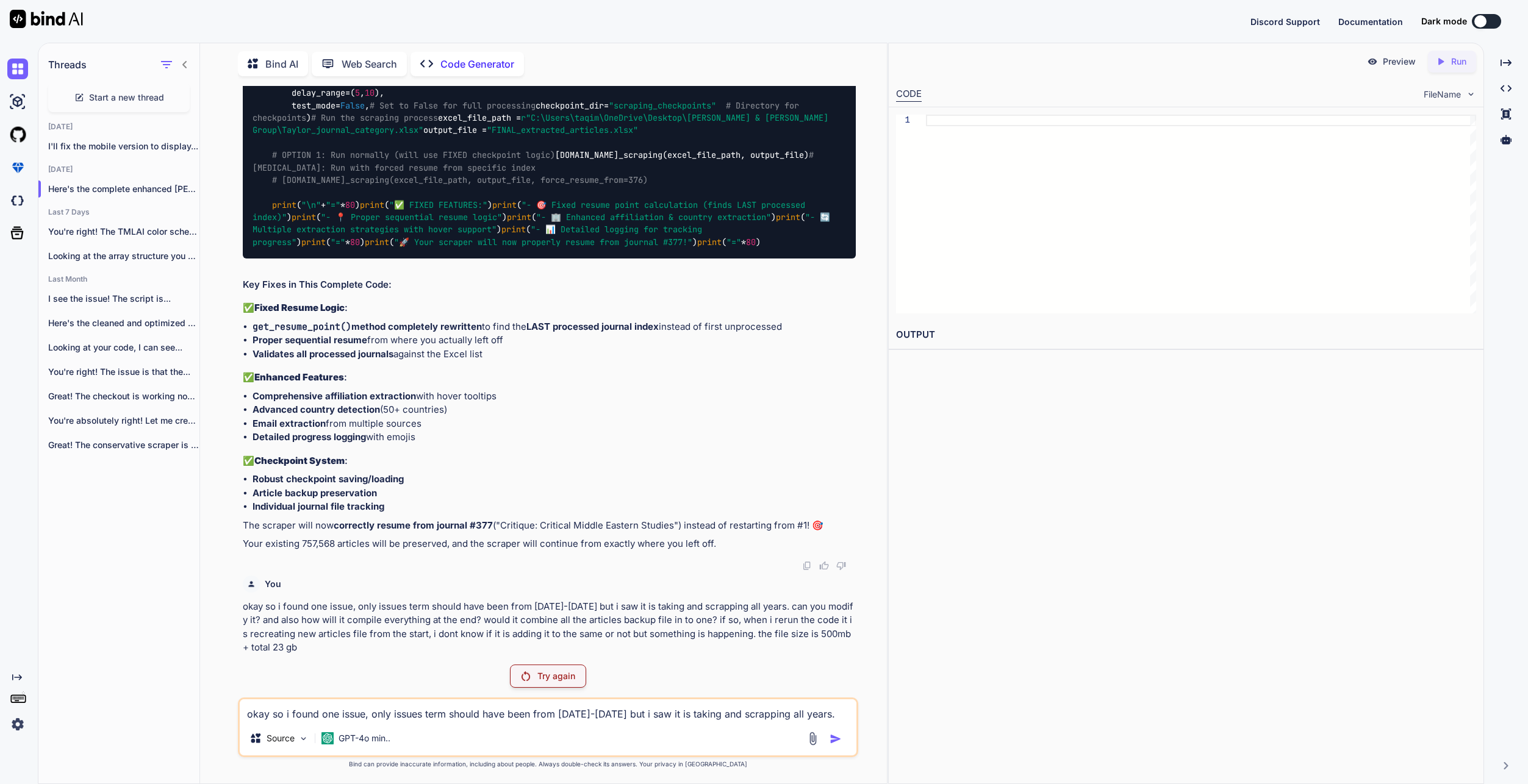
scroll to position [0, 0]
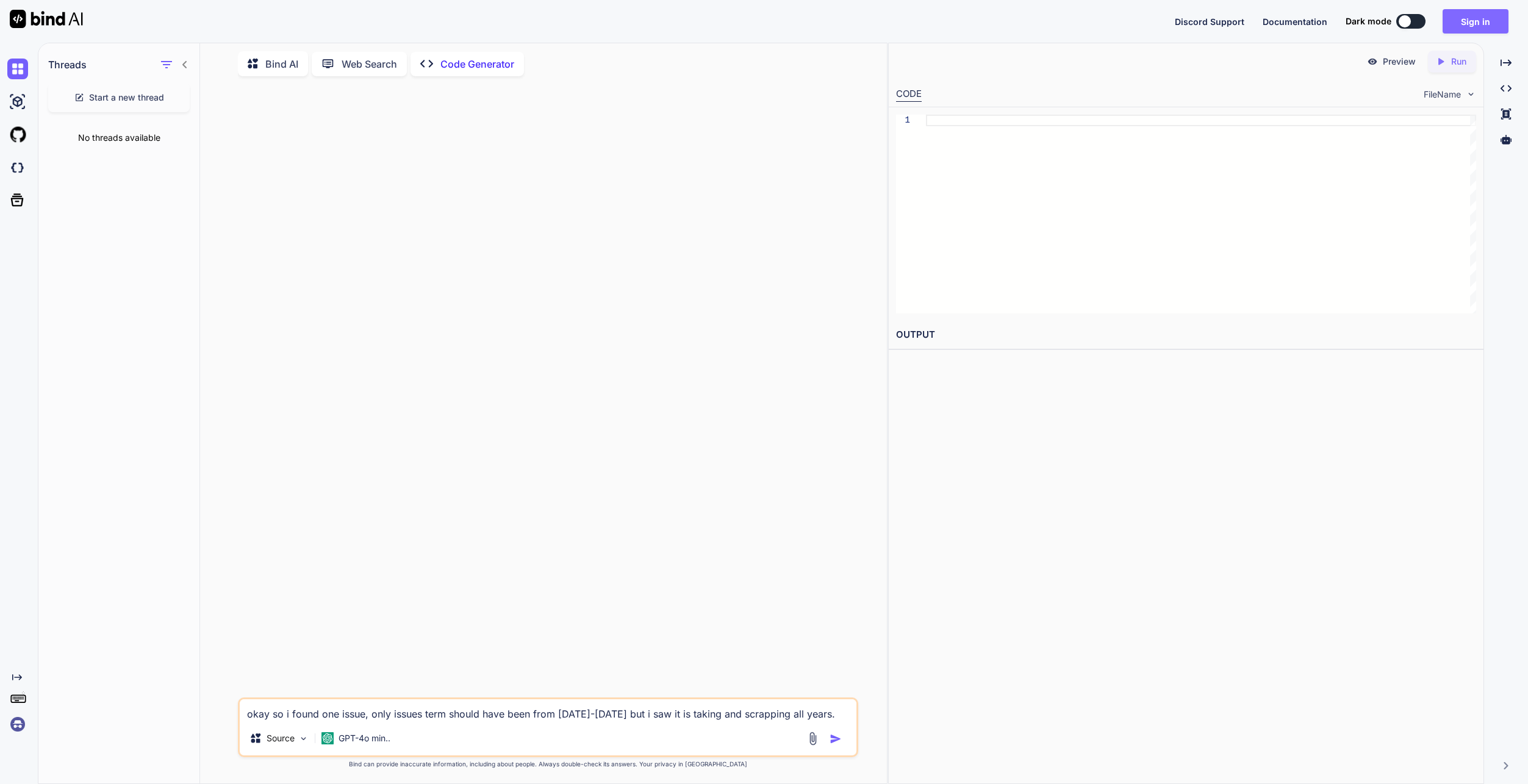
click at [1469, 24] on button "Sign in" at bounding box center [1476, 21] width 66 height 24
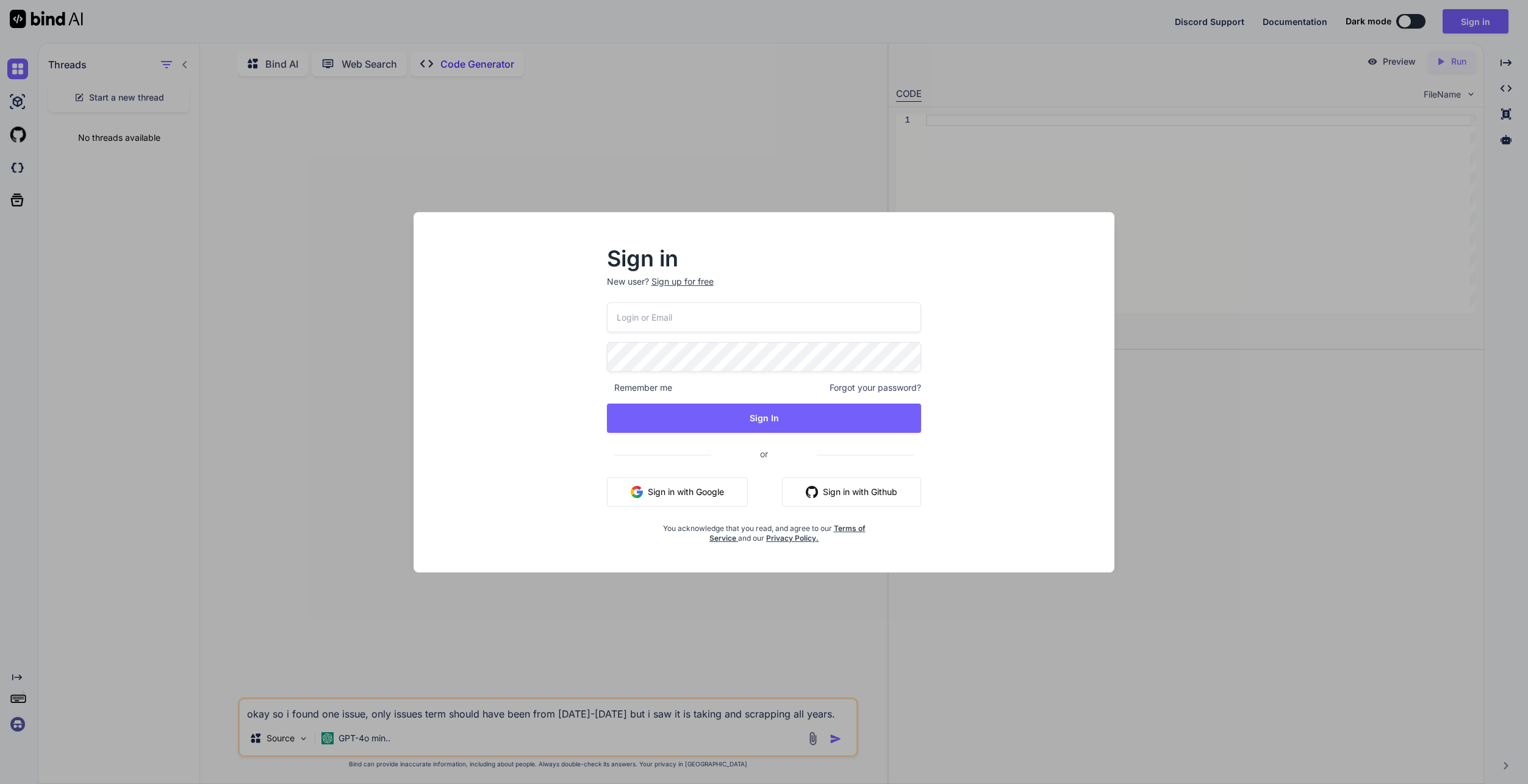
type input "[EMAIL_ADDRESS][DOMAIN_NAME]"
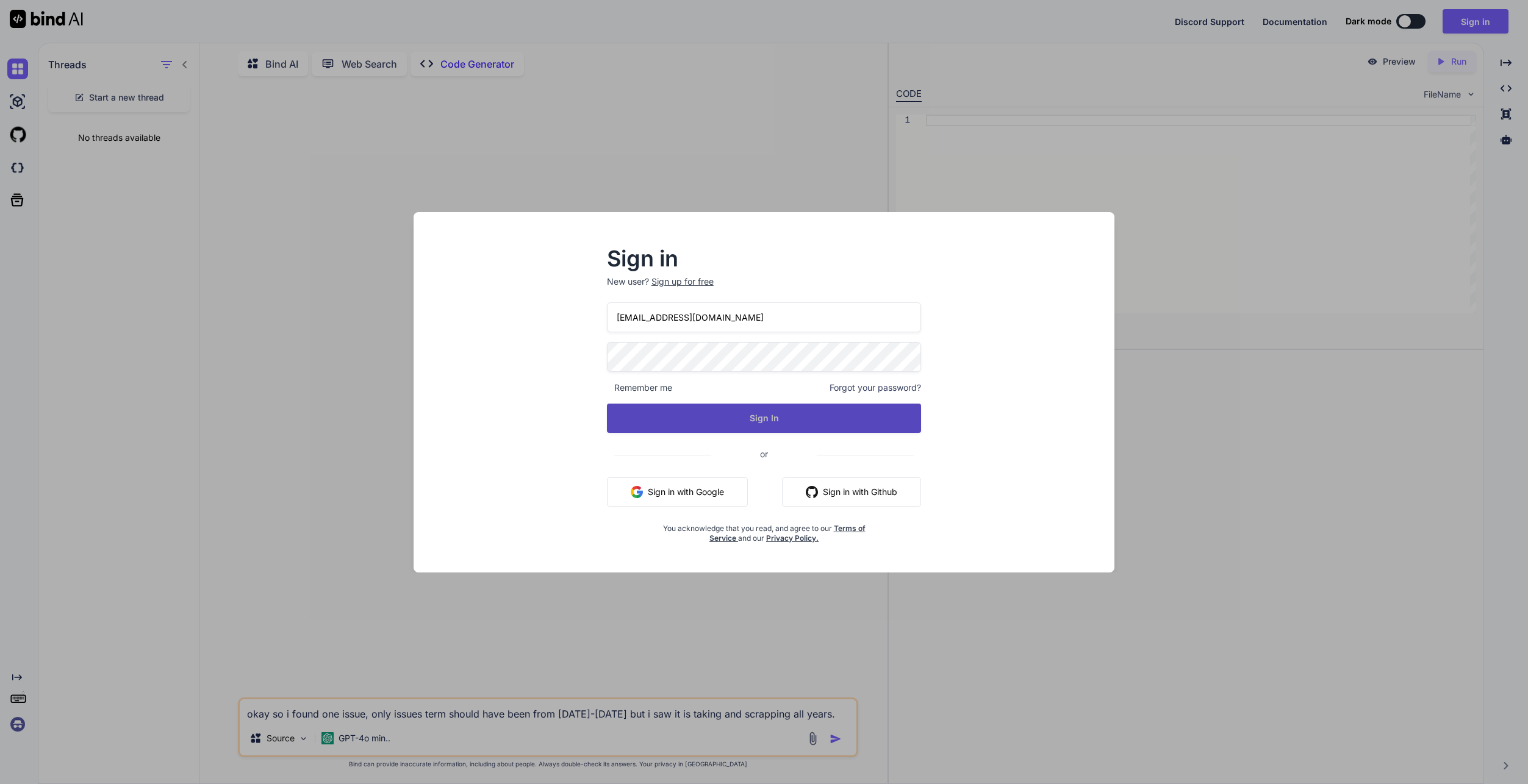
click at [793, 420] on button "Sign In" at bounding box center [764, 418] width 315 height 29
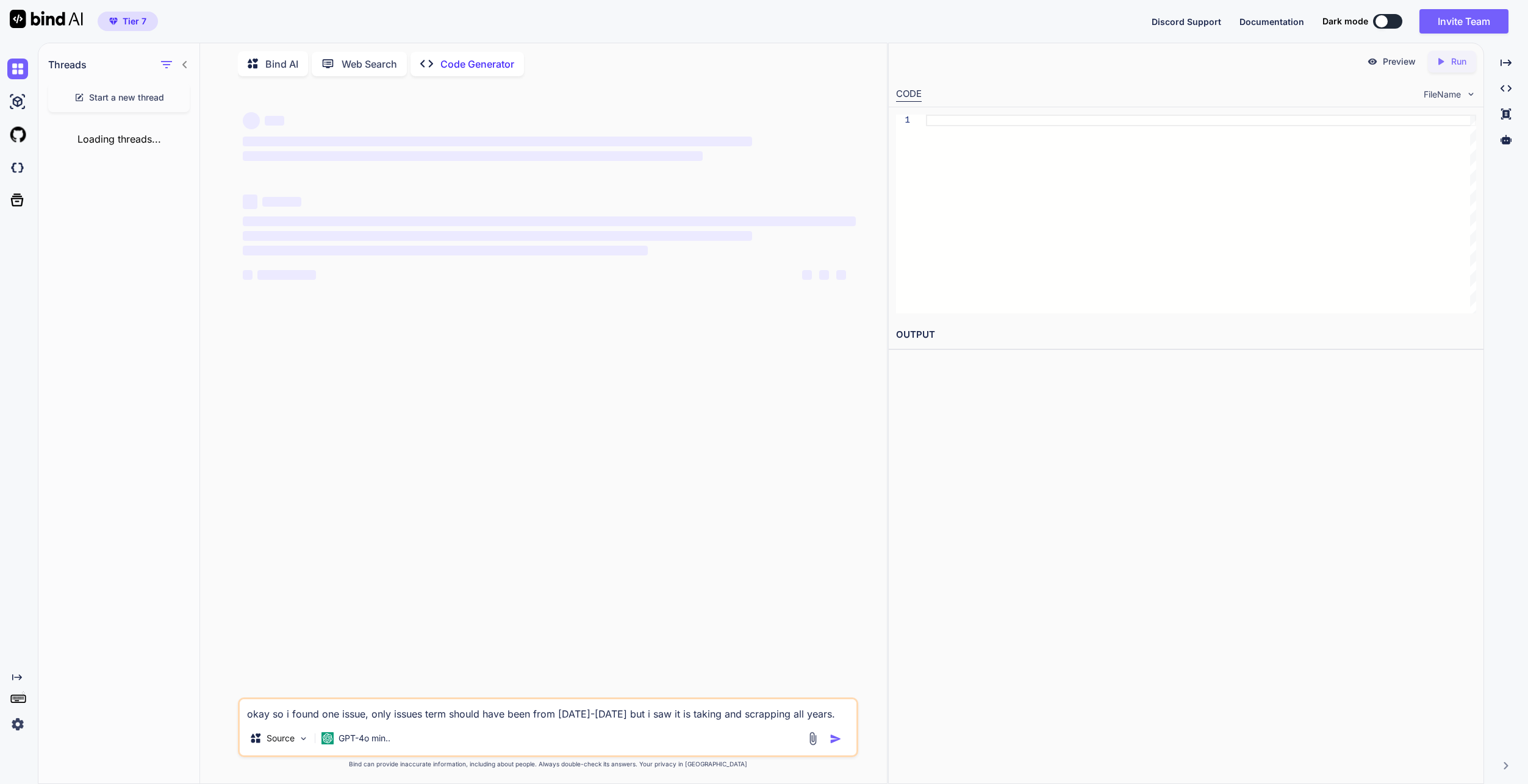
click at [17, 498] on img at bounding box center [17, 724] width 20 height 20
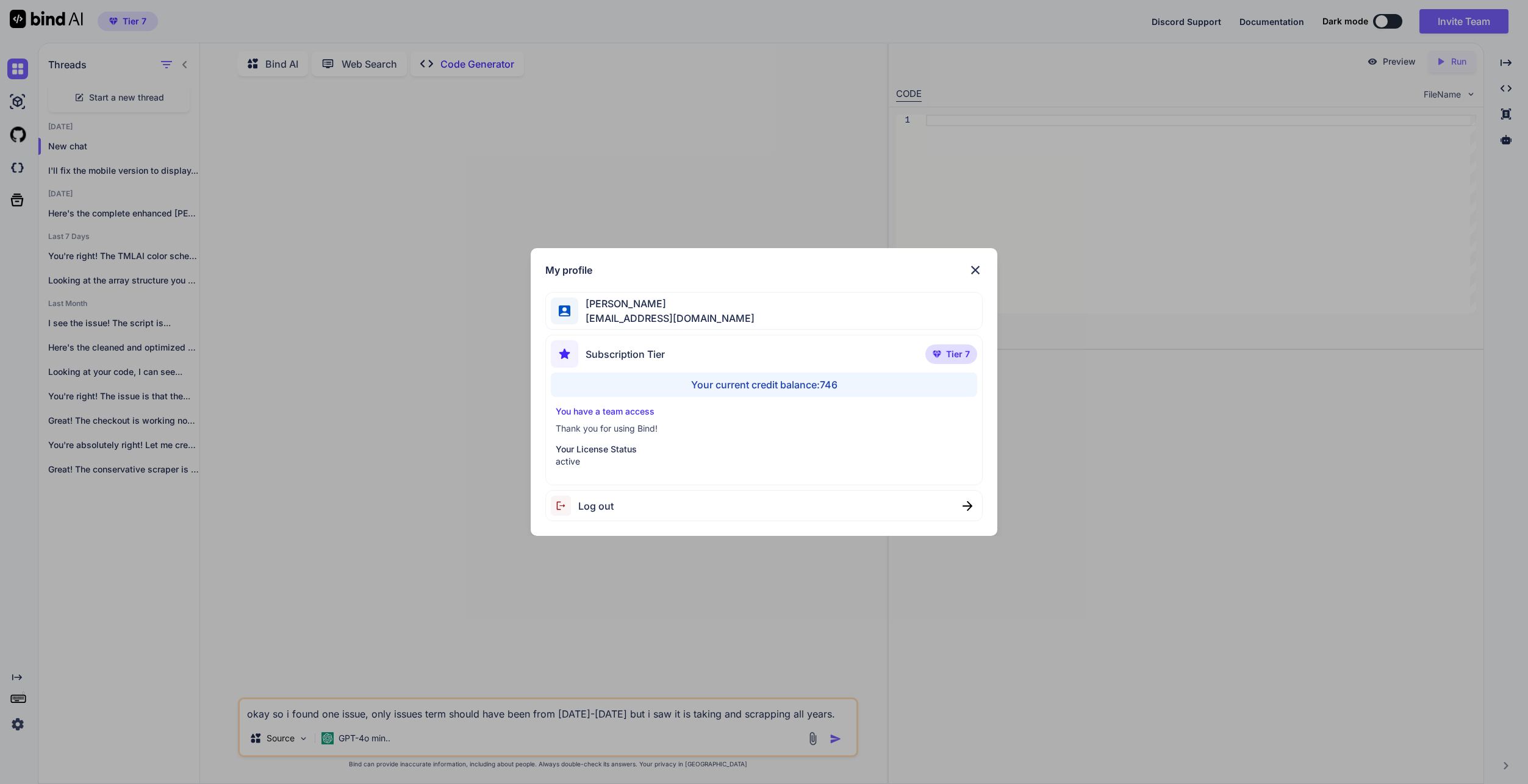
click at [299, 498] on div "My profile [PERSON_NAME] [EMAIL_ADDRESS][DOMAIN_NAME] Subscription Tier Tier 7 …" at bounding box center [764, 392] width 1528 height 784
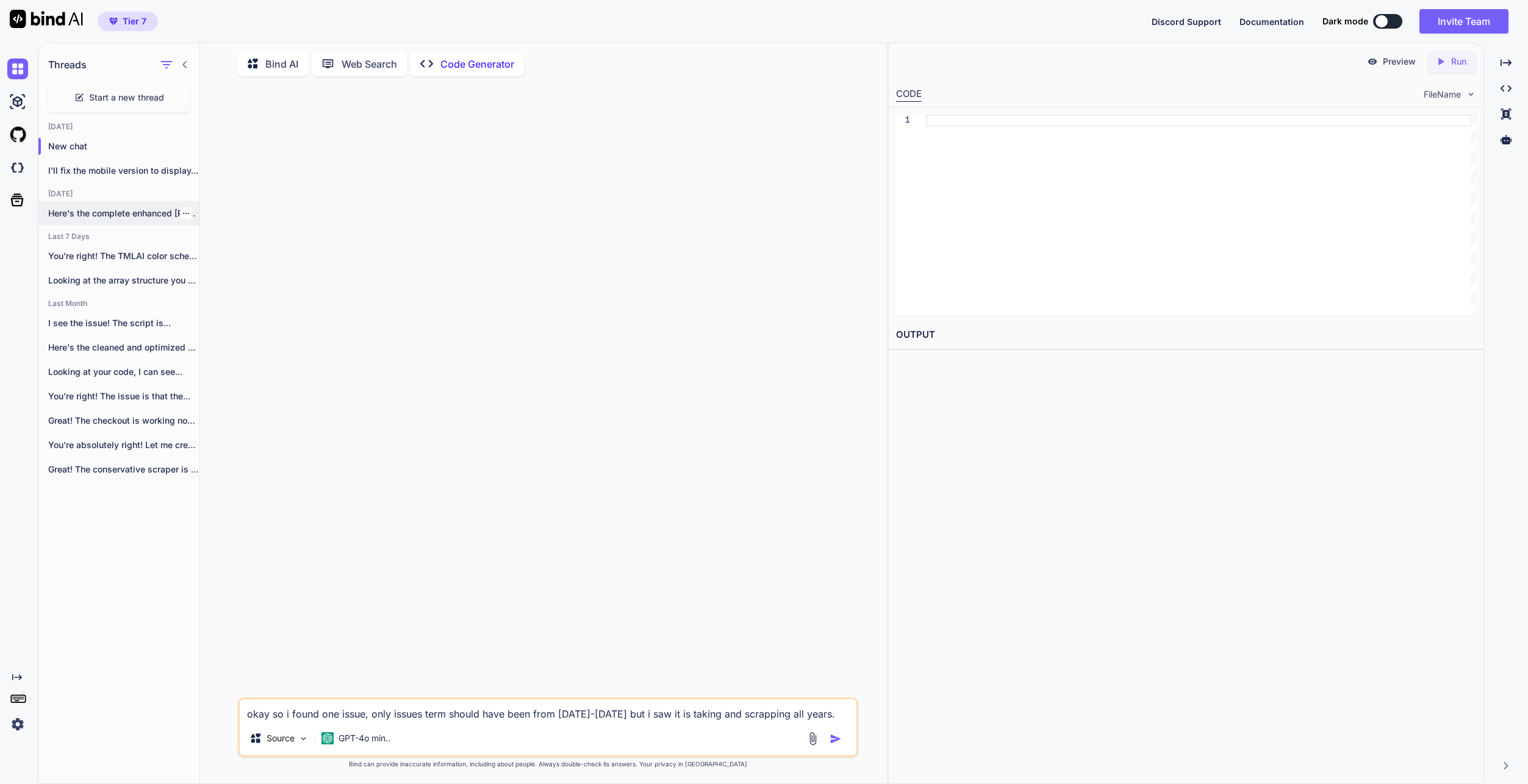
click at [137, 216] on p "Here's the complete enhanced [PERSON_NAME] & [PERSON_NAME]..." at bounding box center [124, 213] width 152 height 12
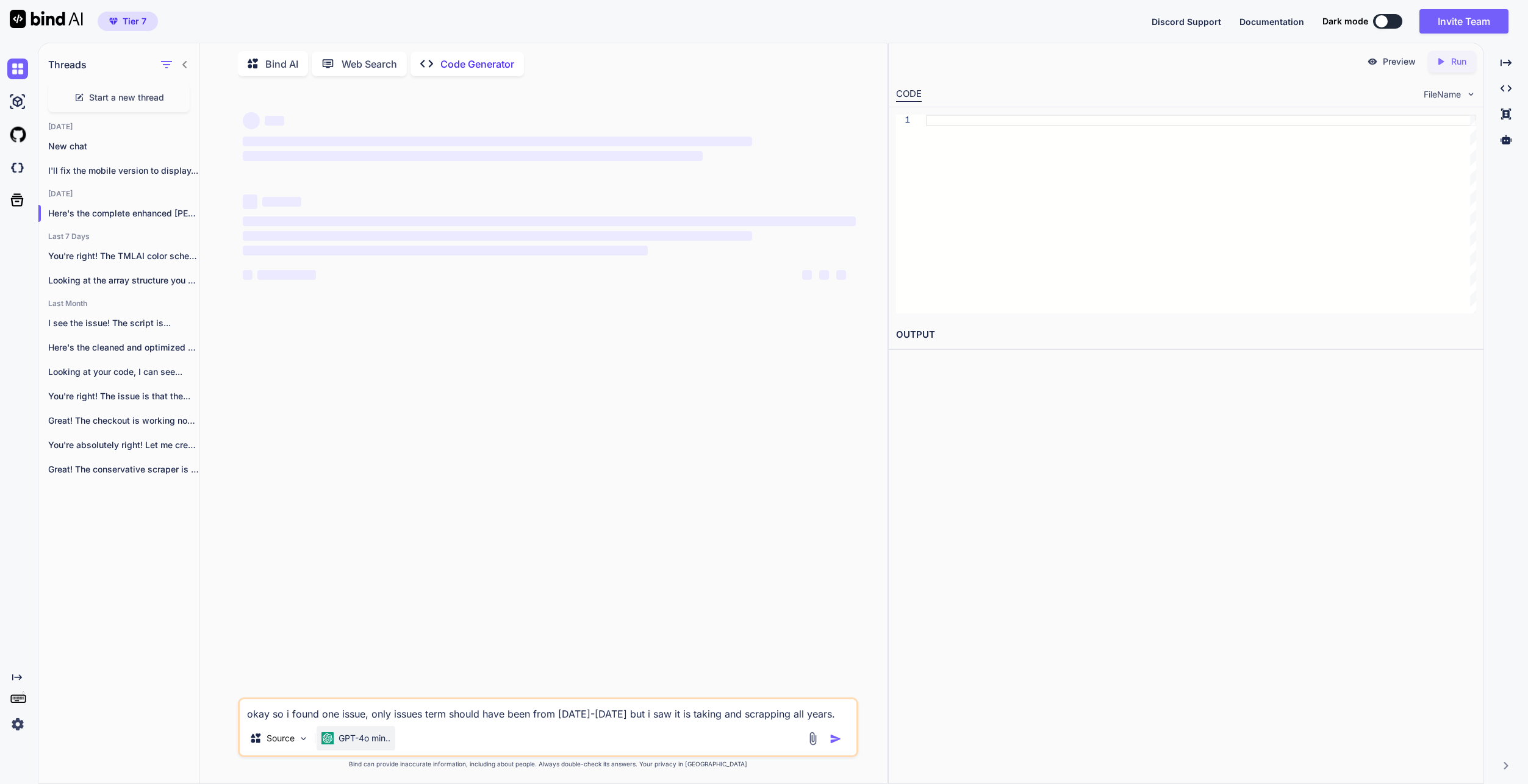
click at [374, 498] on div "GPT-4o min.." at bounding box center [356, 738] width 79 height 24
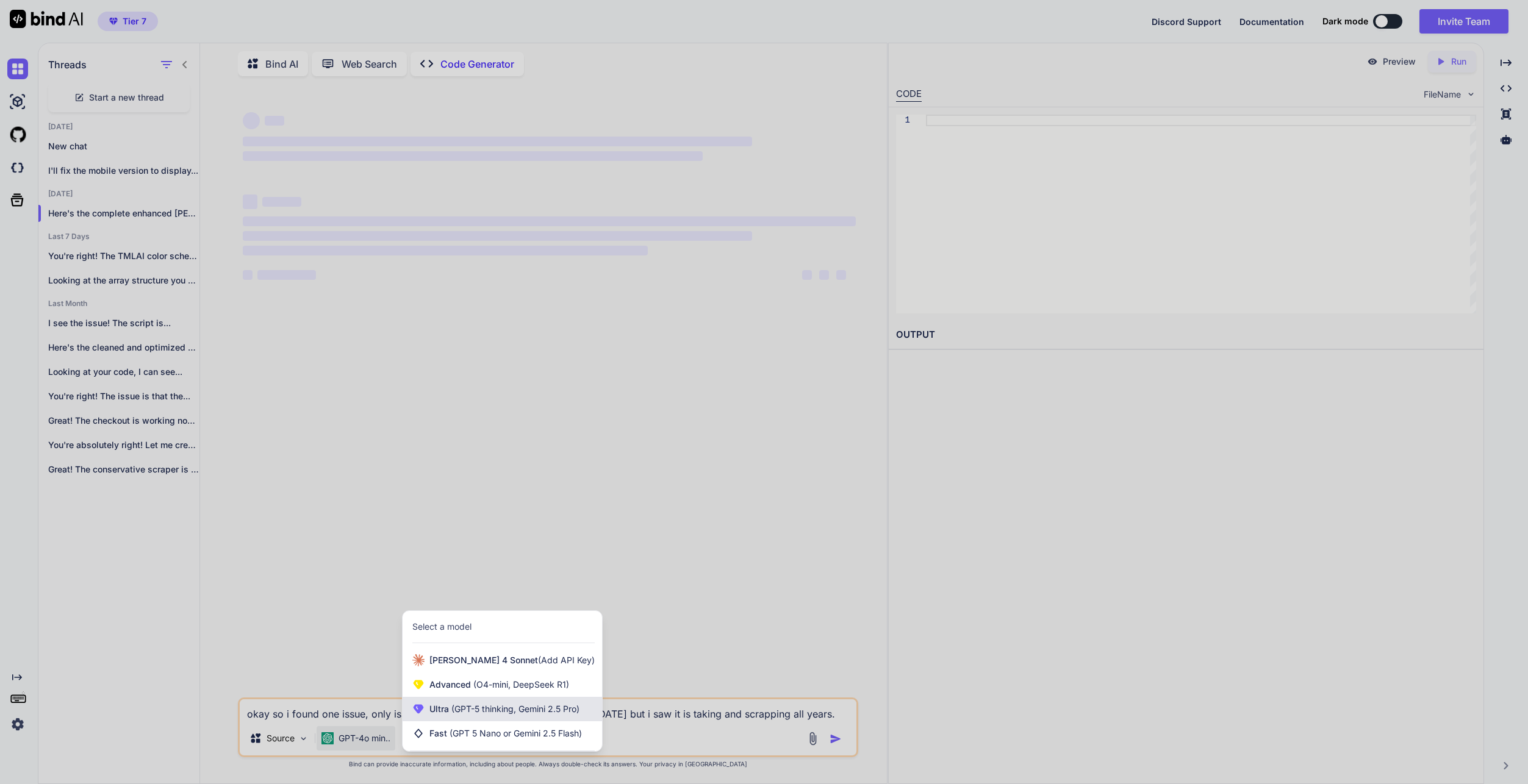
click at [485, 498] on span "(GPT-5 thinking, Gemini 2.5 Pro)" at bounding box center [514, 709] width 130 height 10
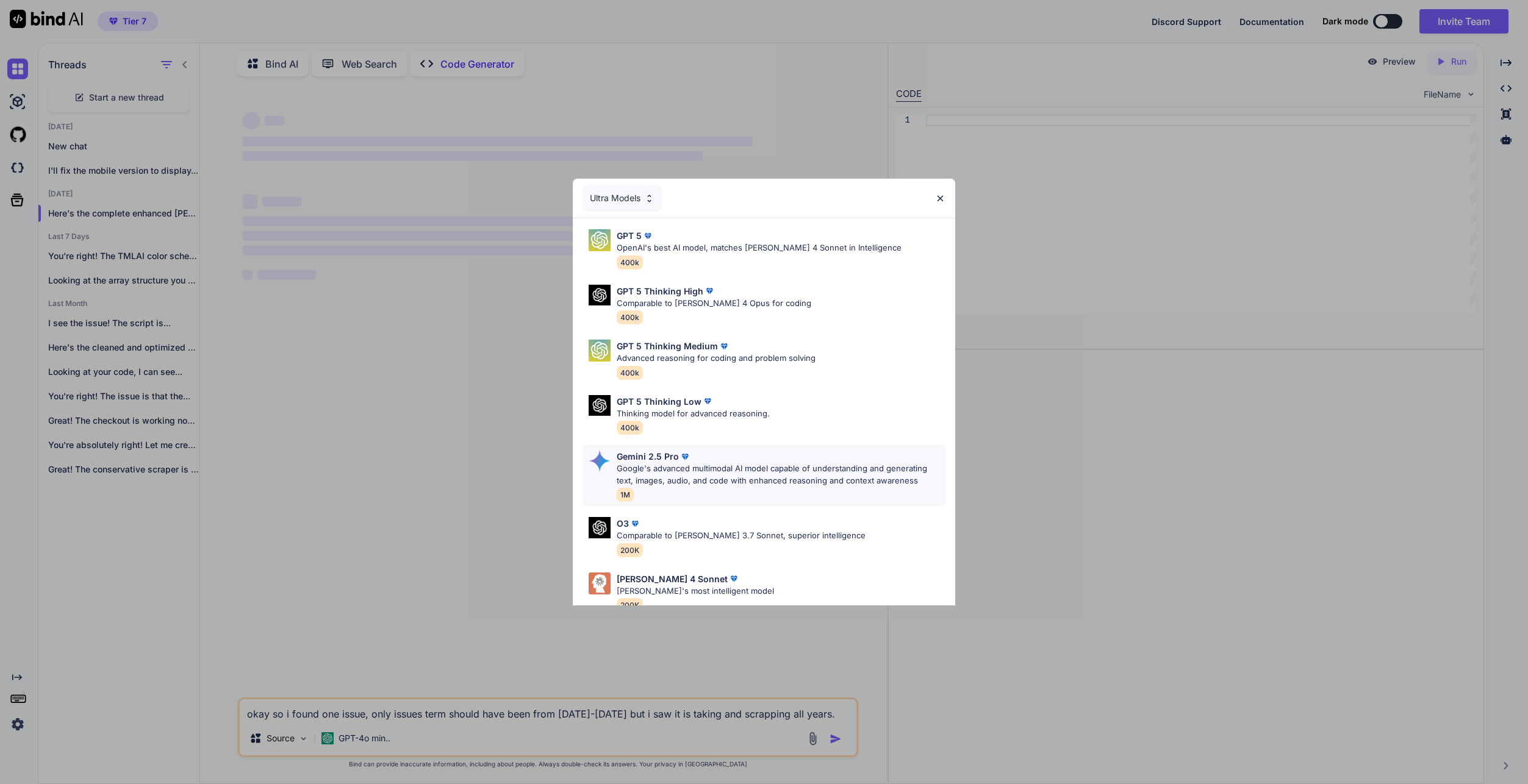
scroll to position [76, 0]
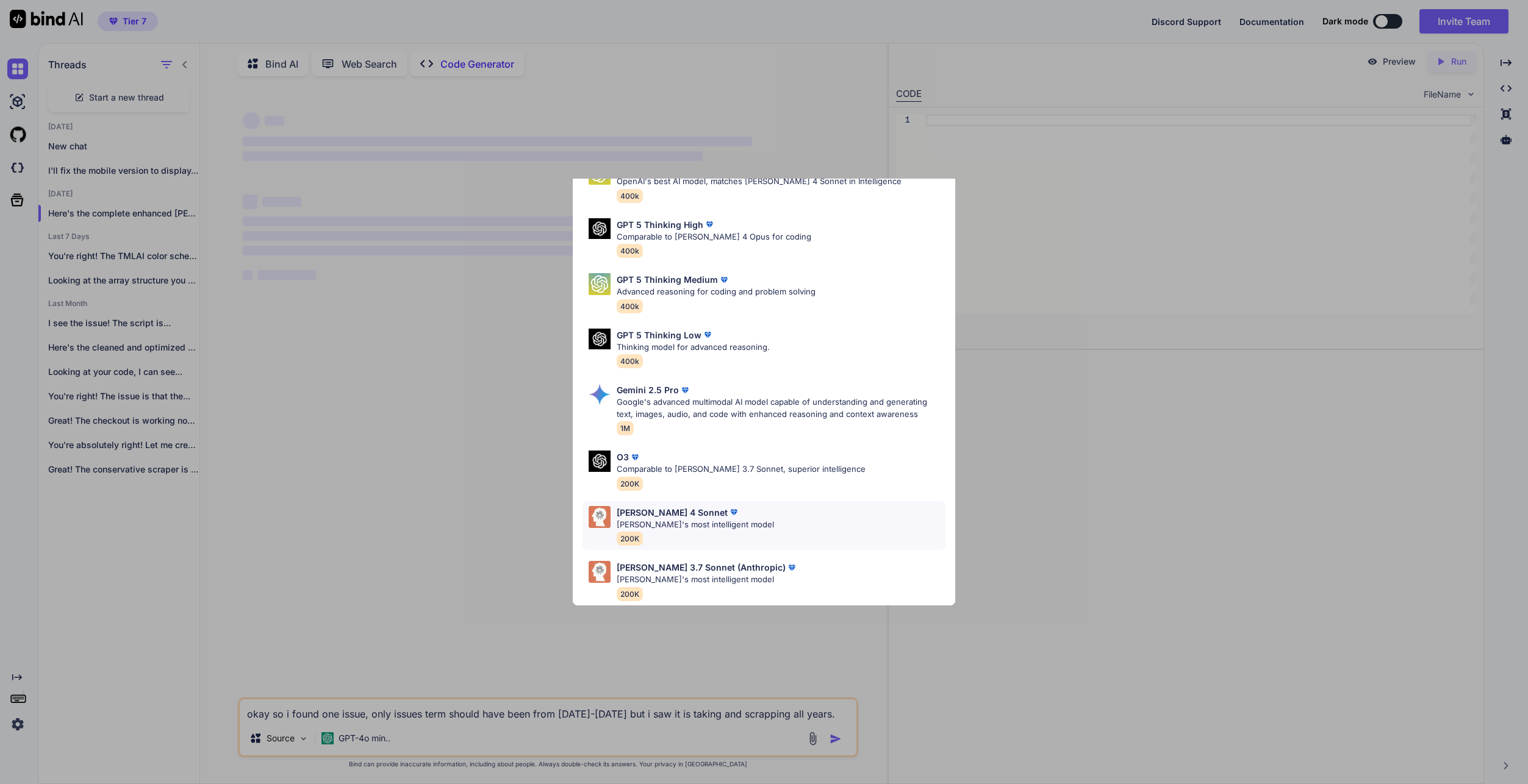
click at [764, 498] on div "[PERSON_NAME] 4 Sonnet [PERSON_NAME]'s most intelligent model 200K" at bounding box center [763, 526] width 362 height 50
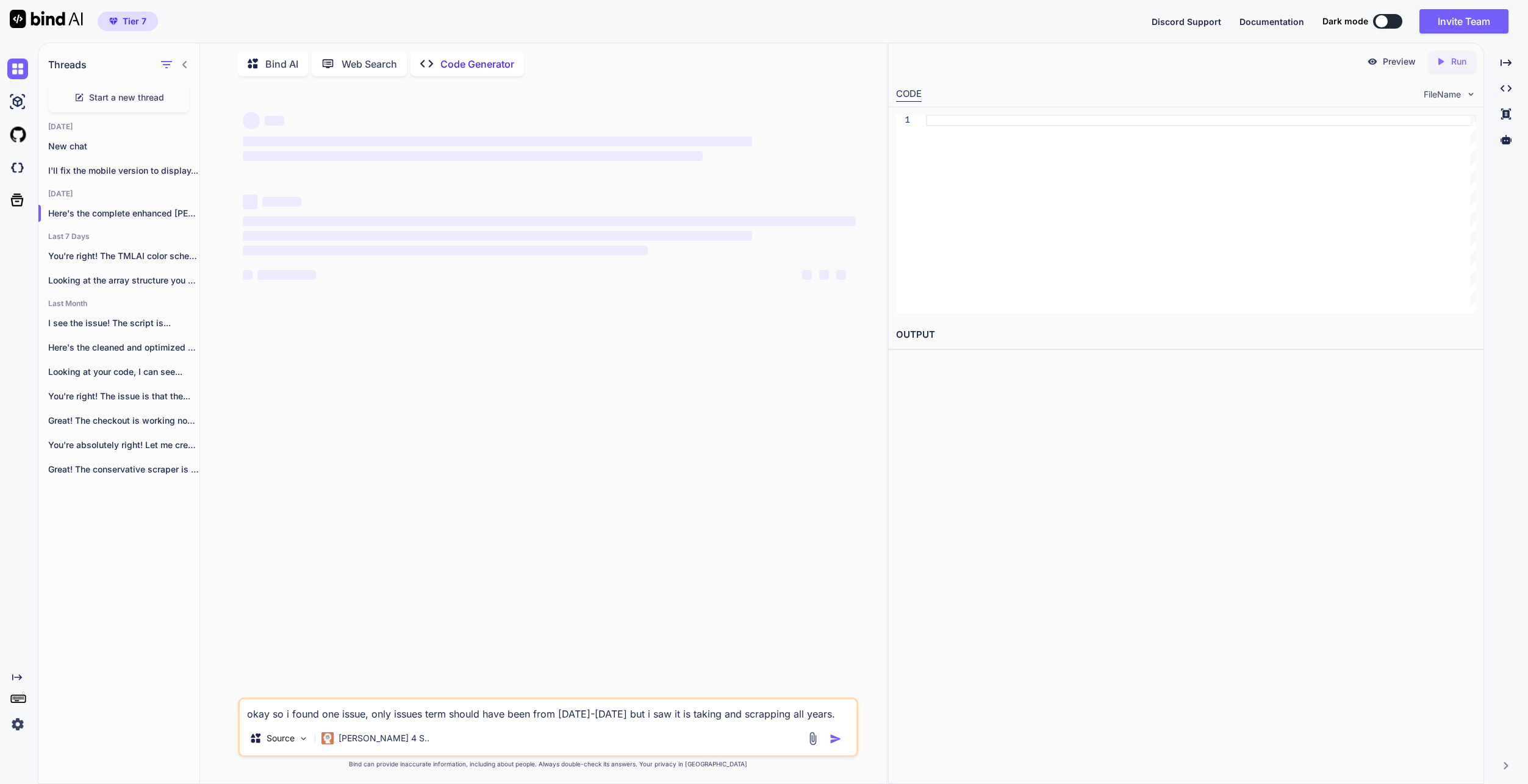
click at [417, 498] on textarea "okay so i found one issue, only issues term should have been from [DATE]-[DATE]…" at bounding box center [548, 710] width 616 height 22
paste textarea "okay so i found one issue, only issues term should have been from [DATE]-[DATE]…"
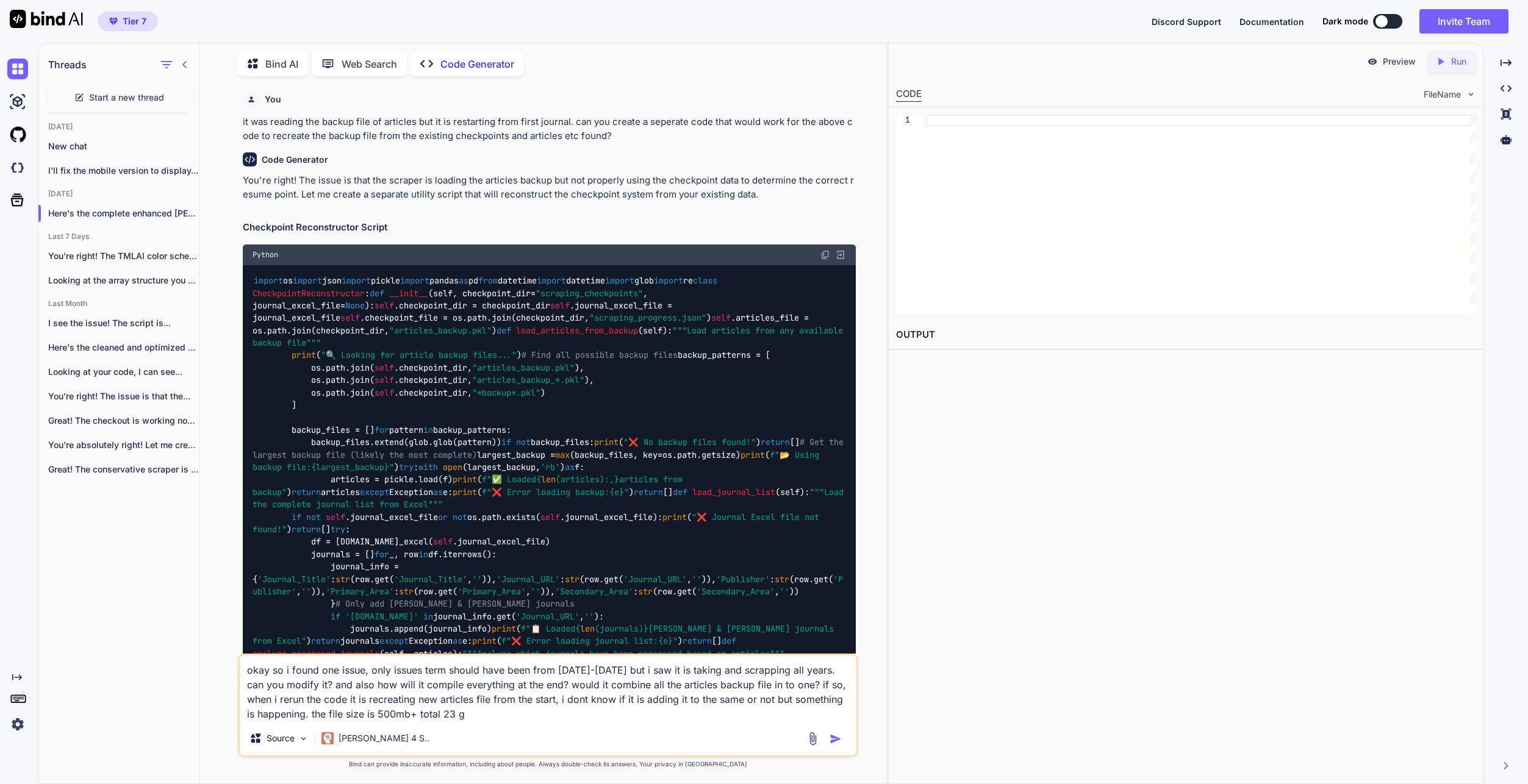
scroll to position [17504, 0]
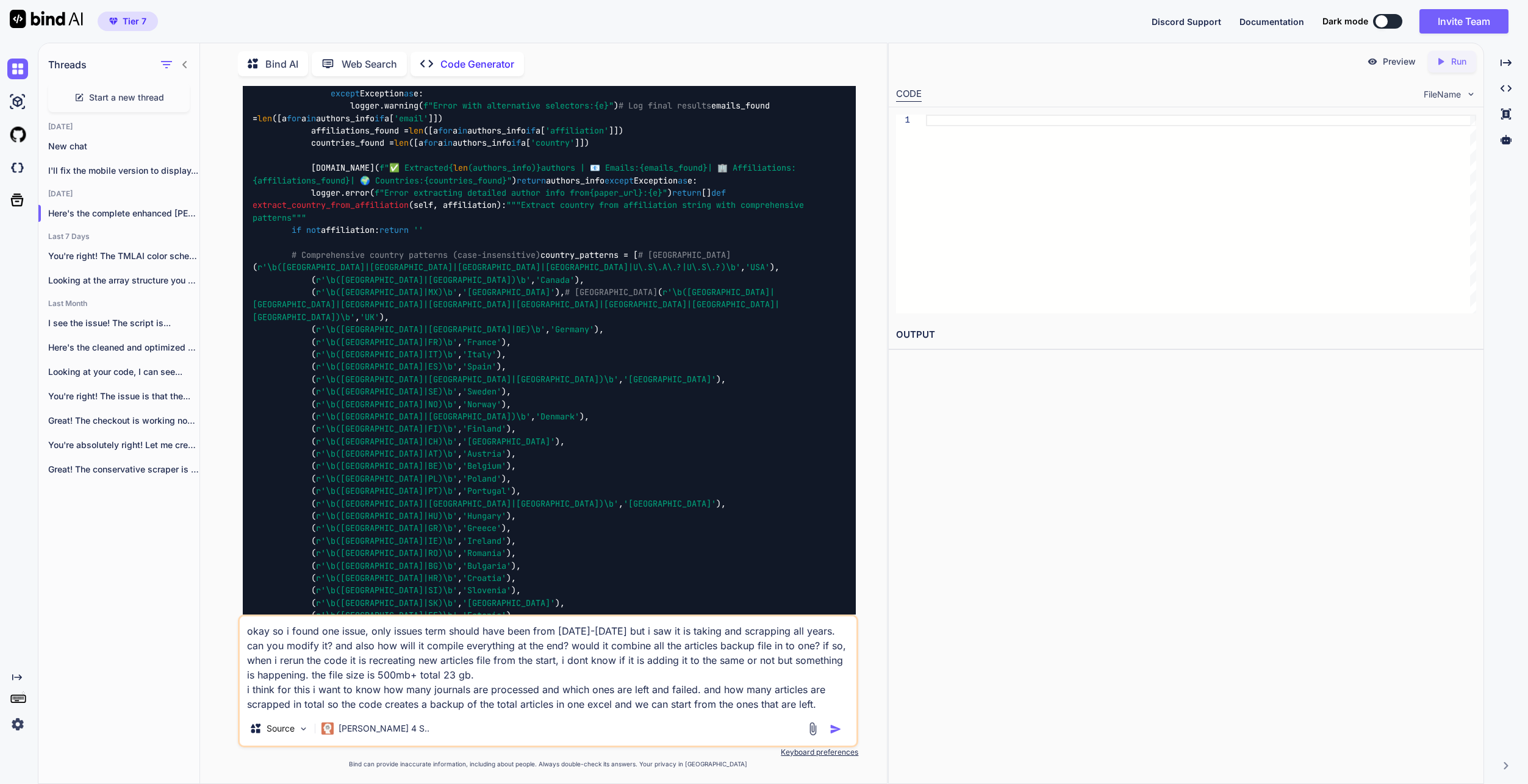
type textarea "okay so i found one issue, only issues term should have been from [DATE]-[DATE]…"
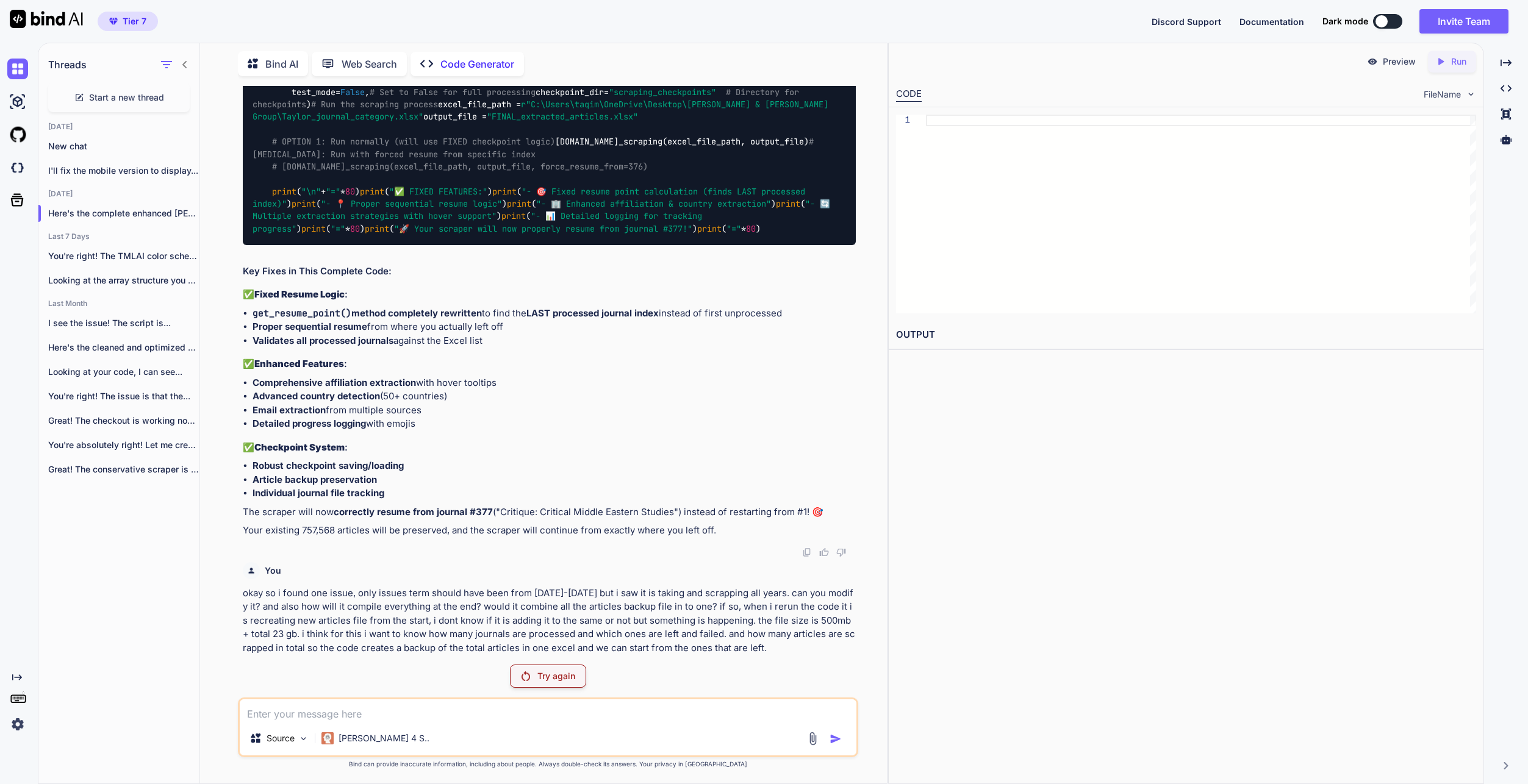
scroll to position [37498, 0]
click at [581, 498] on div "Try again" at bounding box center [548, 676] width 77 height 23
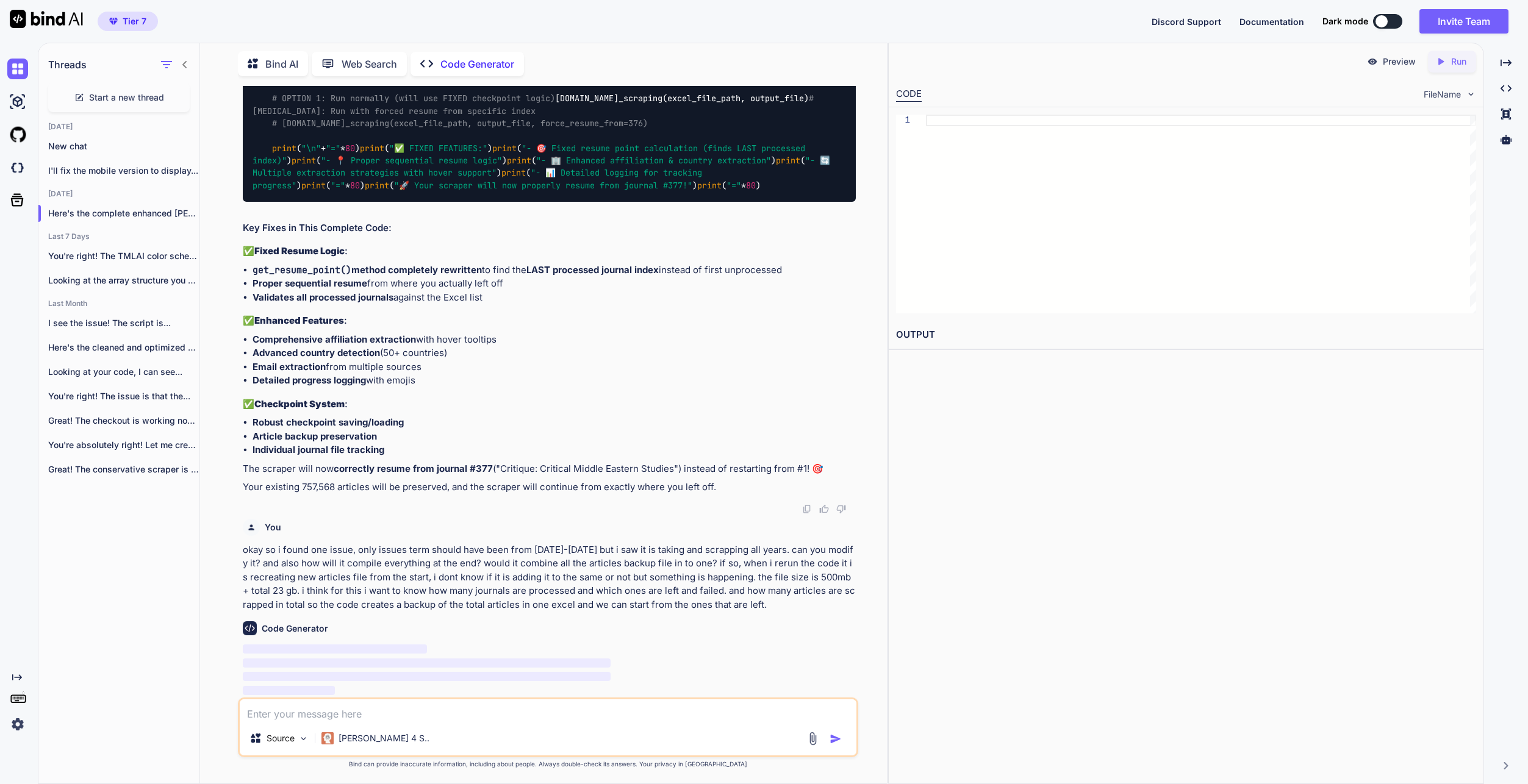
scroll to position [17547, 0]
